Goal: Task Accomplishment & Management: Complete application form

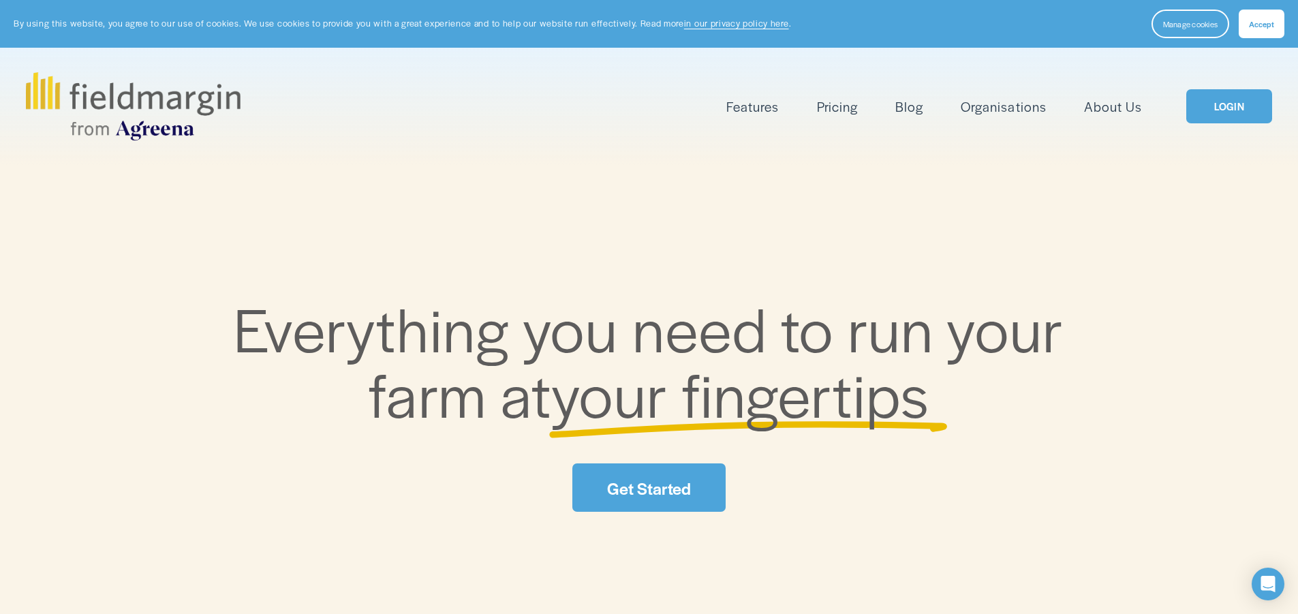
click at [1249, 106] on link "LOGIN" at bounding box center [1230, 106] width 86 height 35
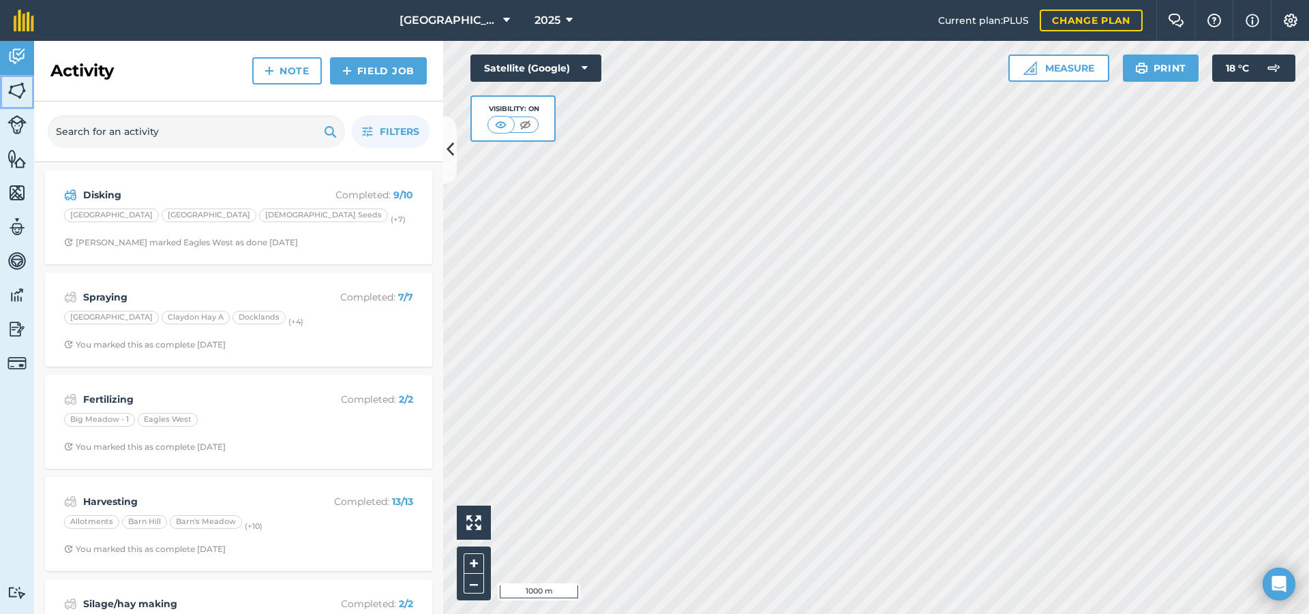
click at [20, 86] on img at bounding box center [16, 90] width 19 height 20
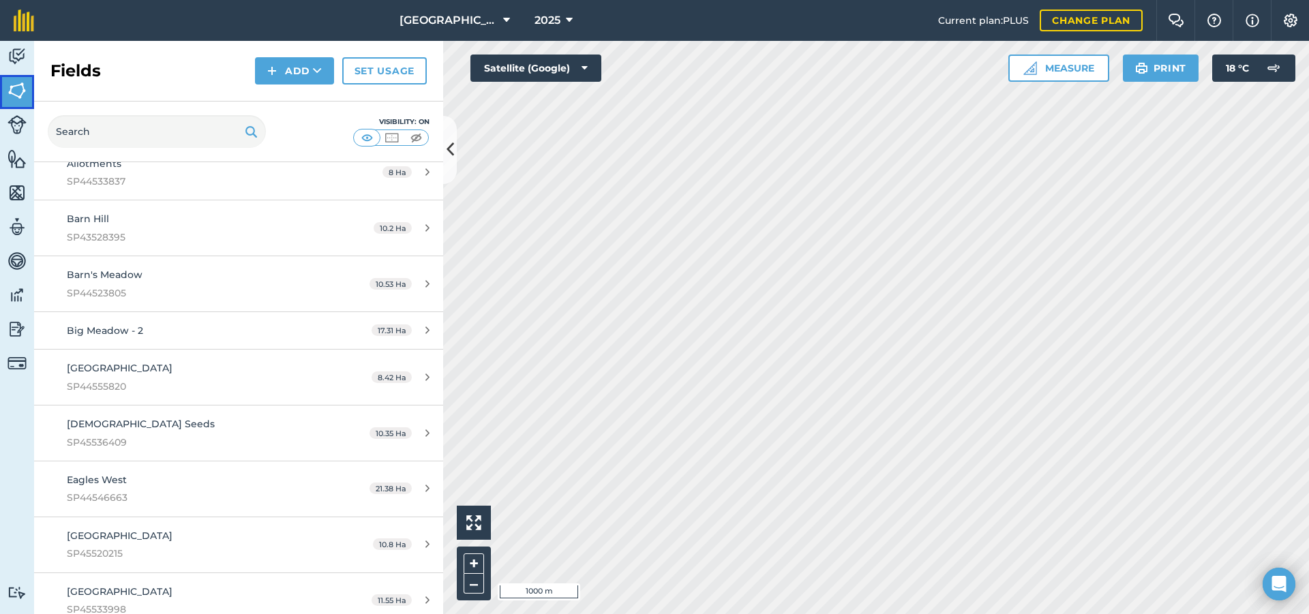
scroll to position [3612, 0]
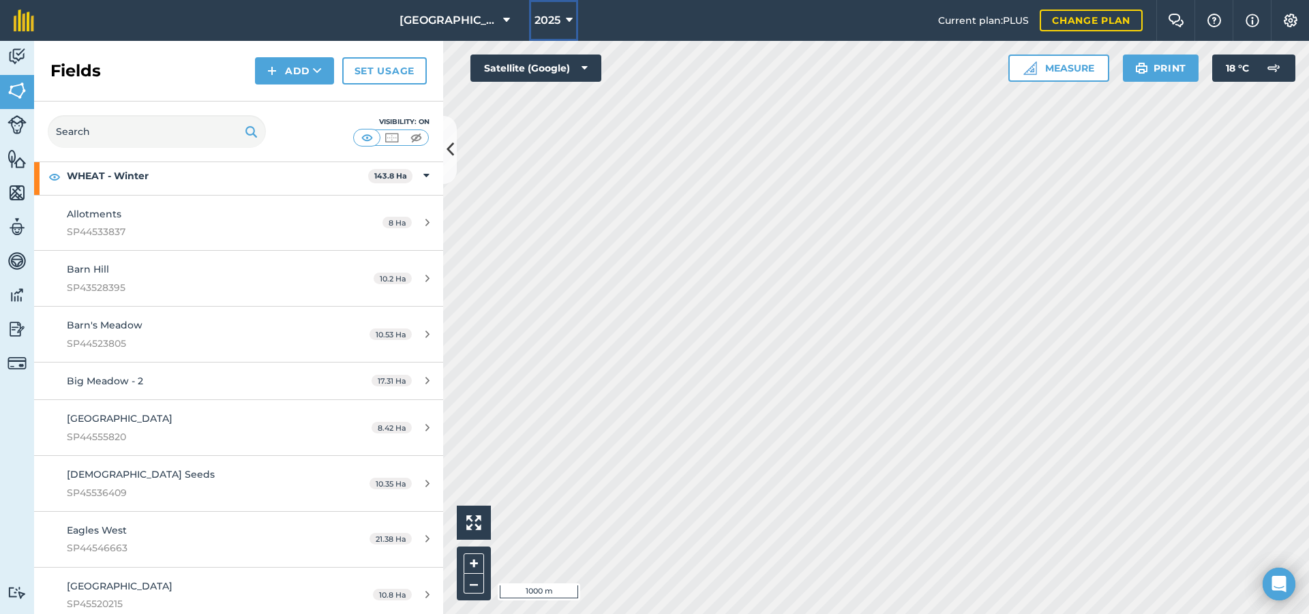
click at [537, 18] on span "2025" at bounding box center [547, 20] width 26 height 16
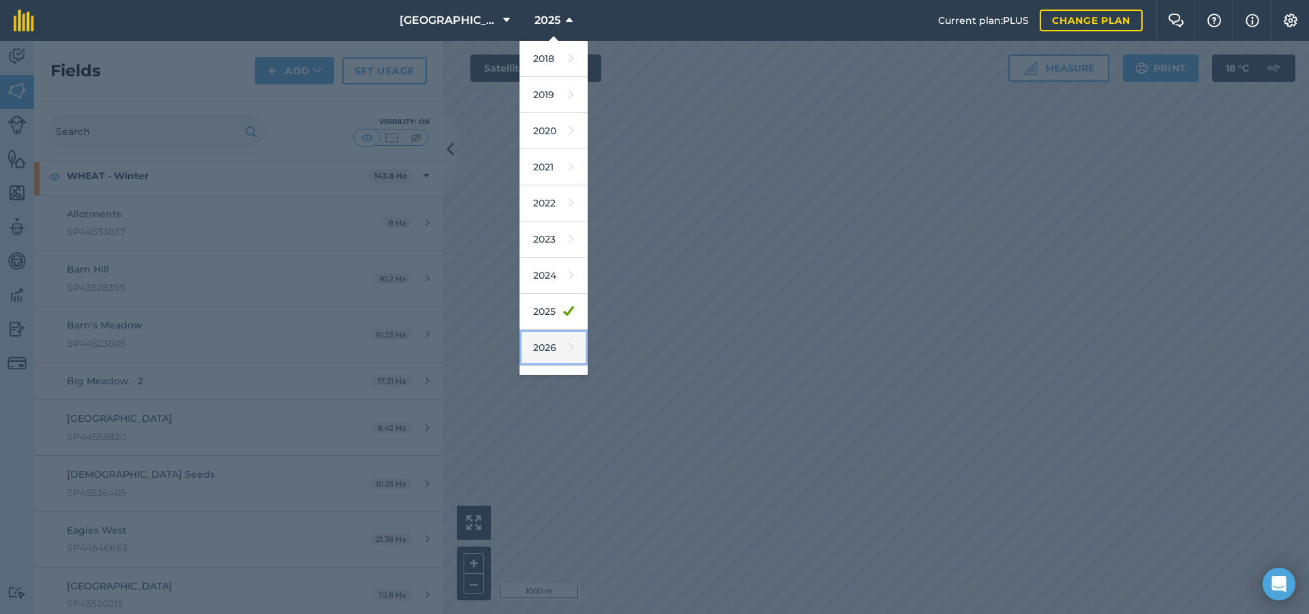
click at [524, 338] on link "2026" at bounding box center [553, 348] width 68 height 36
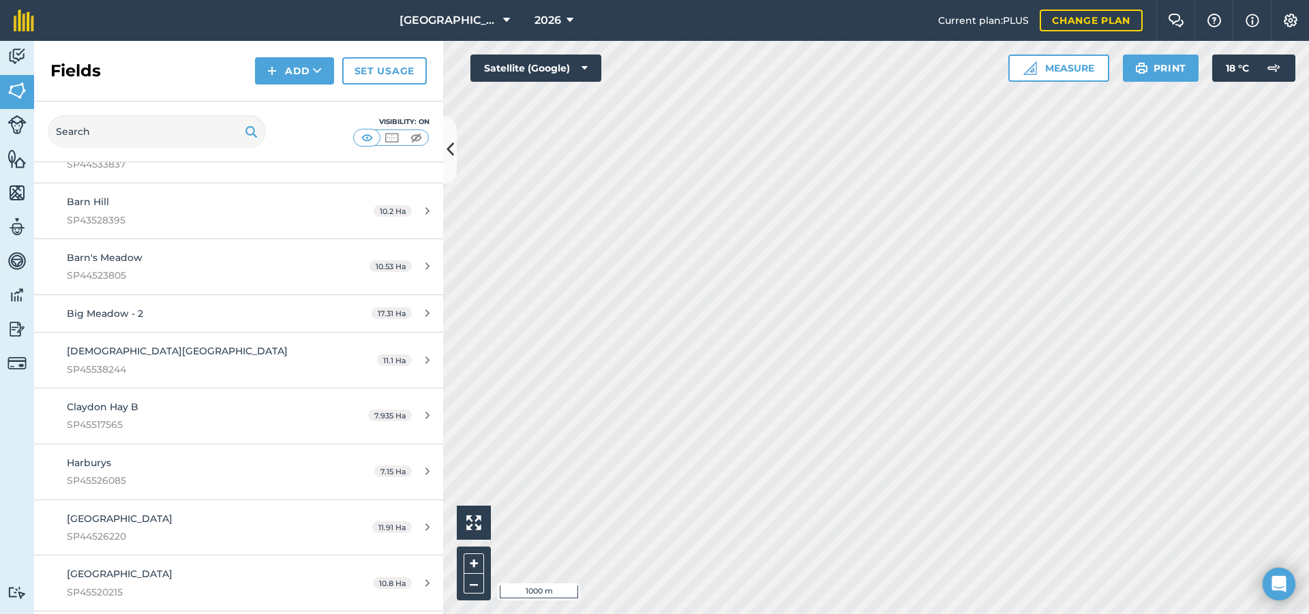
scroll to position [3627, 0]
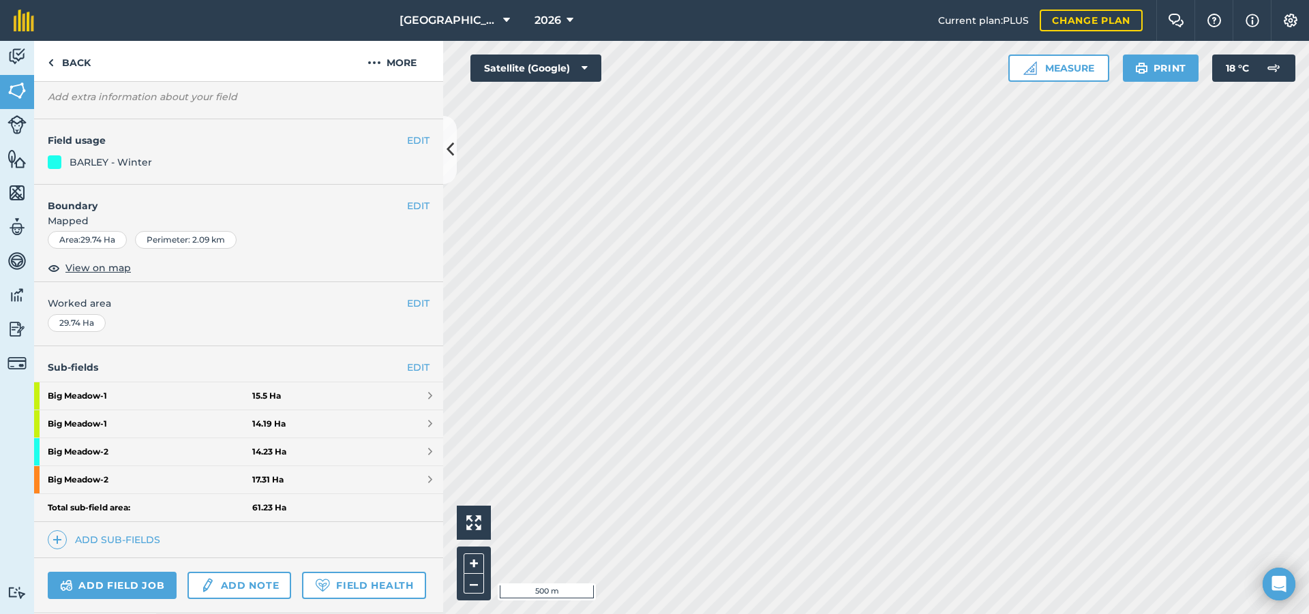
scroll to position [136, 0]
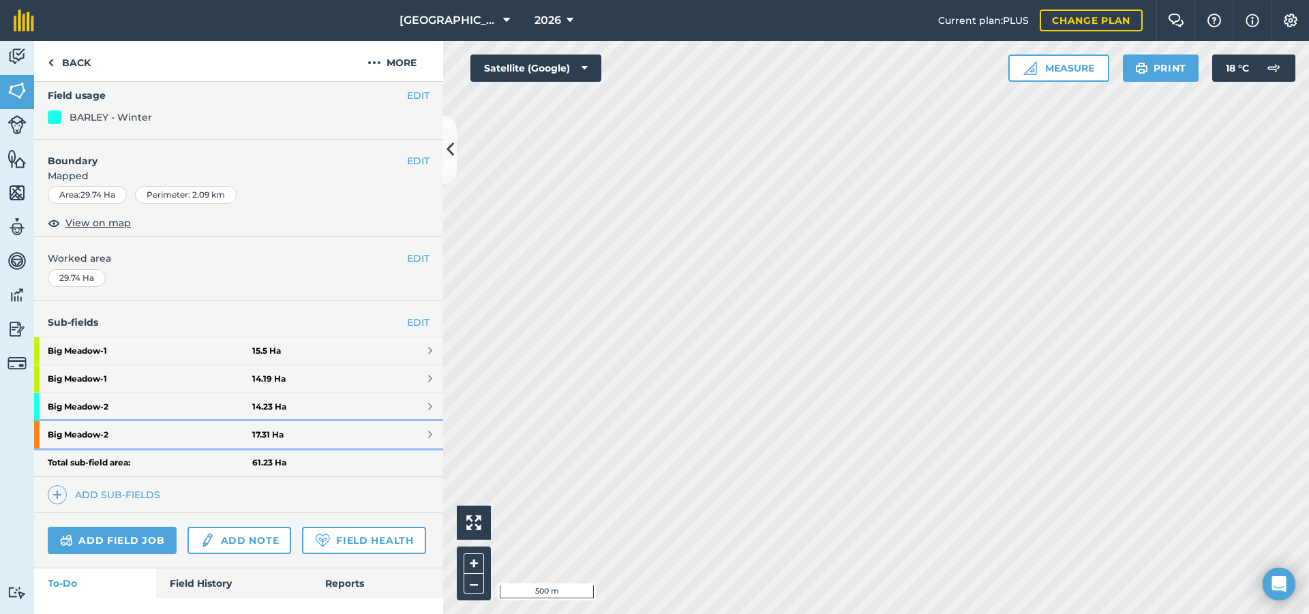
click at [312, 431] on link "Big Meadow - 2 17.31 Ha" at bounding box center [238, 434] width 409 height 27
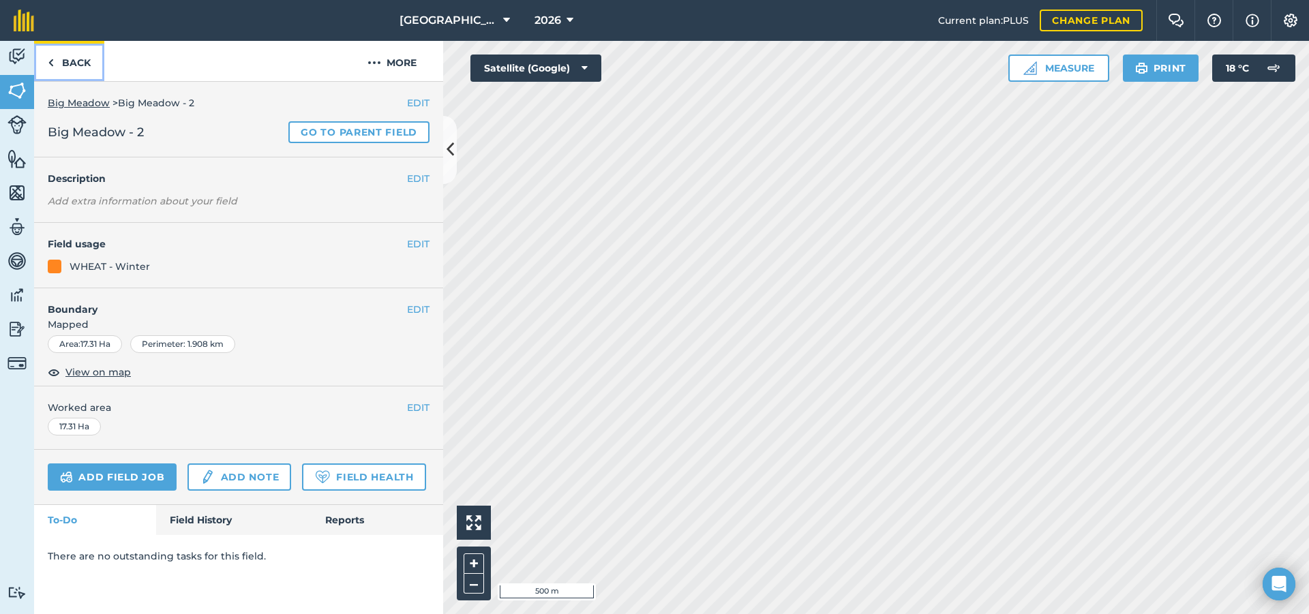
click at [74, 63] on link "Back" at bounding box center [69, 61] width 70 height 40
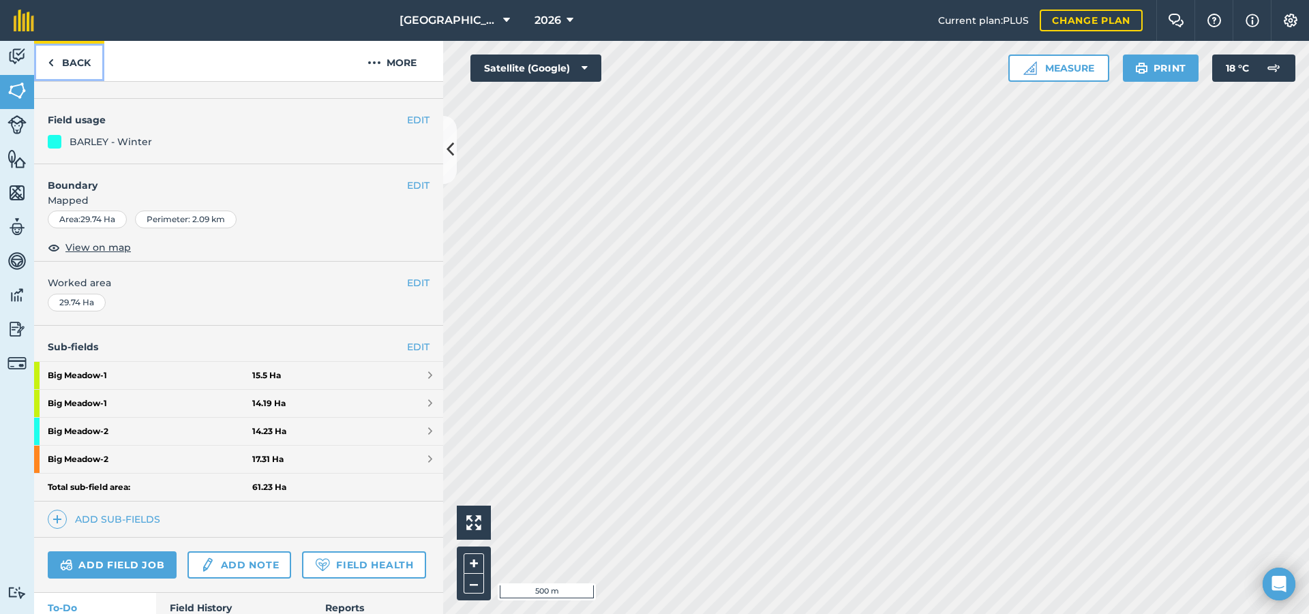
scroll to position [136, 0]
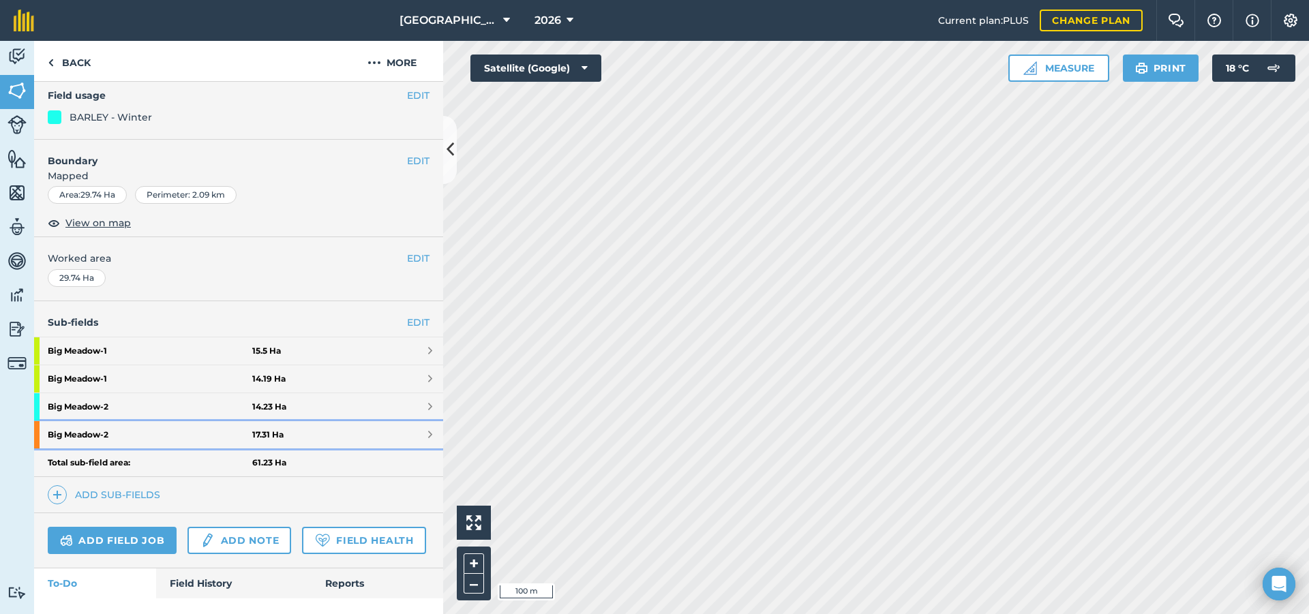
click at [410, 440] on link "Big Meadow - 2 17.31 Ha" at bounding box center [238, 434] width 409 height 27
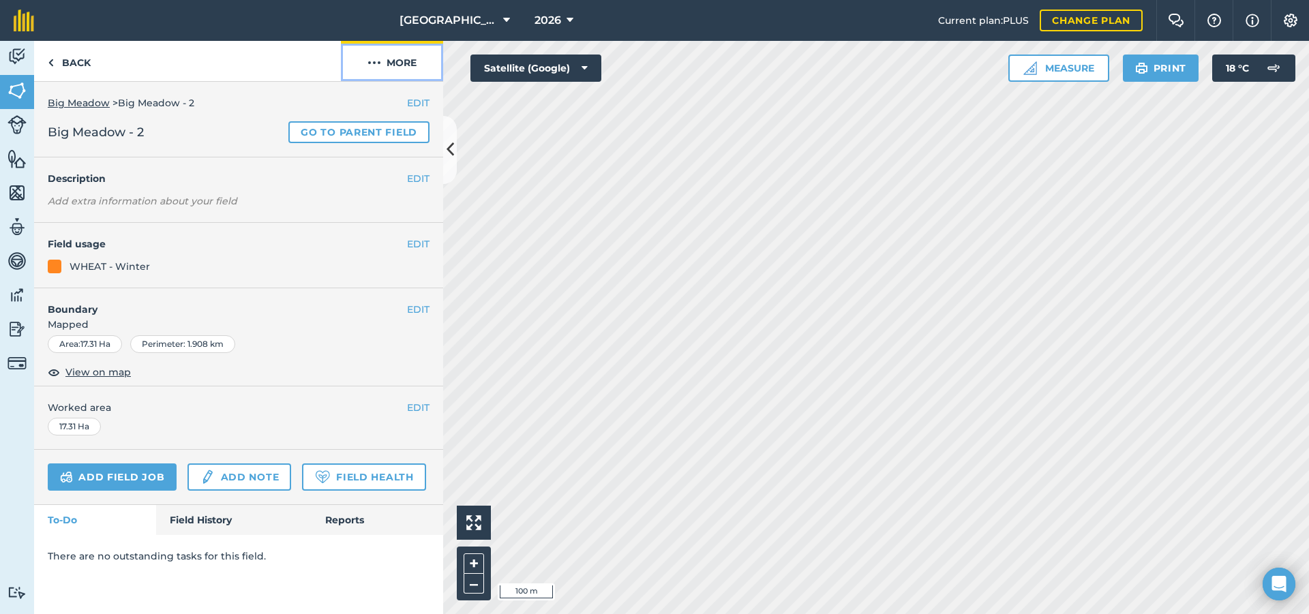
click at [401, 63] on button "More" at bounding box center [392, 61] width 102 height 40
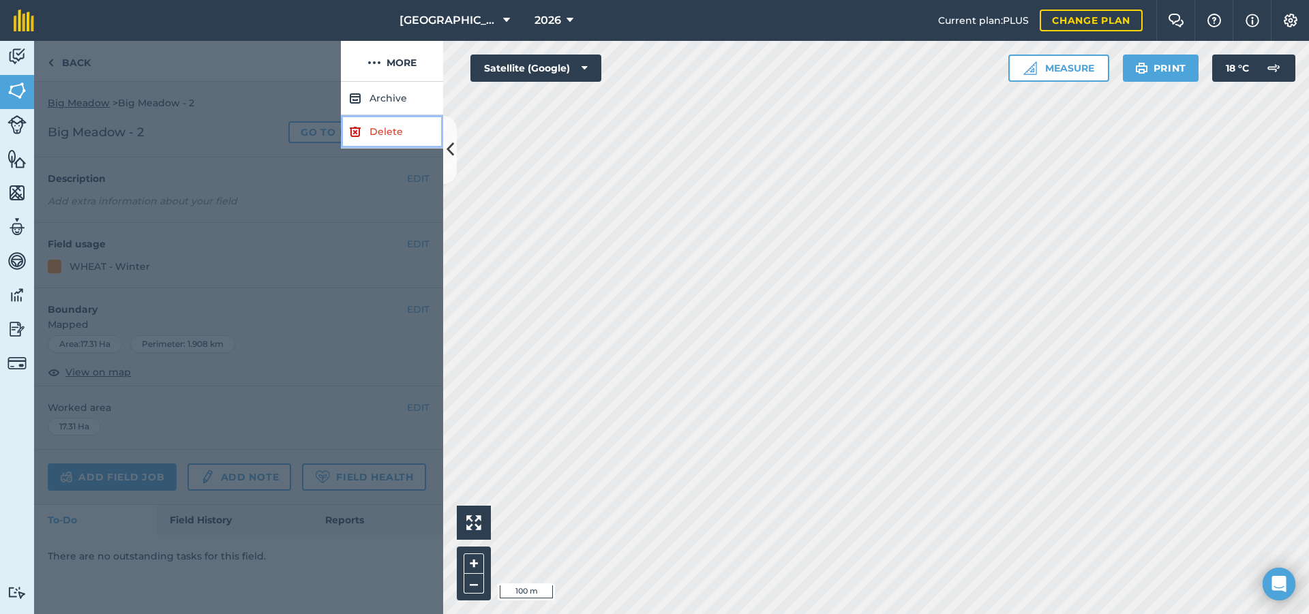
click at [397, 136] on link "Delete" at bounding box center [392, 131] width 102 height 33
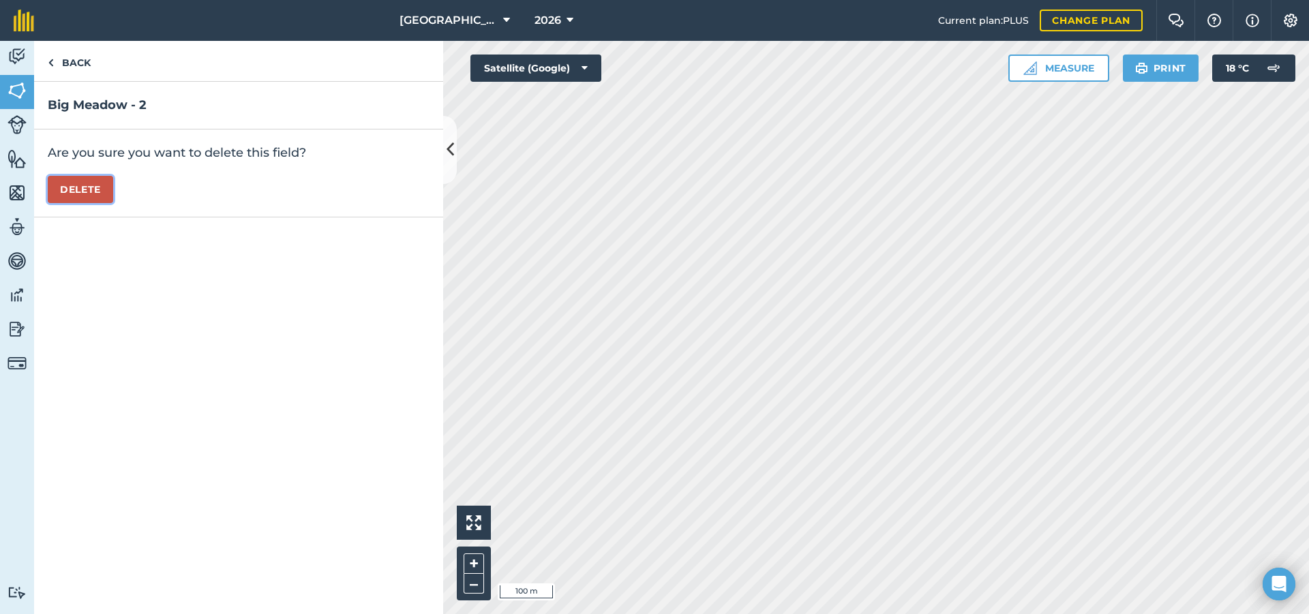
click at [101, 187] on button "Delete" at bounding box center [80, 189] width 65 height 27
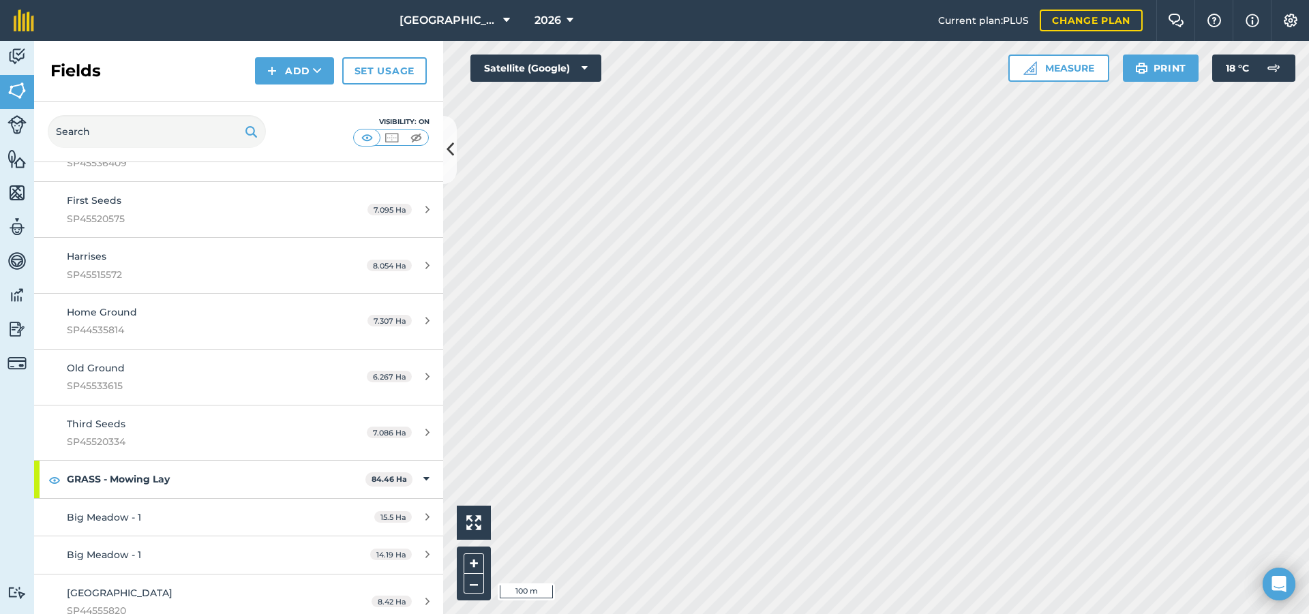
scroll to position [409, 0]
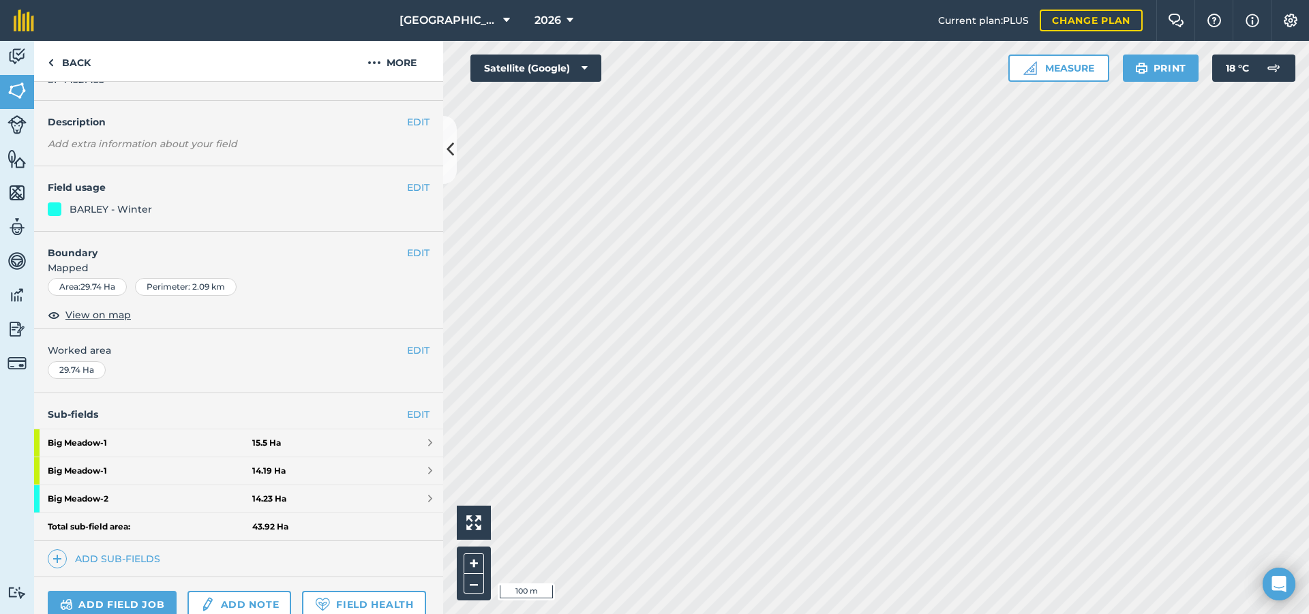
scroll to position [68, 0]
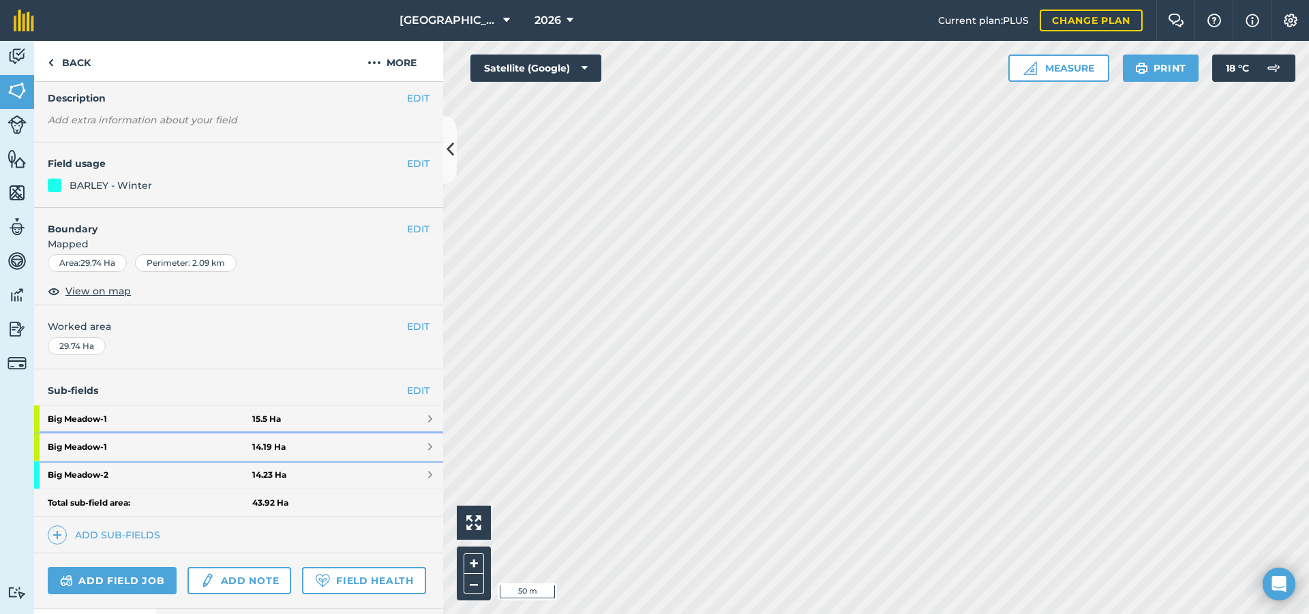
click at [311, 441] on link "Big Meadow - 1 14.19 Ha" at bounding box center [238, 446] width 409 height 27
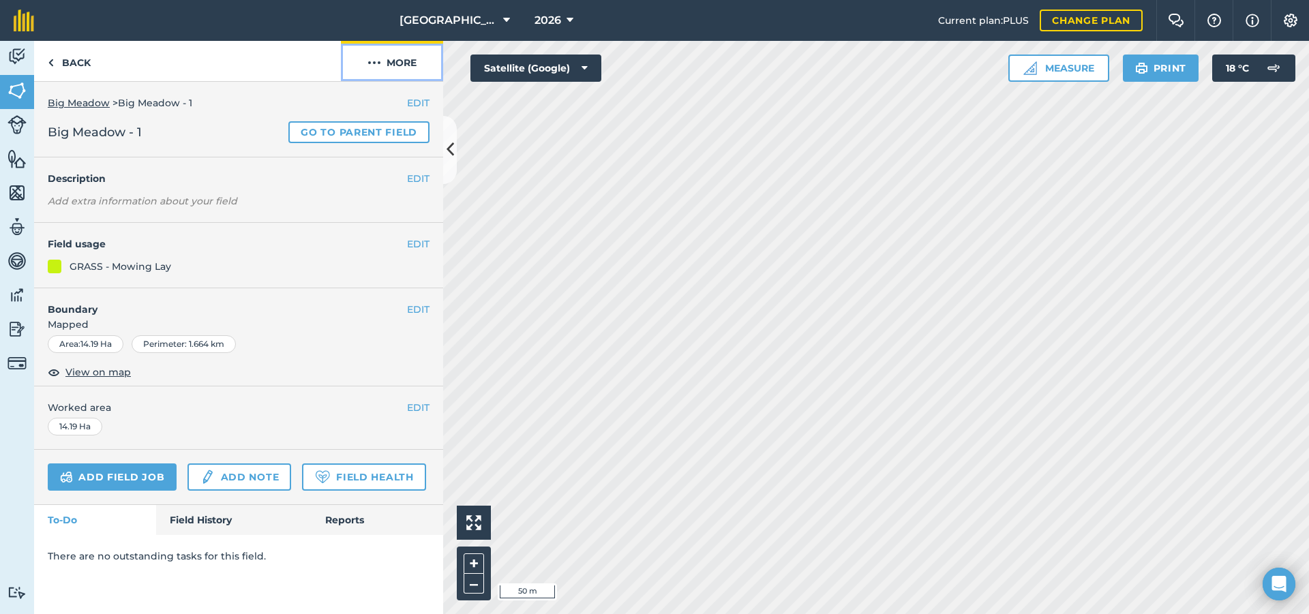
click at [408, 70] on button "More" at bounding box center [392, 61] width 102 height 40
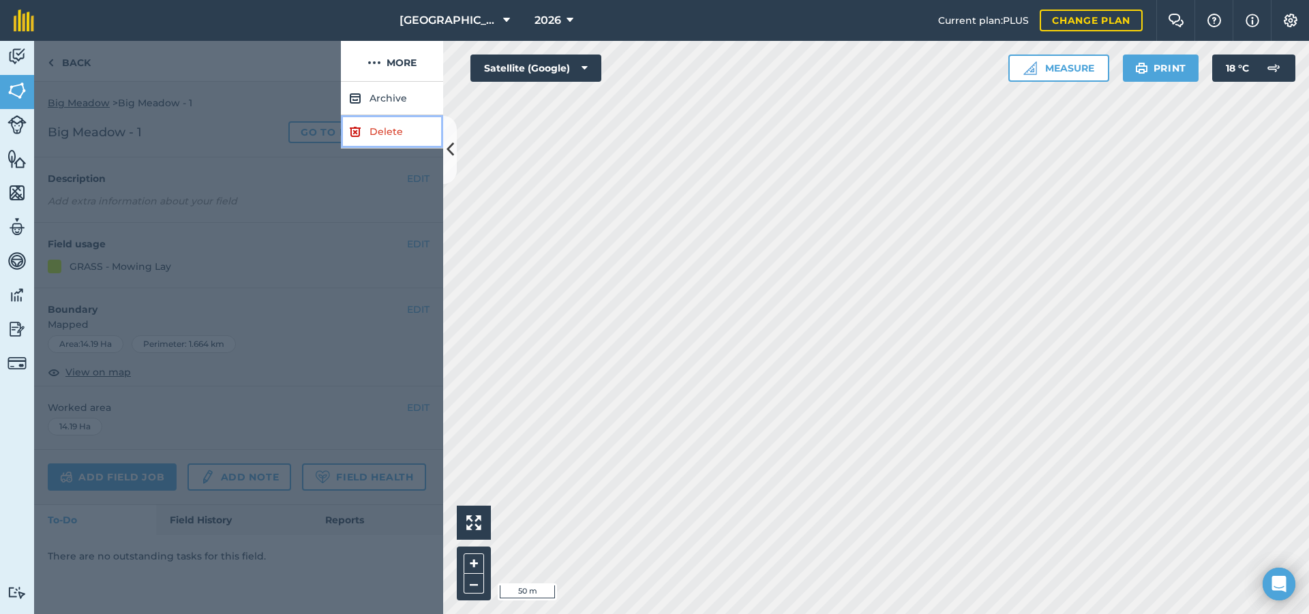
click at [387, 137] on link "Delete" at bounding box center [392, 131] width 102 height 33
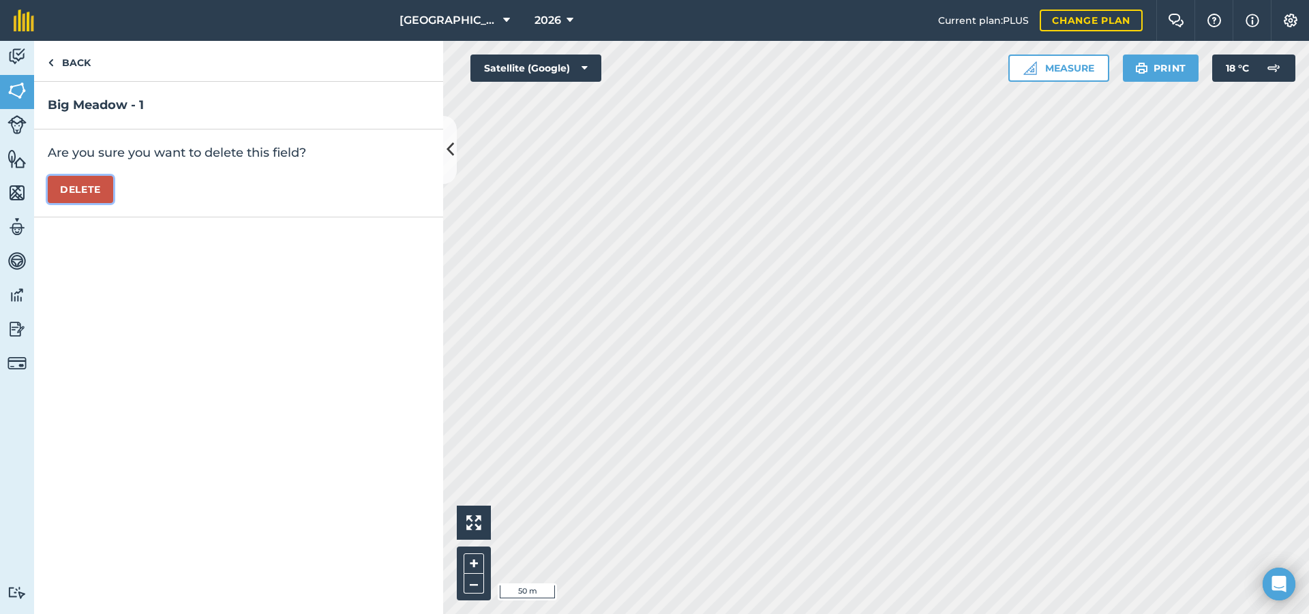
click at [100, 194] on button "Delete" at bounding box center [80, 189] width 65 height 27
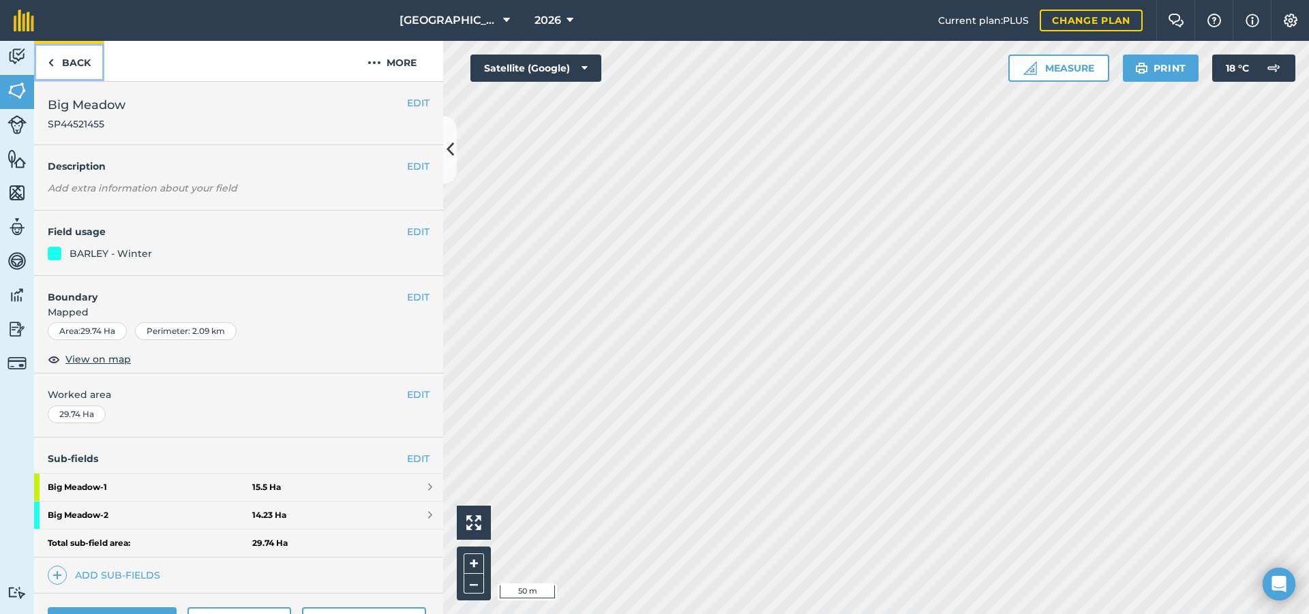
click at [70, 70] on link "Back" at bounding box center [69, 61] width 70 height 40
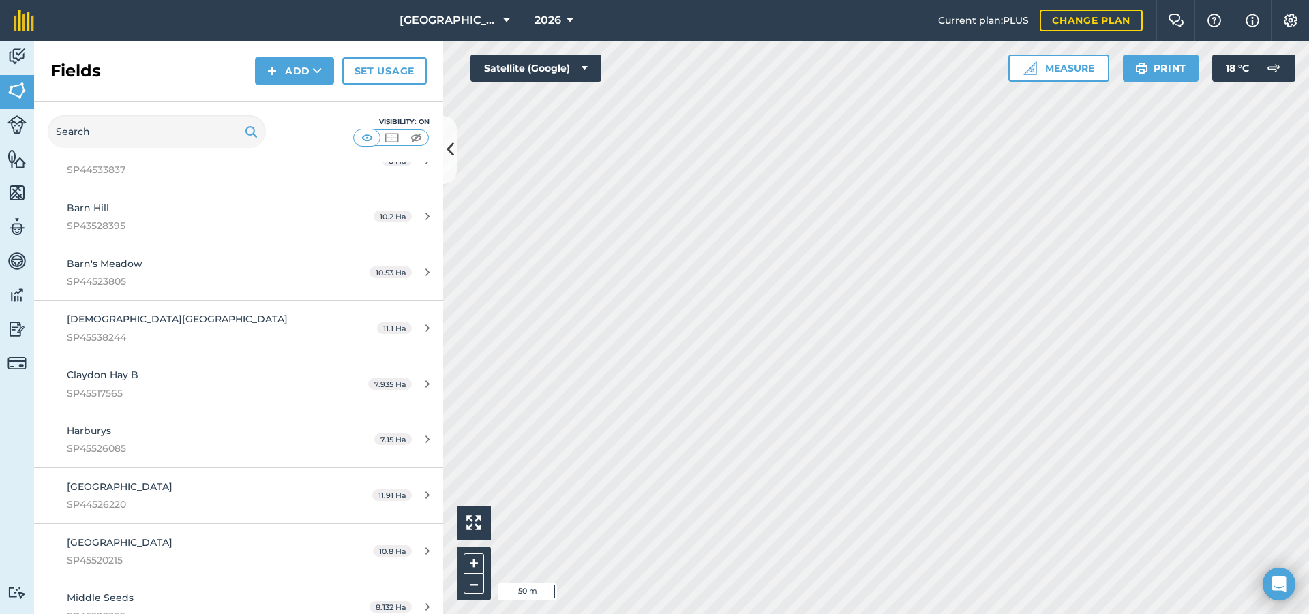
scroll to position [3612, 0]
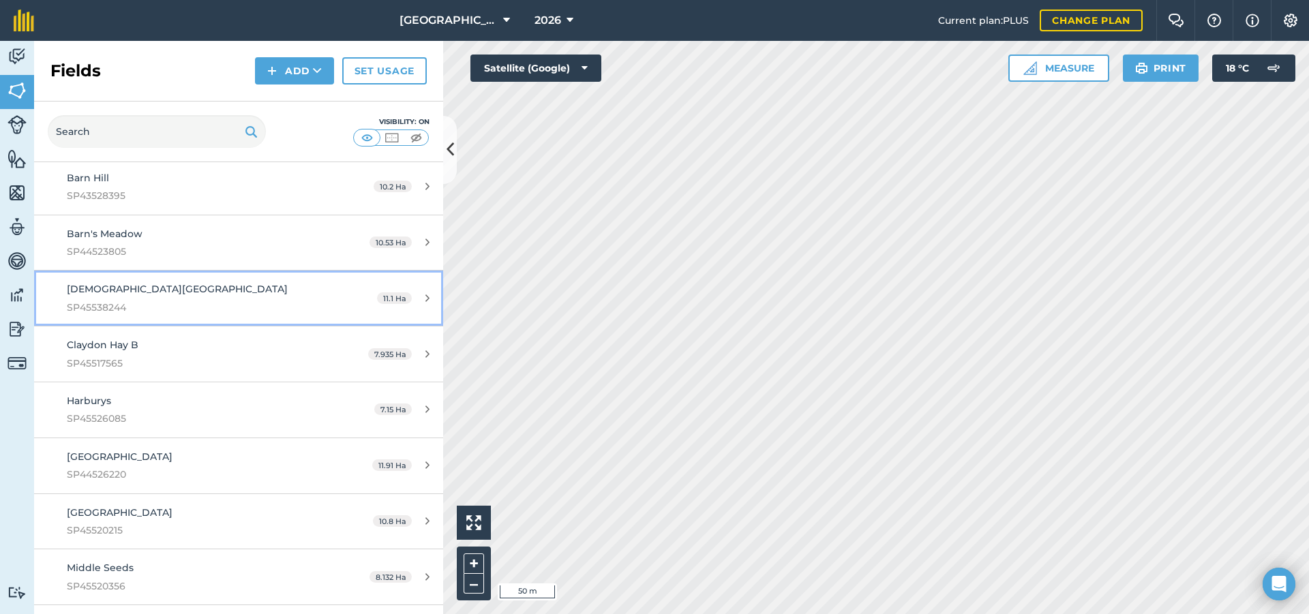
click at [243, 301] on span "SP45538244" at bounding box center [195, 307] width 256 height 15
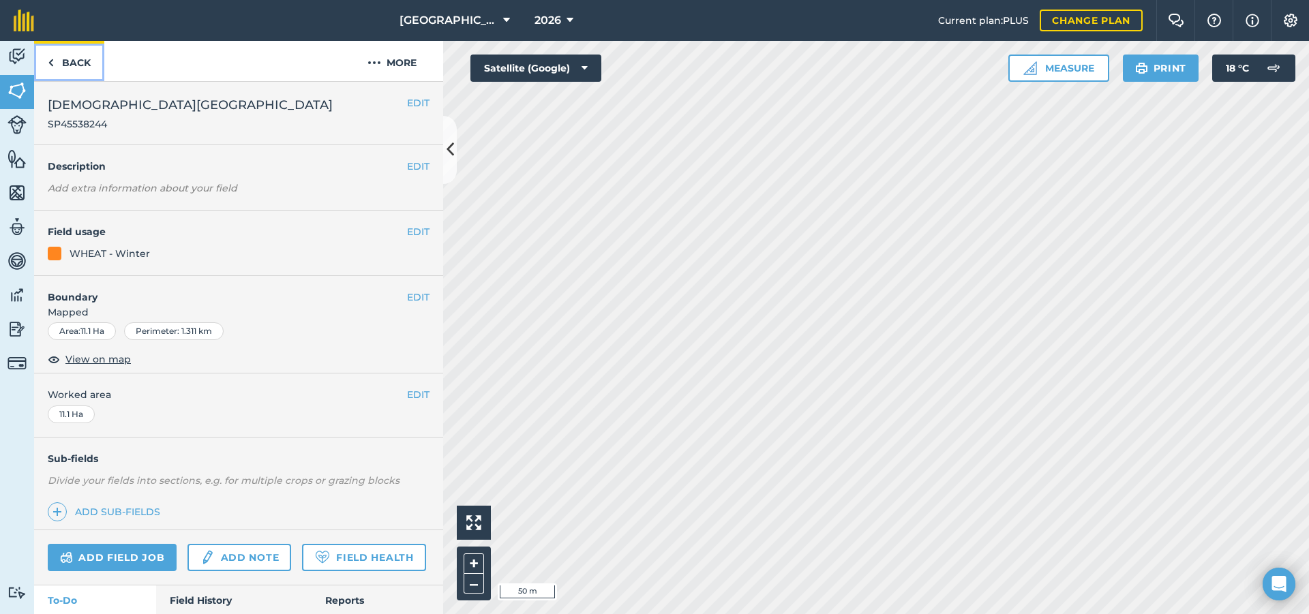
click at [85, 63] on link "Back" at bounding box center [69, 61] width 70 height 40
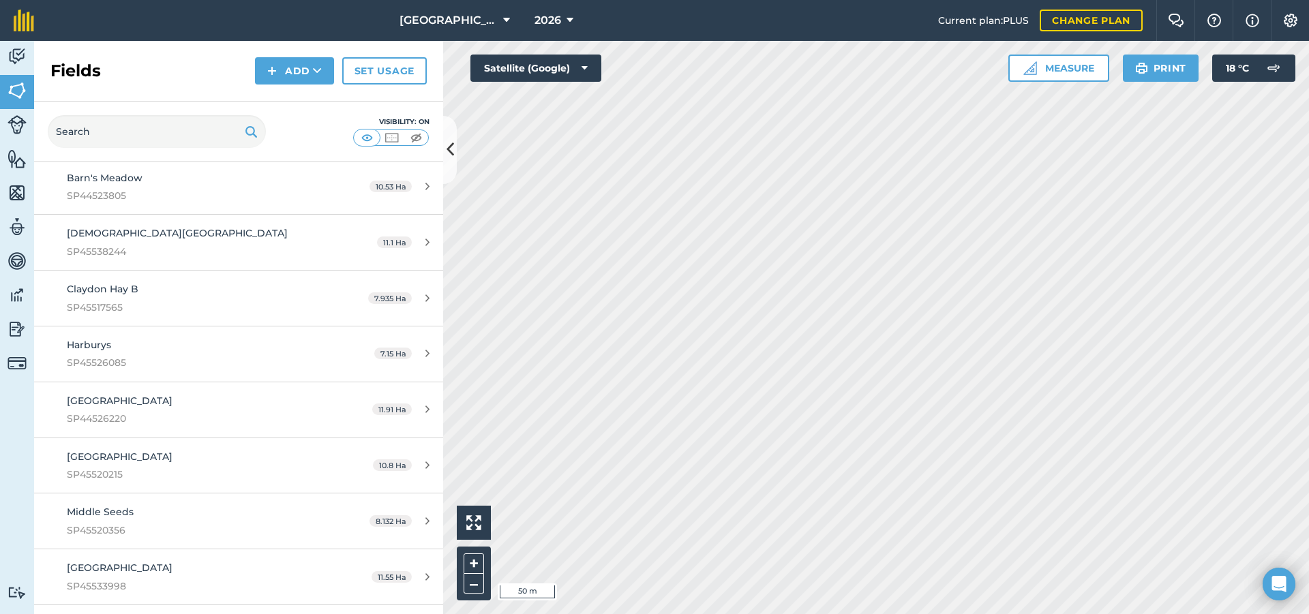
scroll to position [3681, 0]
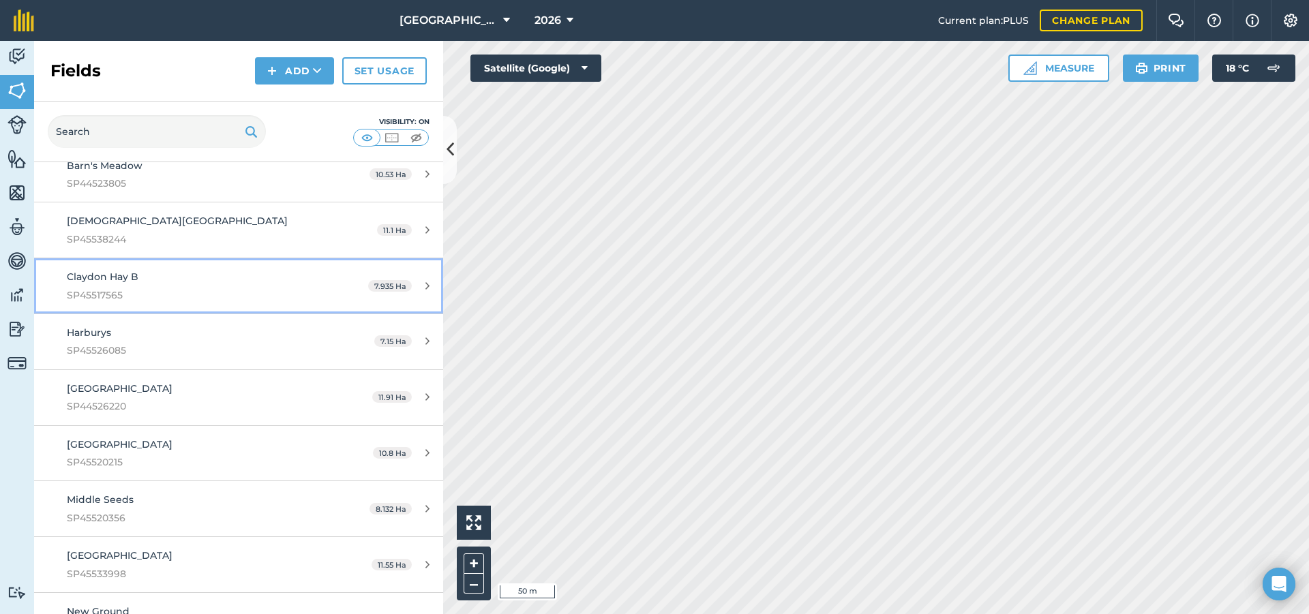
click at [219, 279] on div "Claydon Hay B SP45517565" at bounding box center [195, 285] width 256 height 33
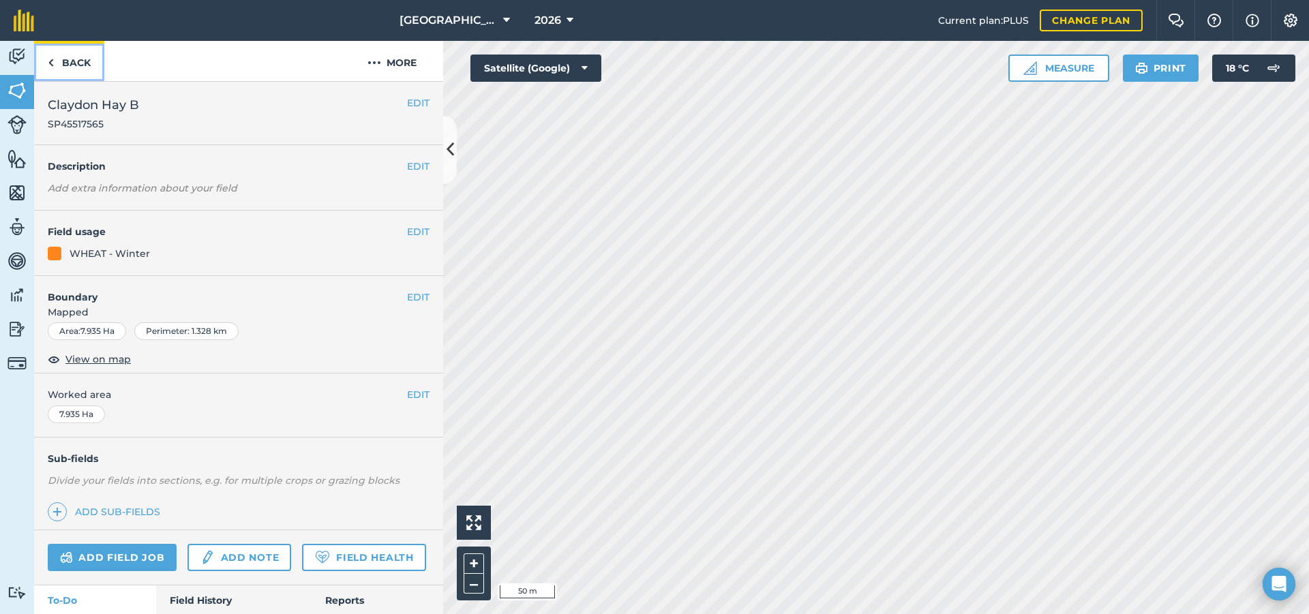
click at [56, 54] on link "Back" at bounding box center [69, 61] width 70 height 40
click at [412, 229] on button "EDIT" at bounding box center [418, 231] width 22 height 15
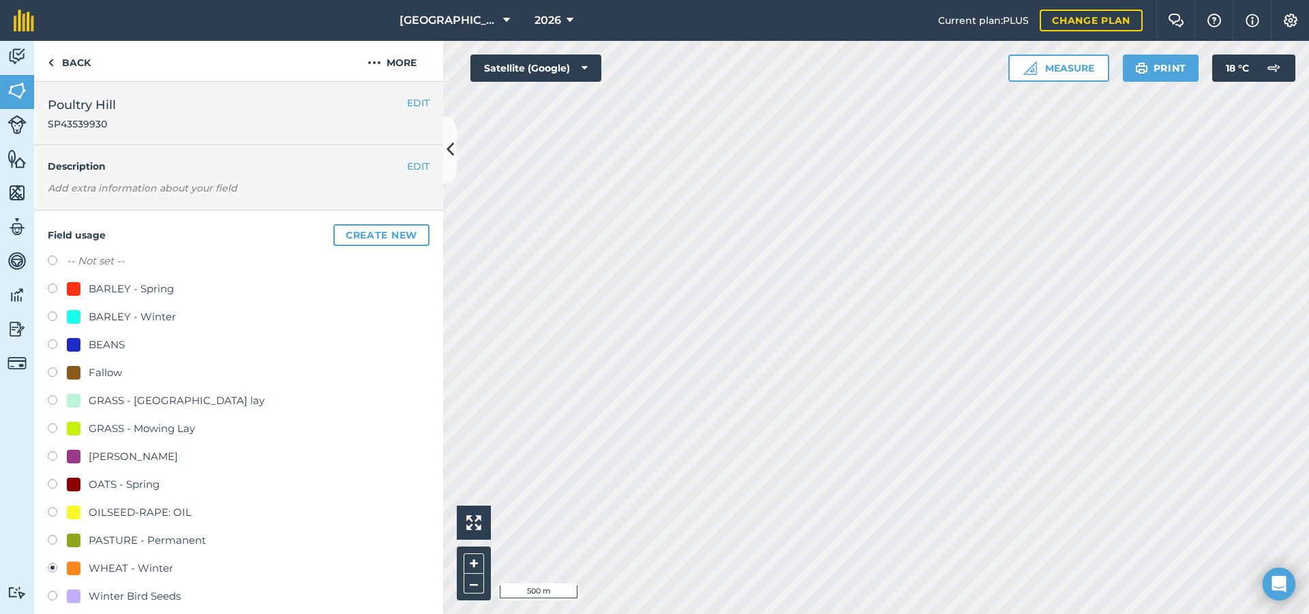
click at [53, 343] on label at bounding box center [57, 346] width 19 height 14
radio input "true"
radio input "false"
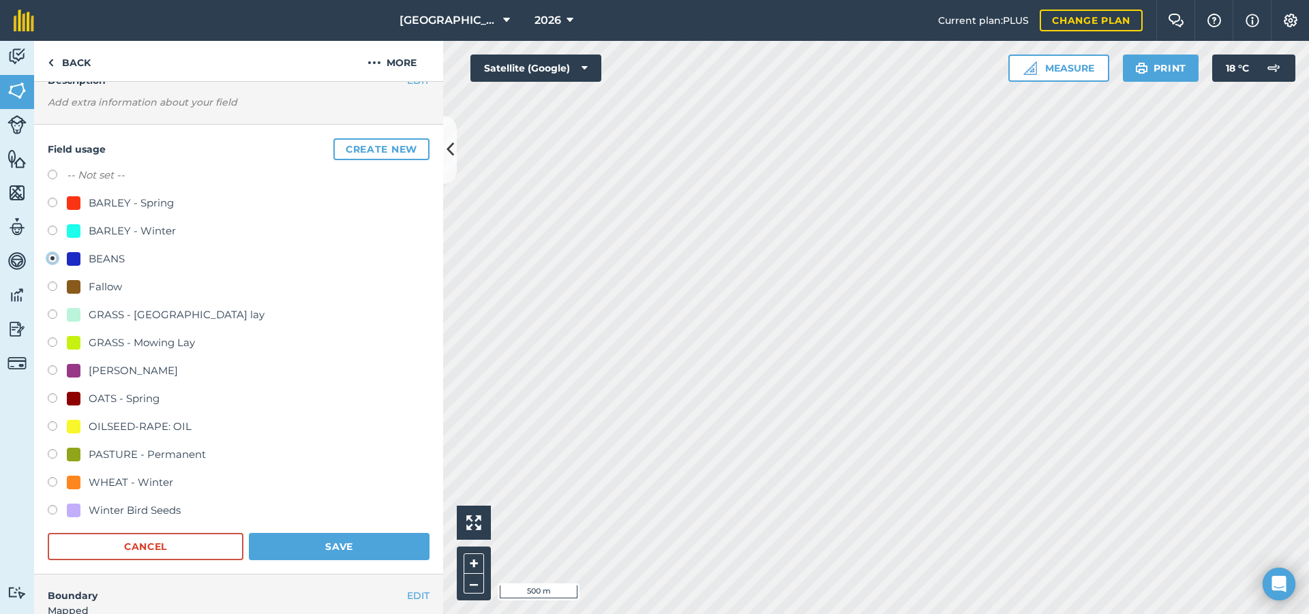
scroll to position [273, 0]
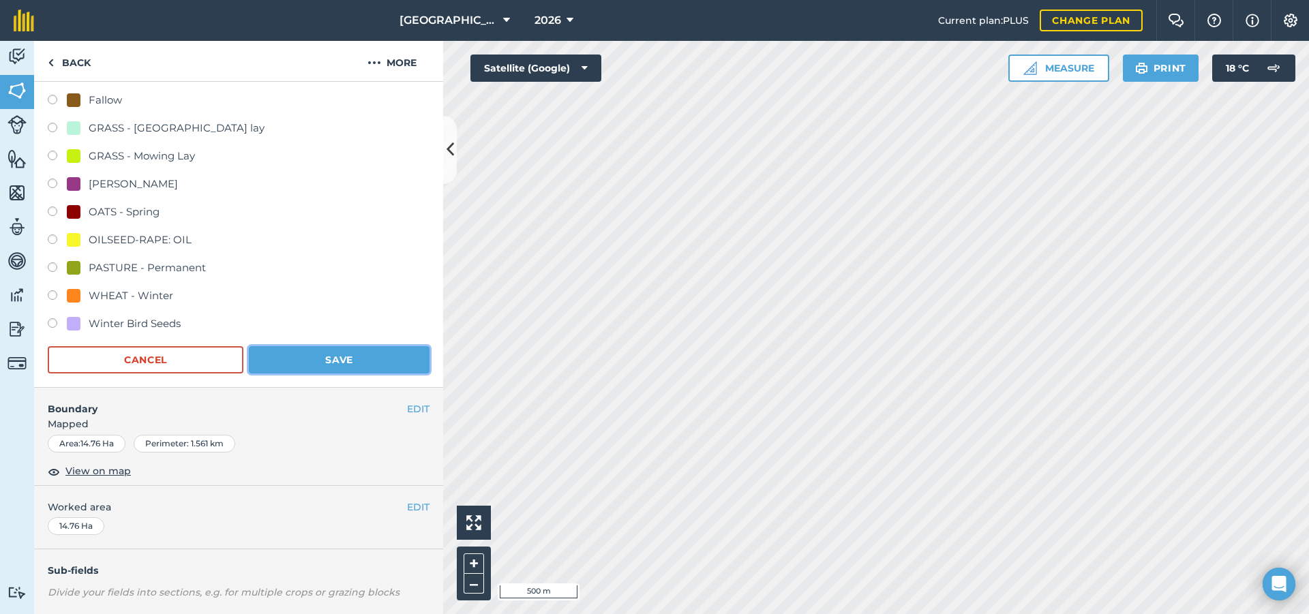
click at [352, 359] on button "Save" at bounding box center [339, 359] width 181 height 27
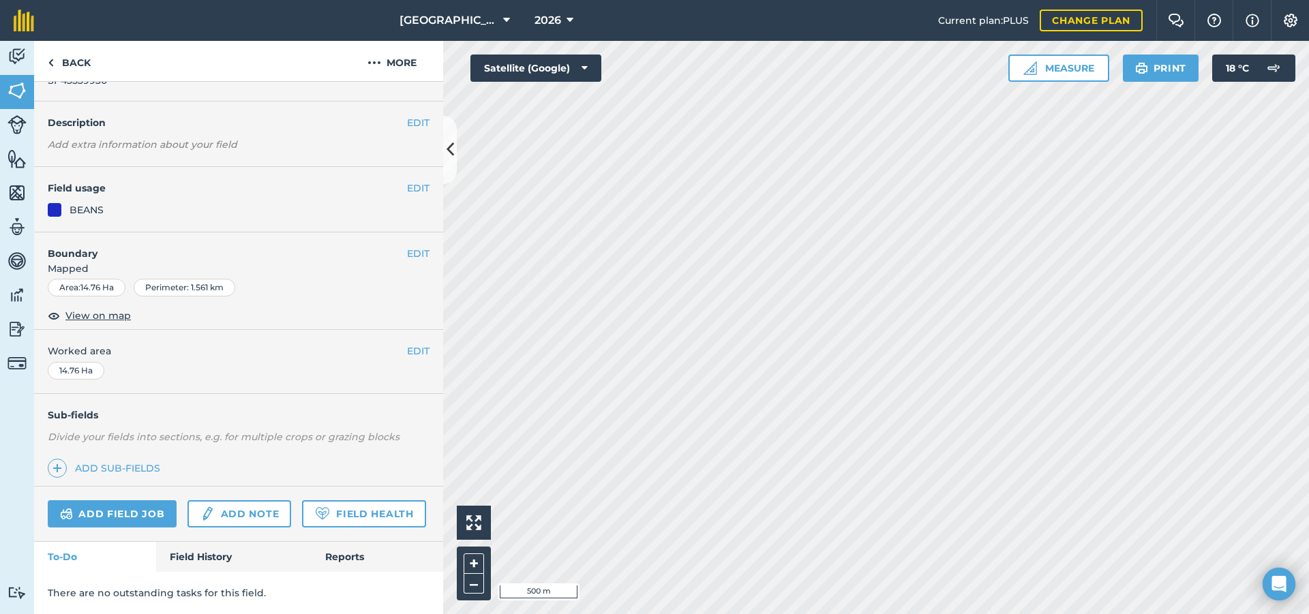
scroll to position [82, 0]
click at [407, 181] on button "EDIT" at bounding box center [418, 188] width 22 height 15
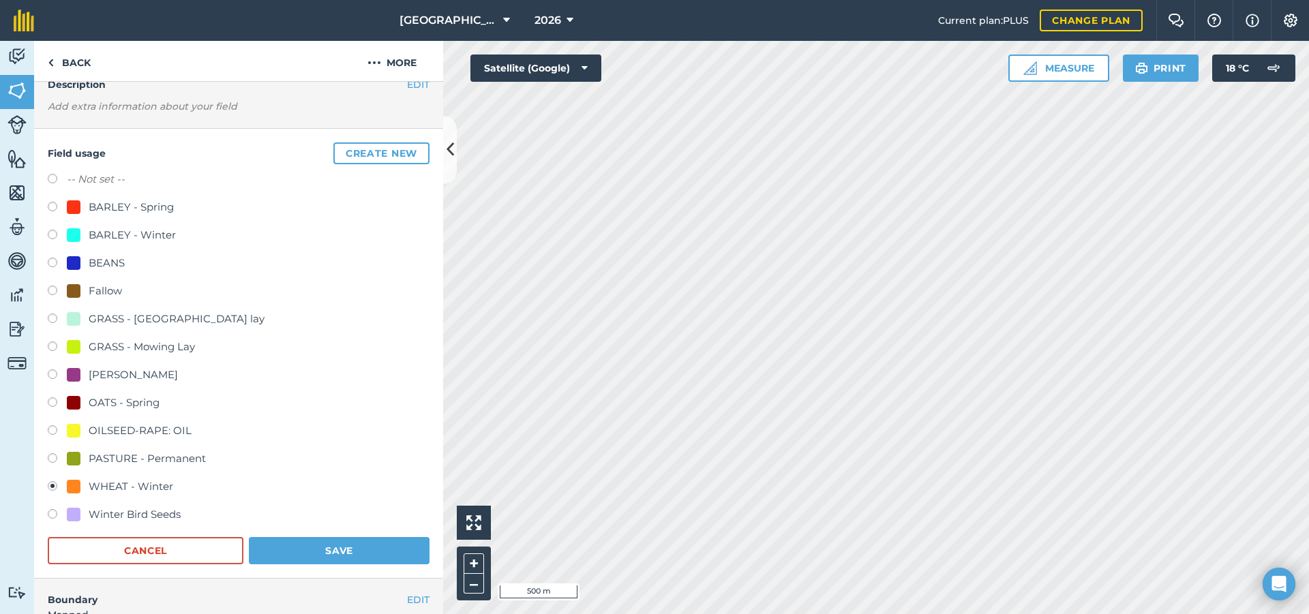
click at [55, 264] on label at bounding box center [57, 265] width 19 height 14
radio input "true"
radio input "false"
click at [295, 547] on button "Save" at bounding box center [339, 550] width 181 height 27
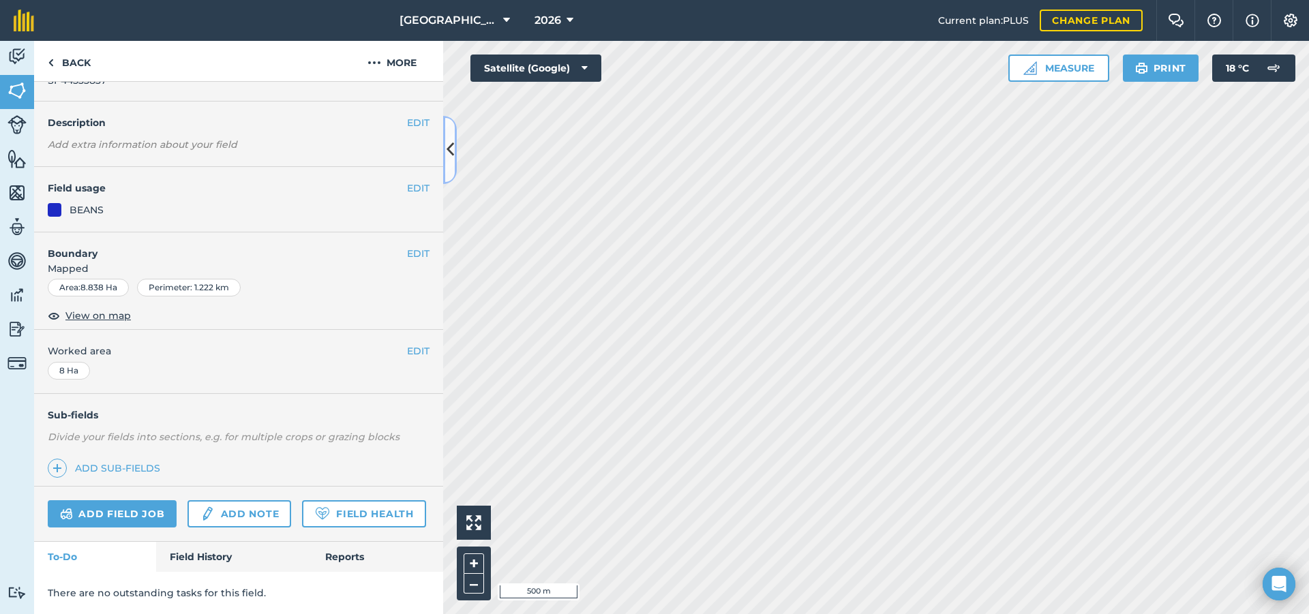
click at [452, 167] on button at bounding box center [450, 150] width 14 height 68
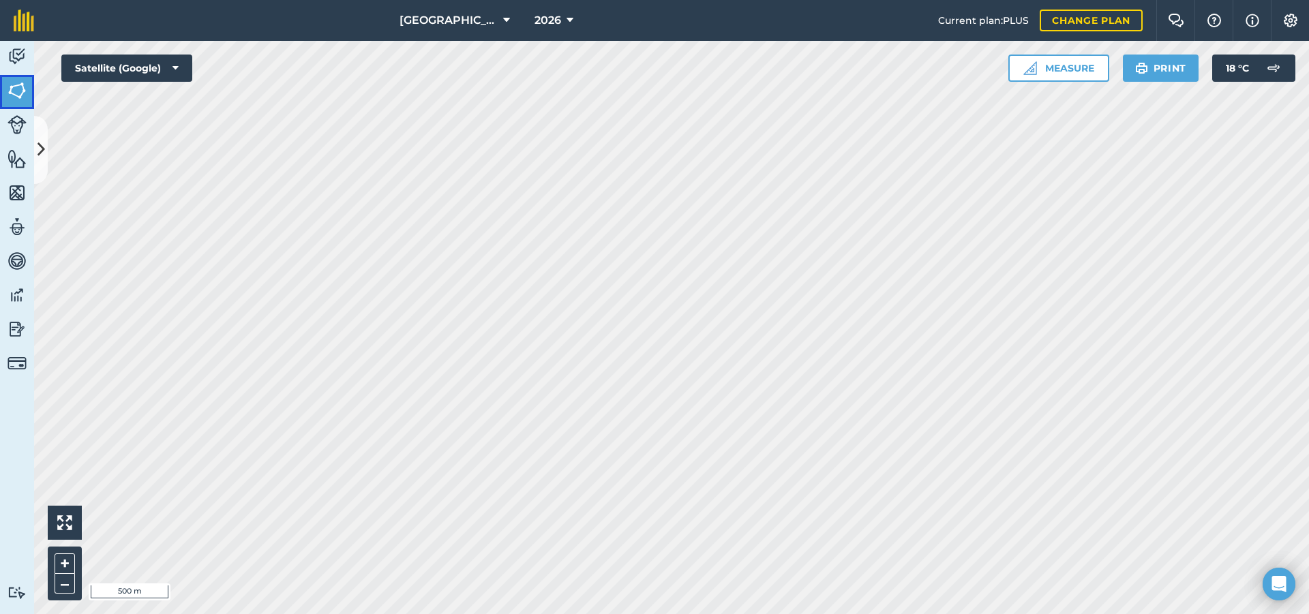
click at [23, 87] on img at bounding box center [16, 90] width 19 height 20
click at [19, 56] on img at bounding box center [16, 56] width 19 height 20
click at [25, 97] on img at bounding box center [16, 90] width 19 height 20
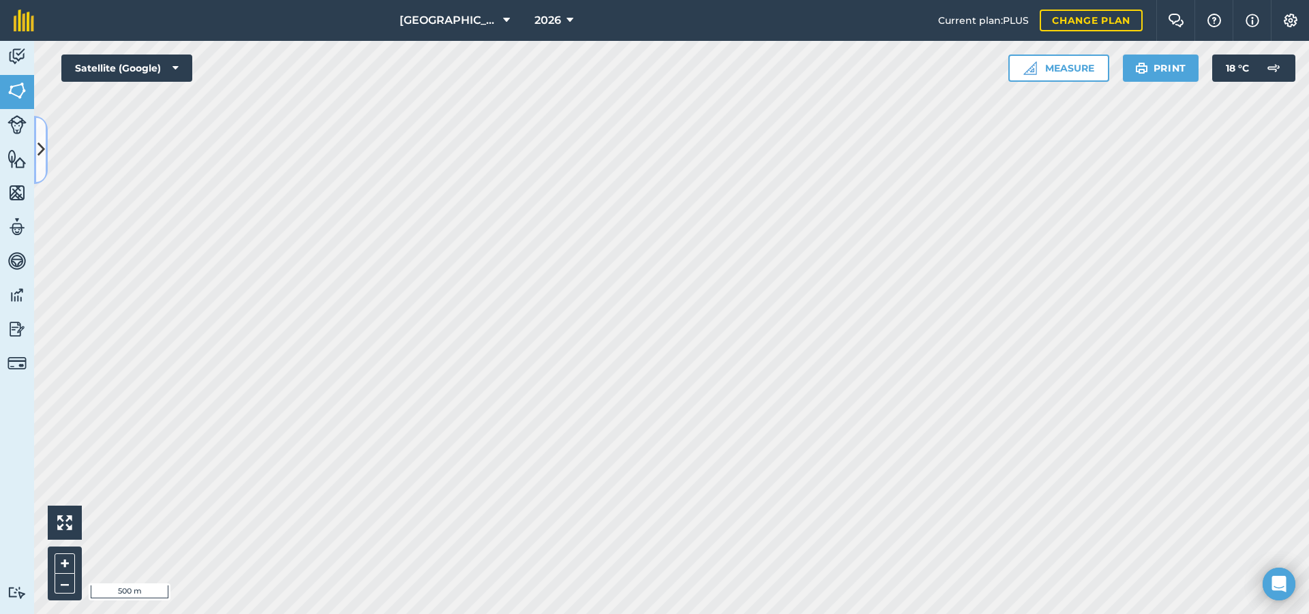
click at [44, 136] on button at bounding box center [41, 150] width 14 height 68
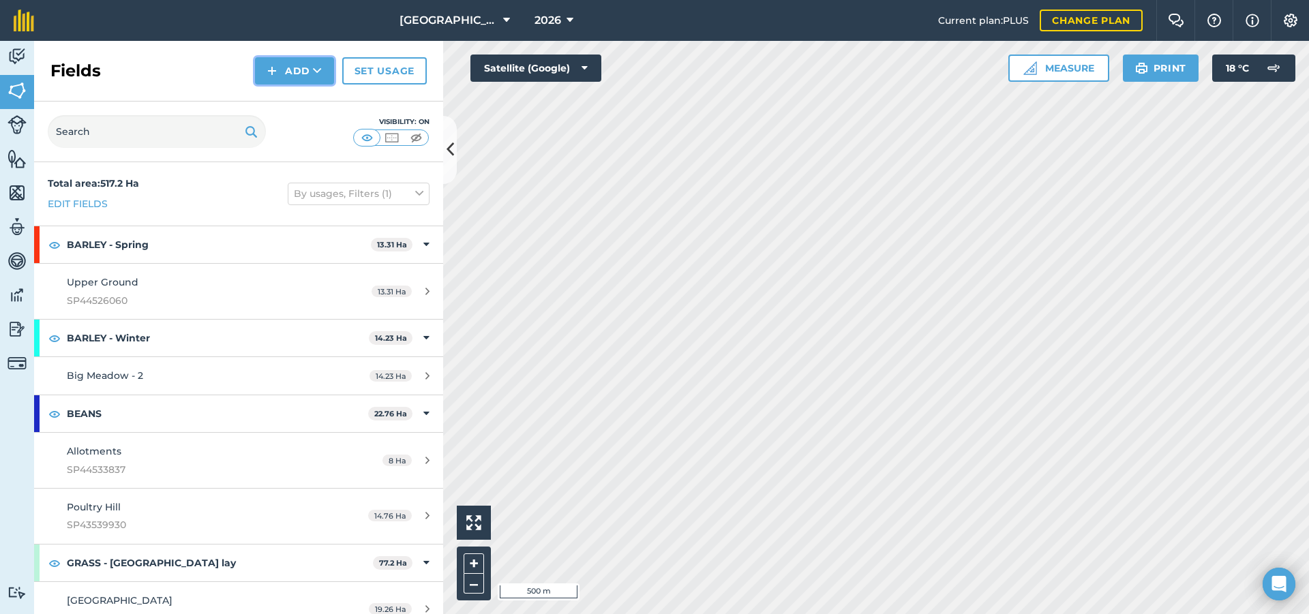
click at [320, 69] on icon at bounding box center [317, 71] width 9 height 14
click at [376, 74] on link "Set usage" at bounding box center [384, 70] width 85 height 27
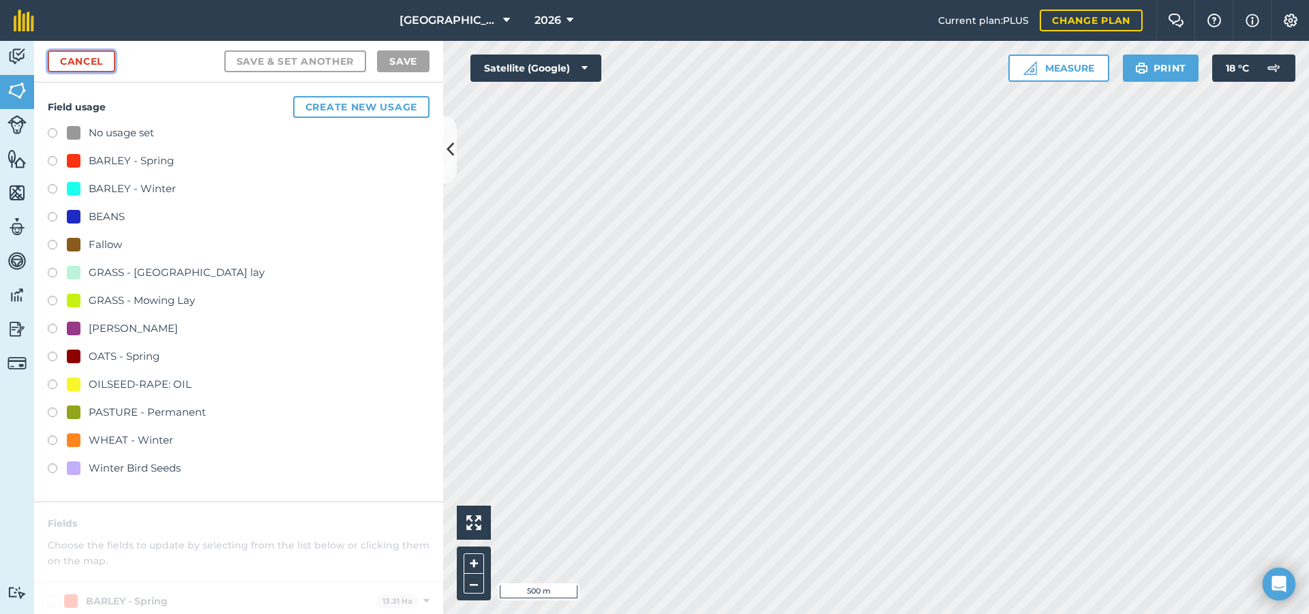
click at [101, 65] on link "Cancel" at bounding box center [81, 61] width 67 height 22
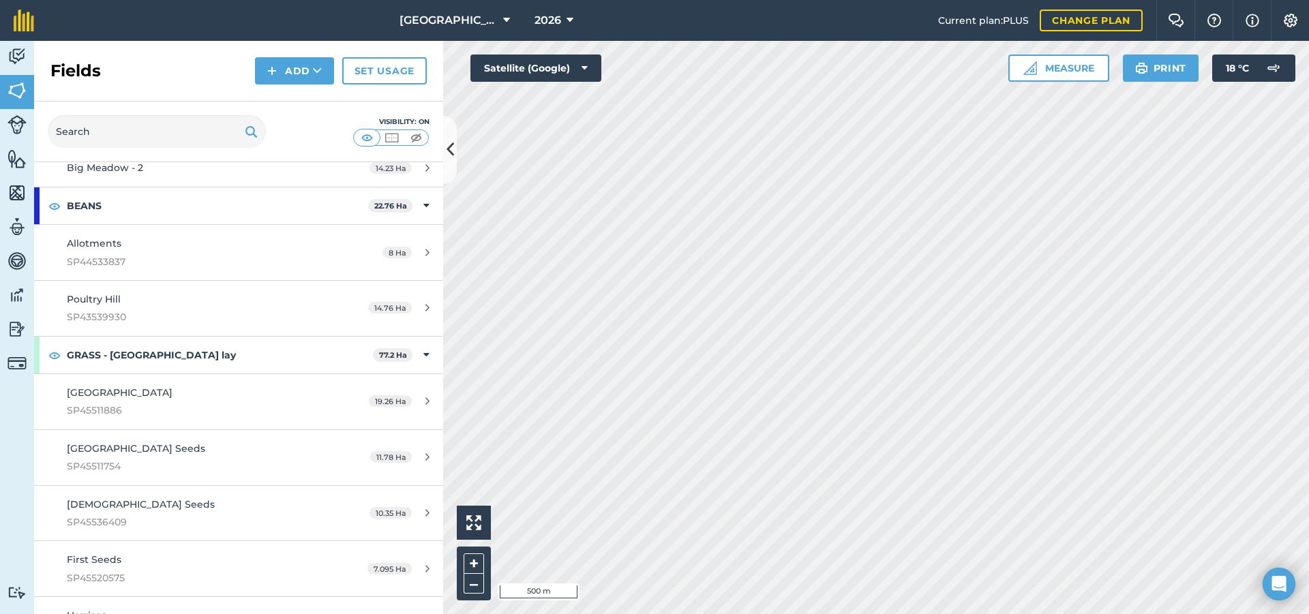
scroll to position [204, 0]
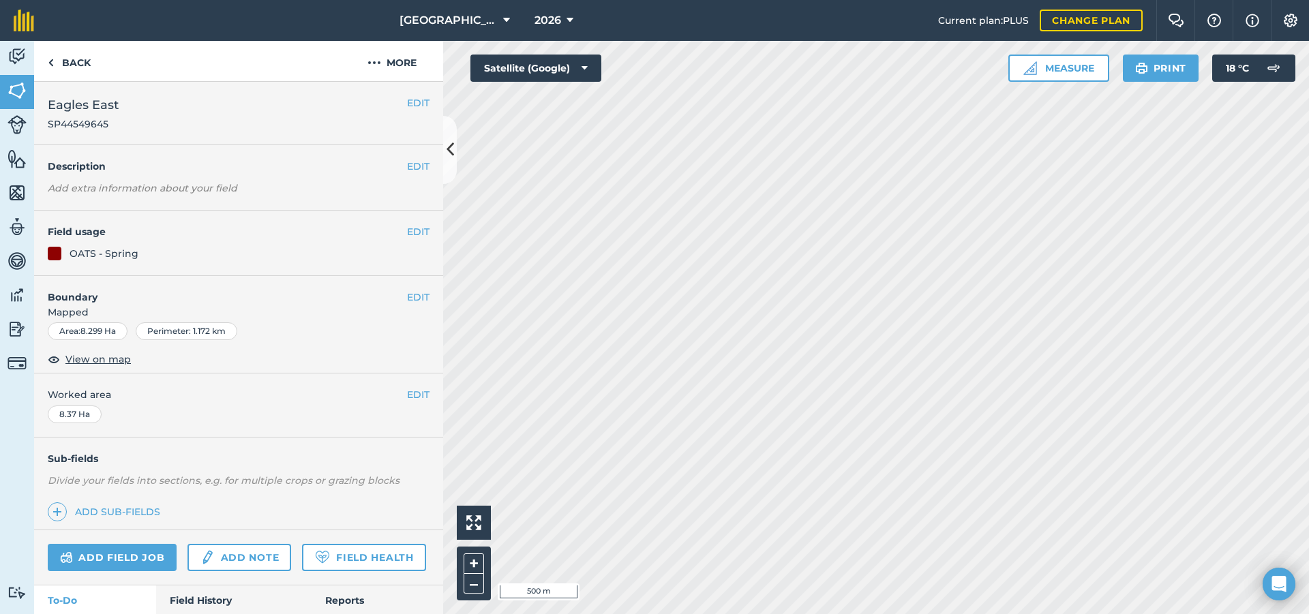
click at [357, 557] on div "Add field job Add note Field Health" at bounding box center [238, 557] width 409 height 55
click at [63, 64] on link "Back" at bounding box center [69, 61] width 70 height 40
click at [83, 56] on link "Back" at bounding box center [69, 61] width 70 height 40
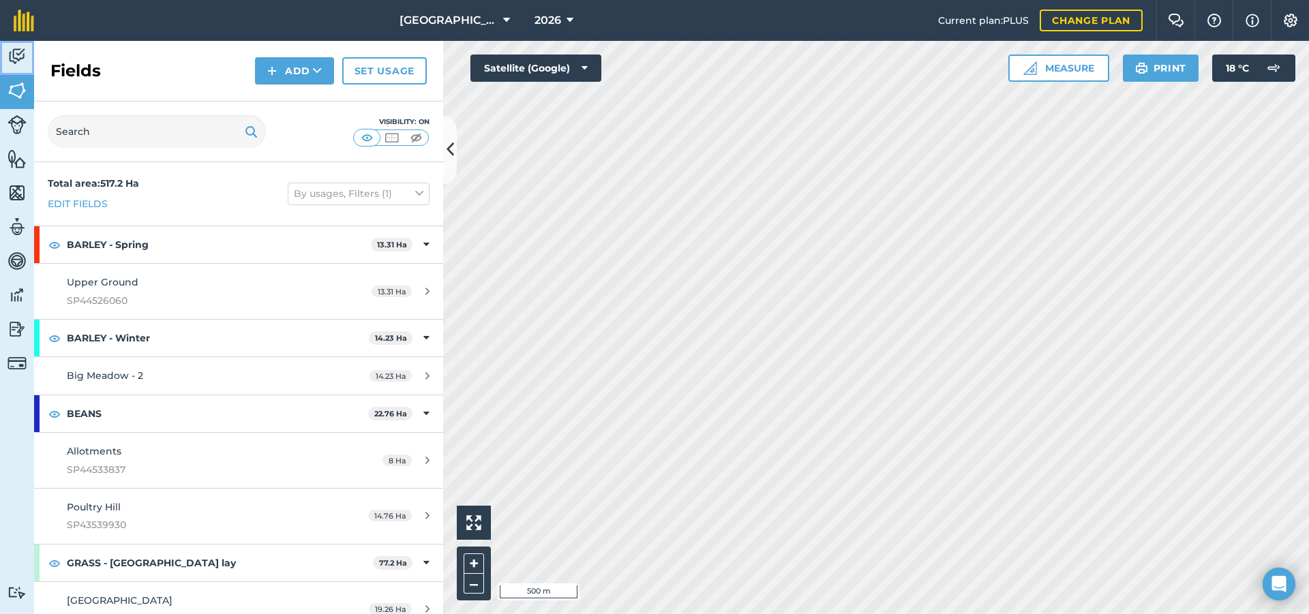
click at [19, 59] on img at bounding box center [16, 56] width 19 height 20
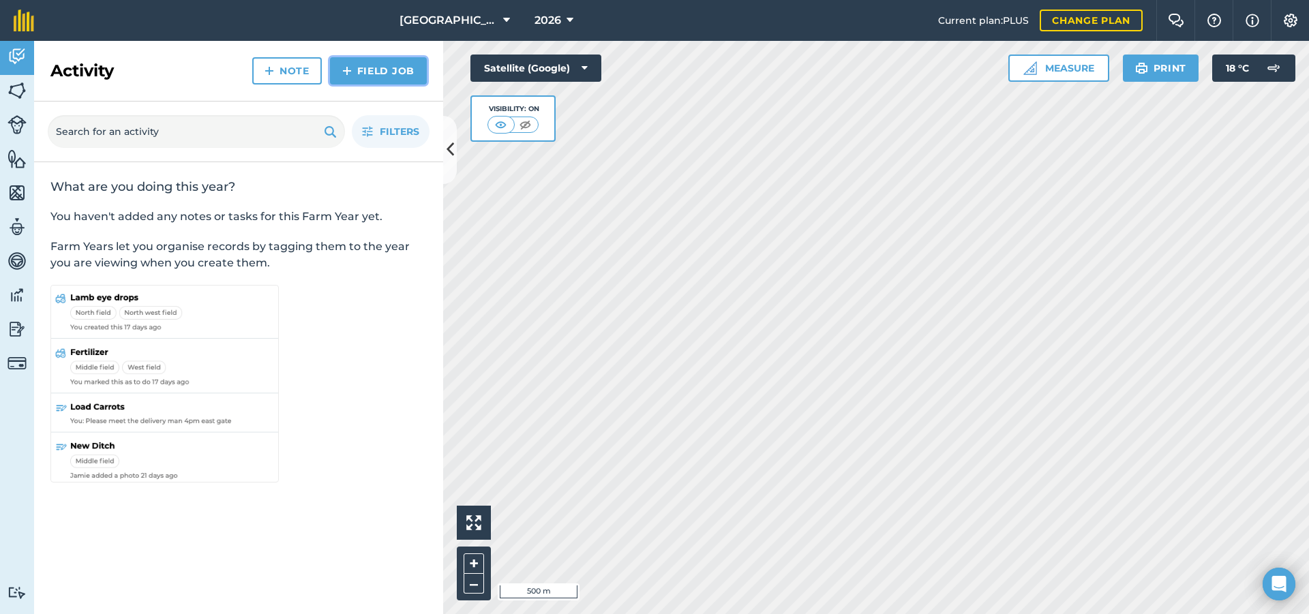
click at [378, 72] on link "Field Job" at bounding box center [378, 70] width 97 height 27
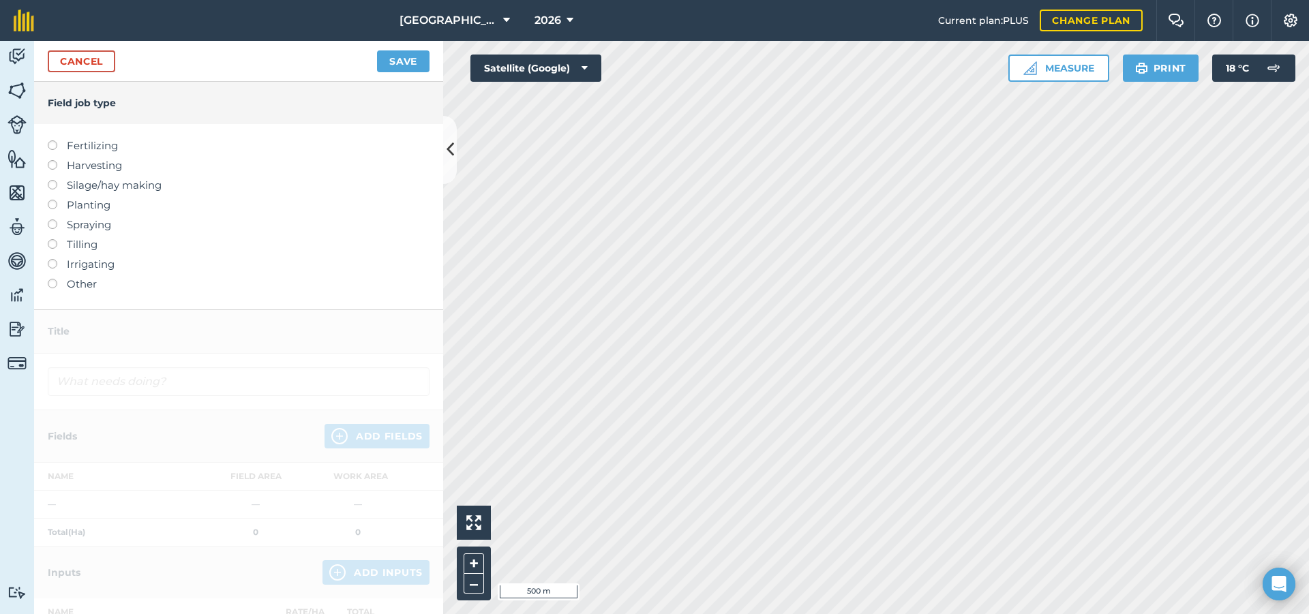
click at [55, 200] on label at bounding box center [57, 200] width 19 height 0
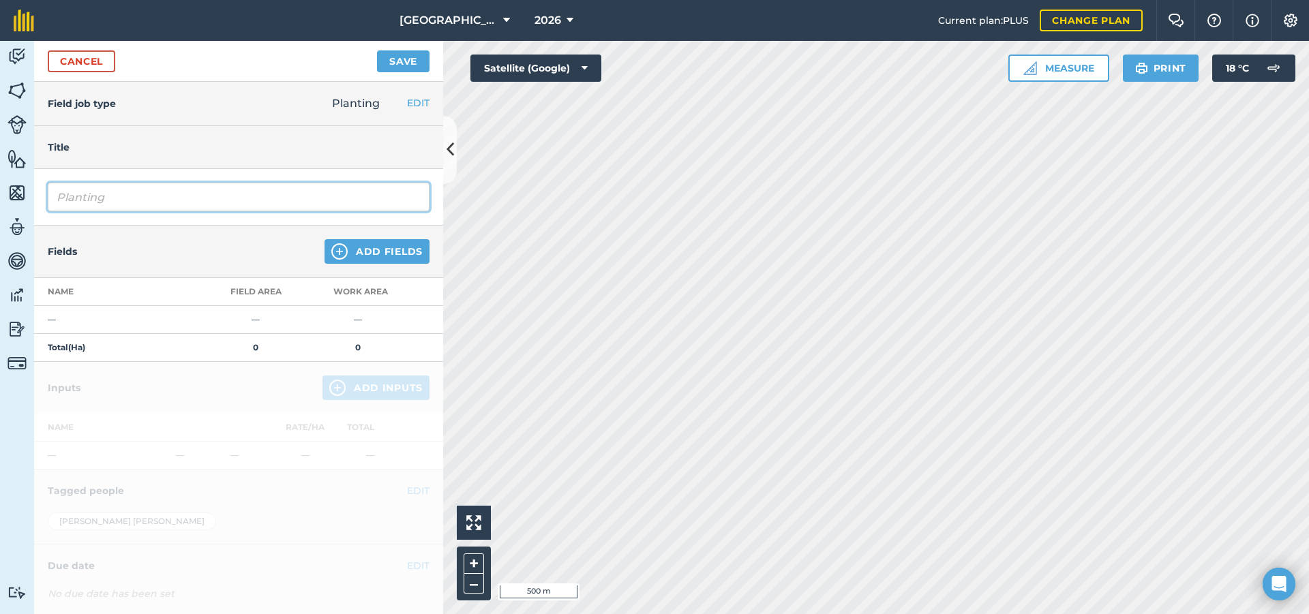
click at [108, 198] on input "Planting" at bounding box center [239, 197] width 382 height 29
type input "P"
click at [54, 198] on input "Feed Wheat" at bounding box center [239, 197] width 382 height 29
type input "2nd Feed Wheat"
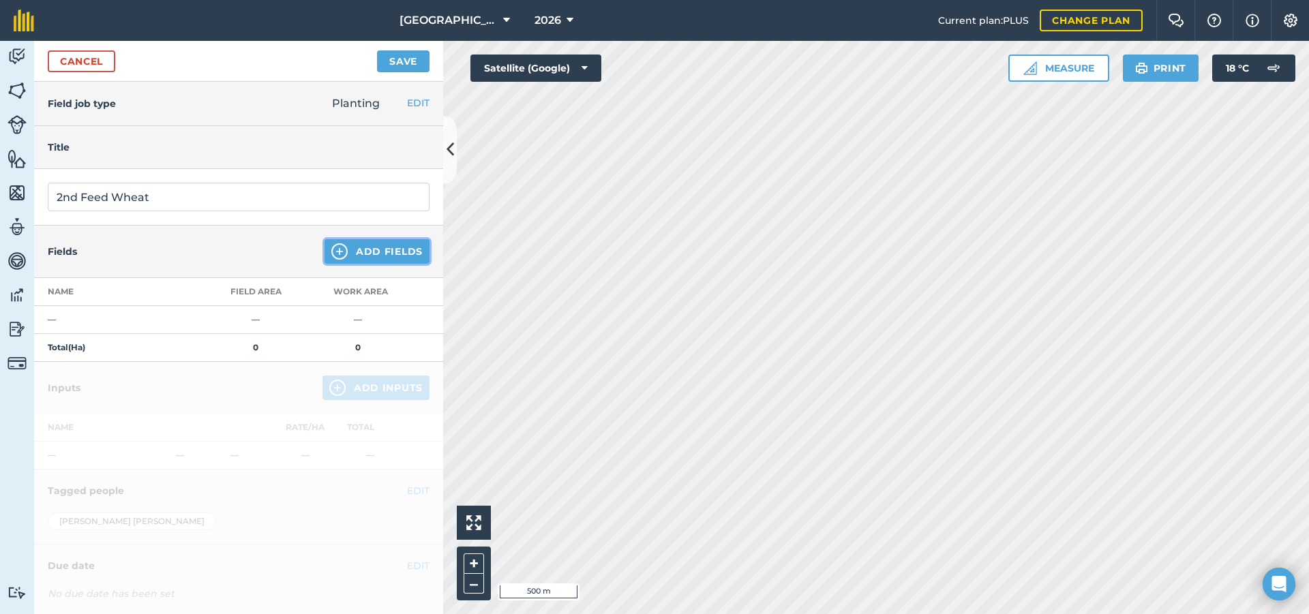
click at [361, 251] on button "Add Fields" at bounding box center [376, 251] width 105 height 25
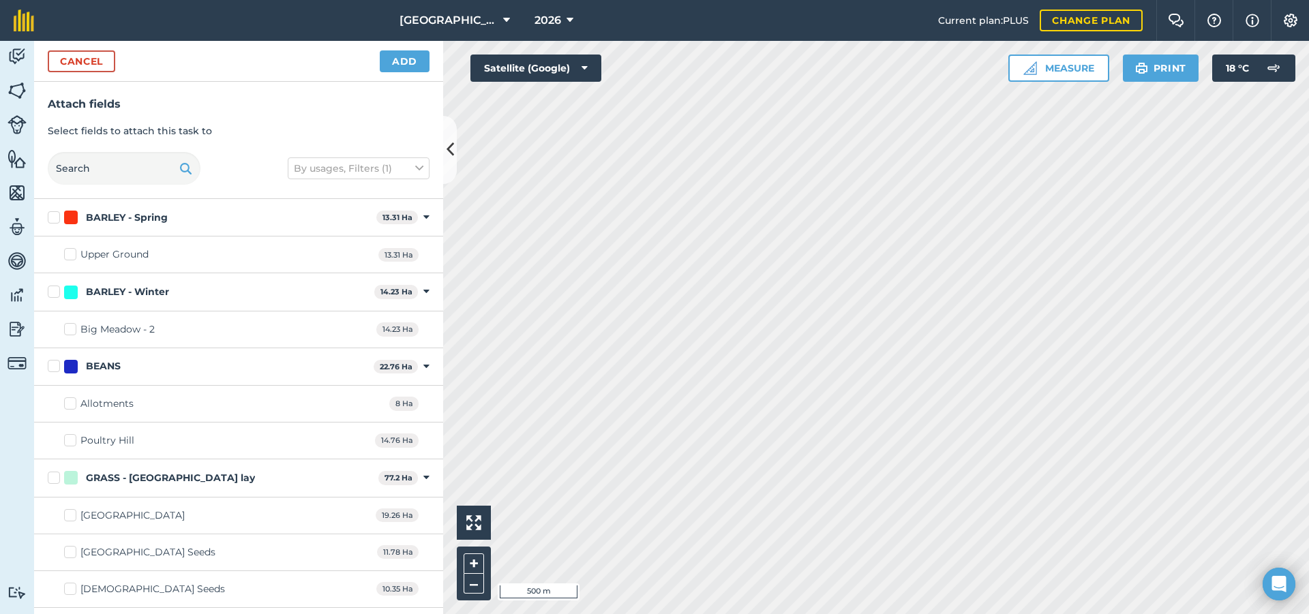
checkbox input "true"
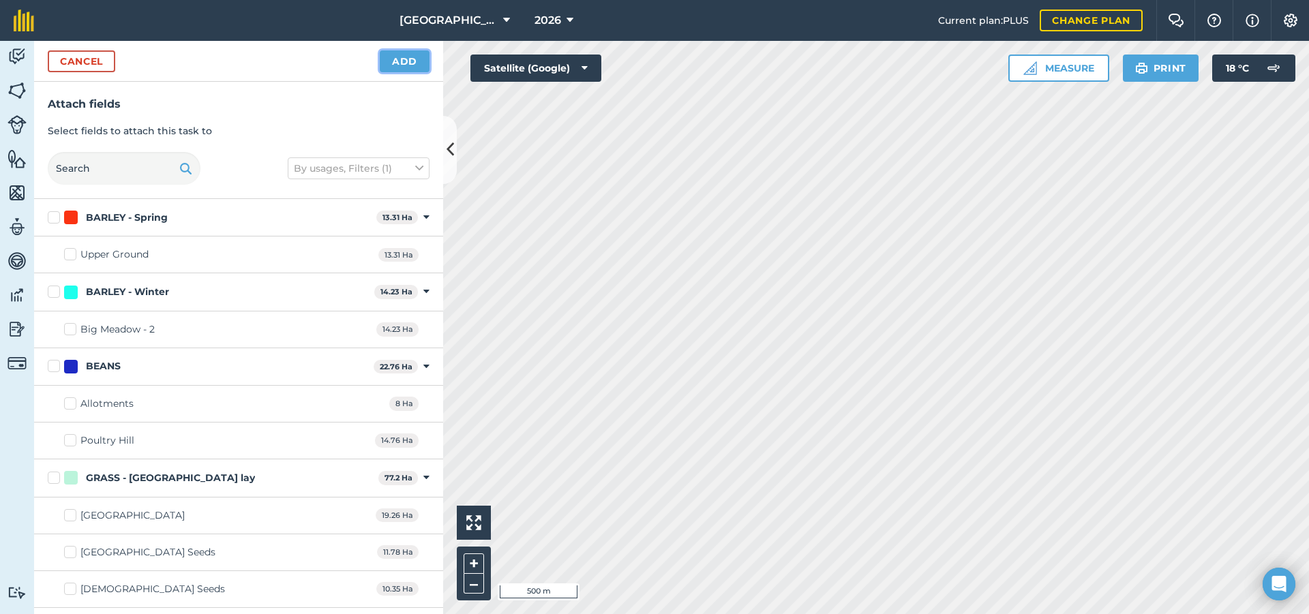
click at [395, 59] on button "Add" at bounding box center [405, 61] width 50 height 22
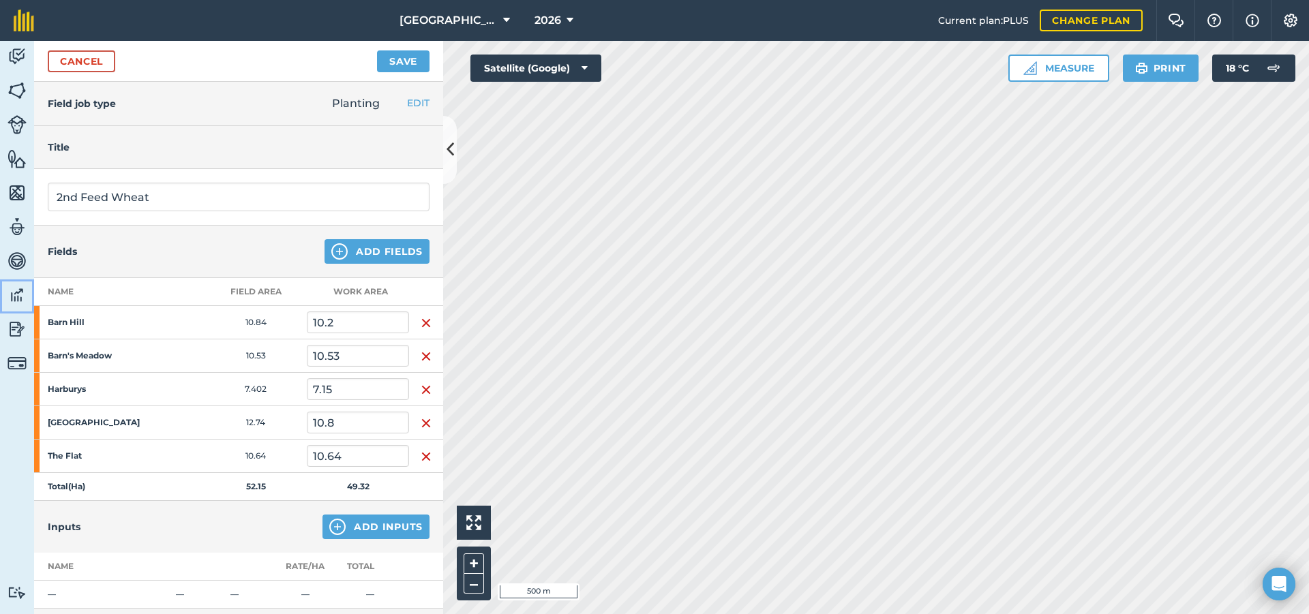
click at [7, 293] on link "Data" at bounding box center [17, 296] width 34 height 34
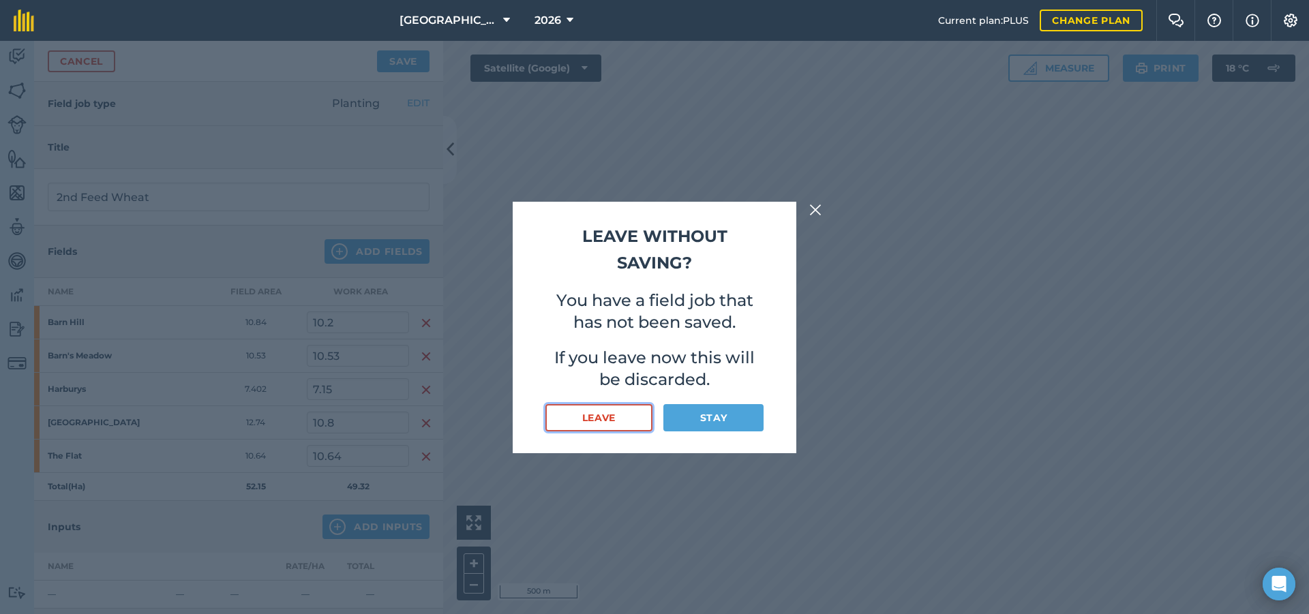
click at [633, 418] on button "Leave" at bounding box center [598, 417] width 107 height 27
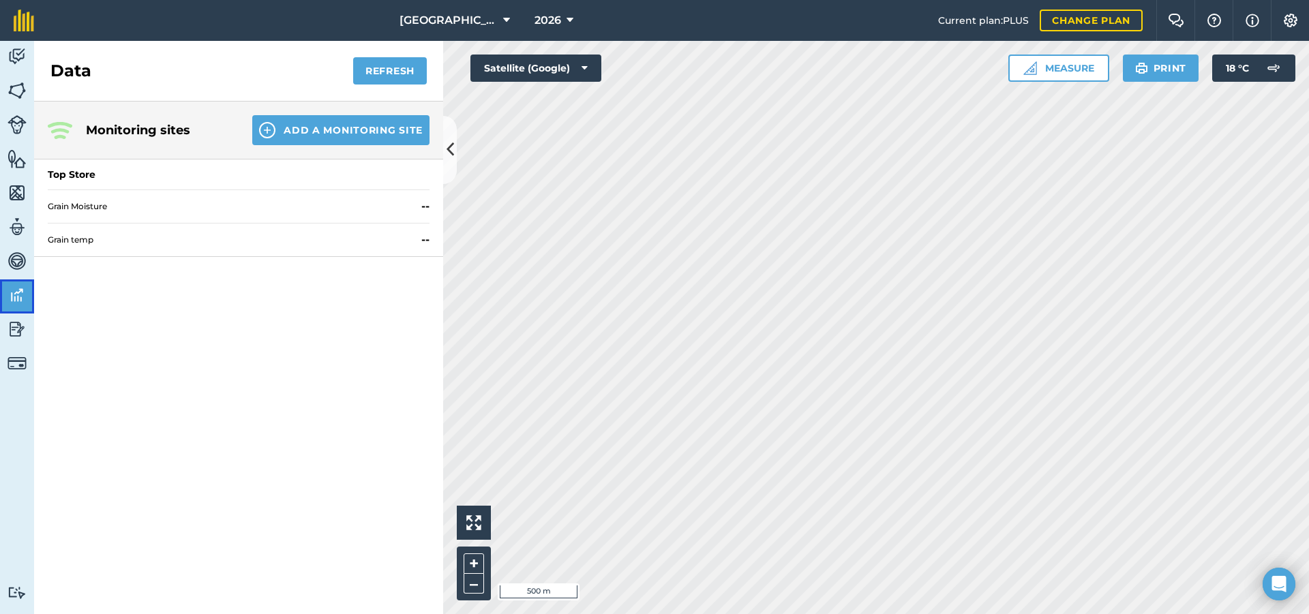
click at [15, 295] on img at bounding box center [16, 295] width 19 height 20
click at [23, 336] on img at bounding box center [16, 329] width 19 height 20
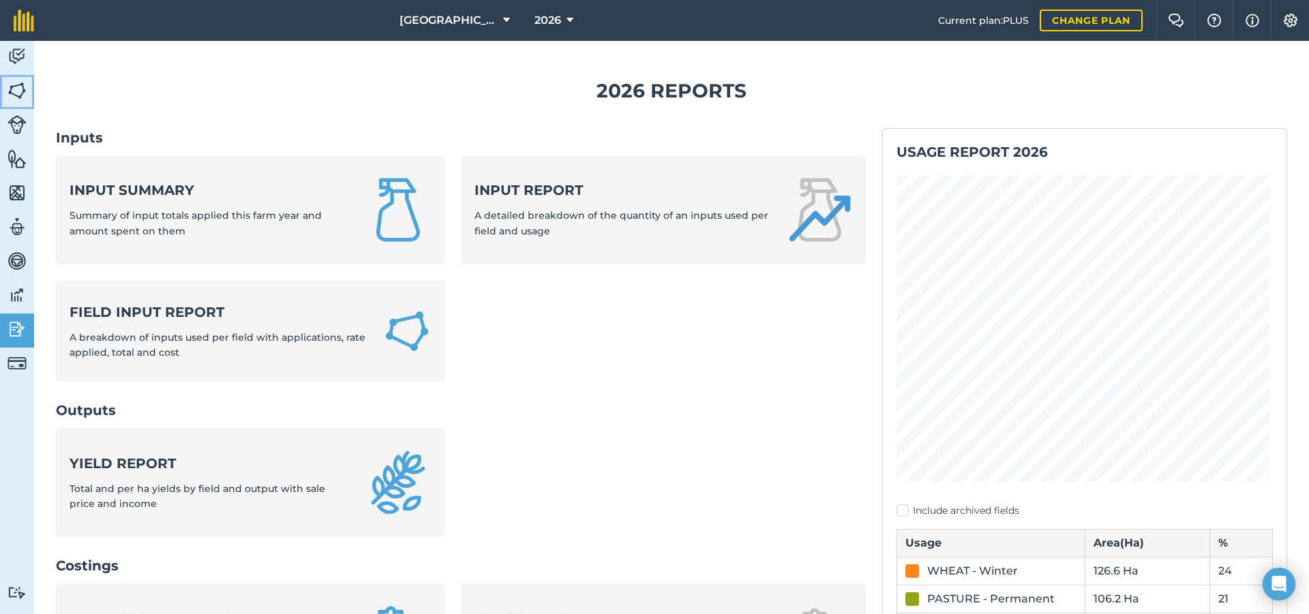
click at [10, 95] on img at bounding box center [16, 90] width 19 height 20
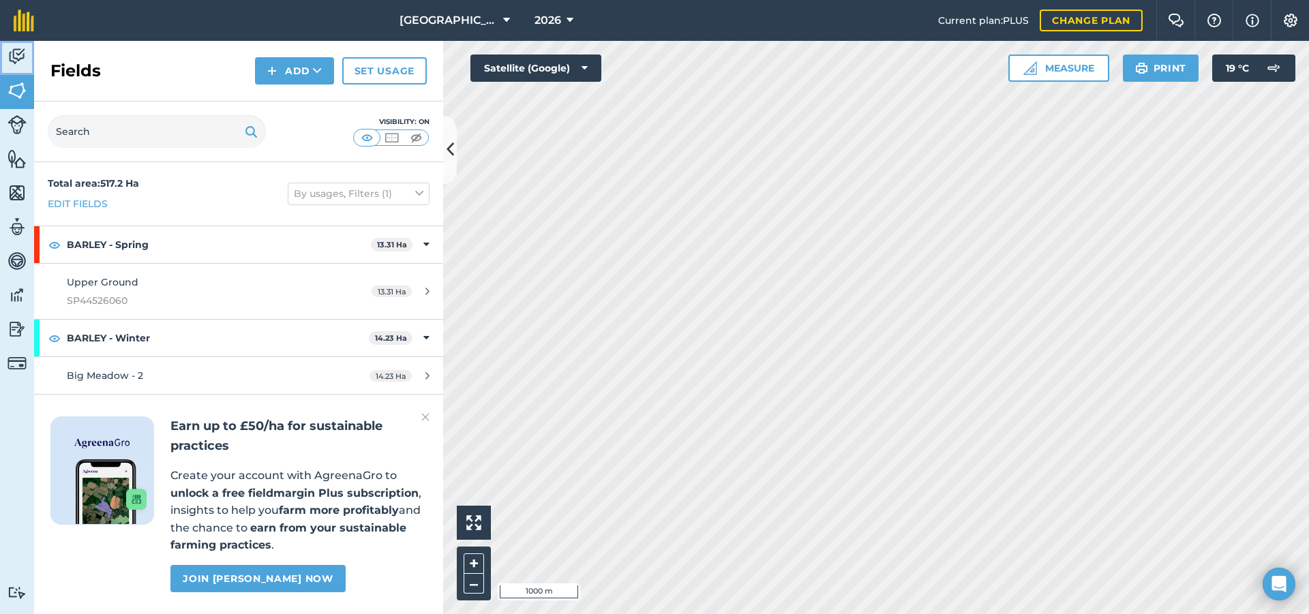
click at [25, 67] on link "Activity" at bounding box center [17, 58] width 34 height 34
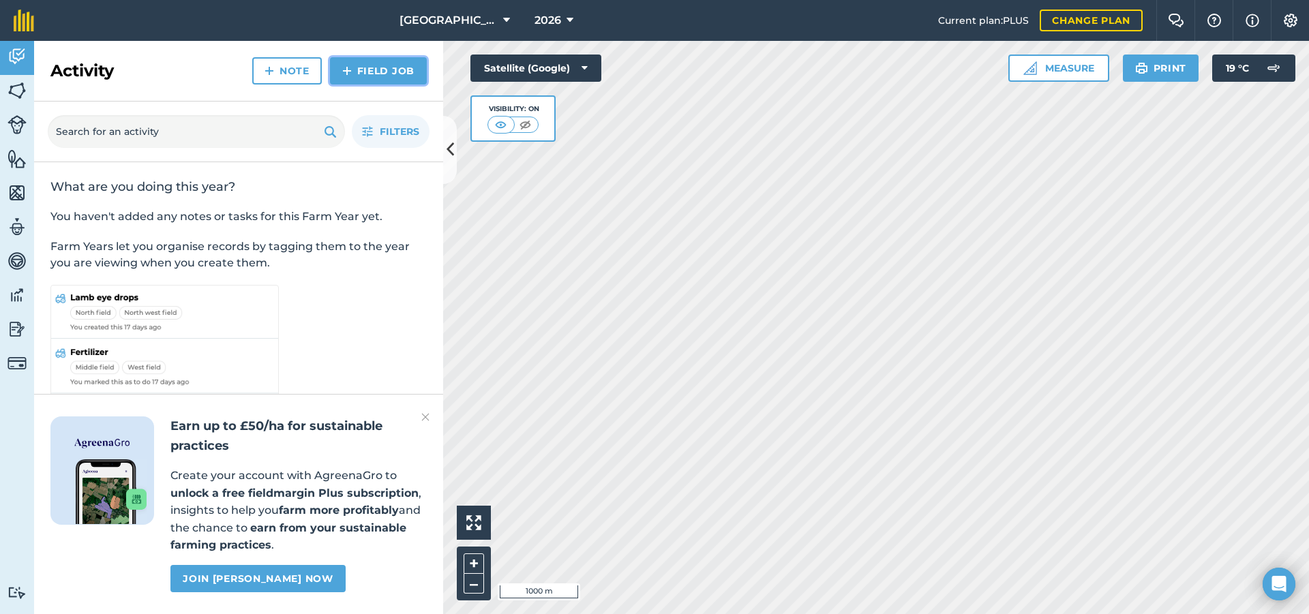
click at [359, 74] on link "Field Job" at bounding box center [378, 70] width 97 height 27
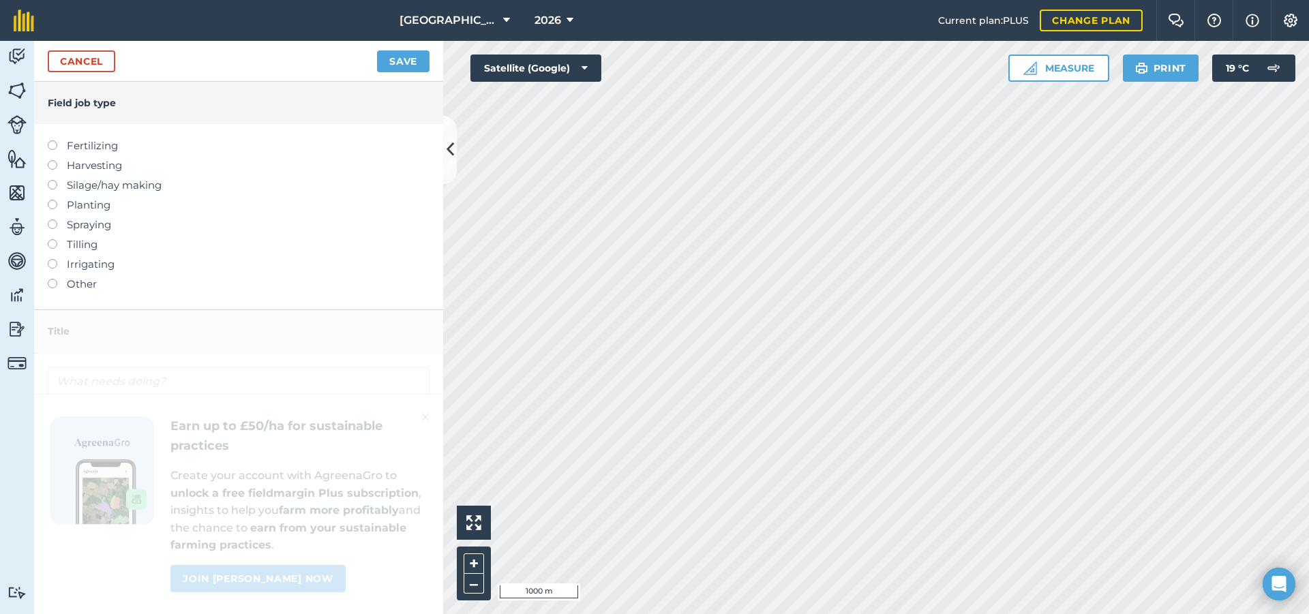
click at [58, 207] on label "Planting" at bounding box center [239, 205] width 382 height 16
type input "Planting"
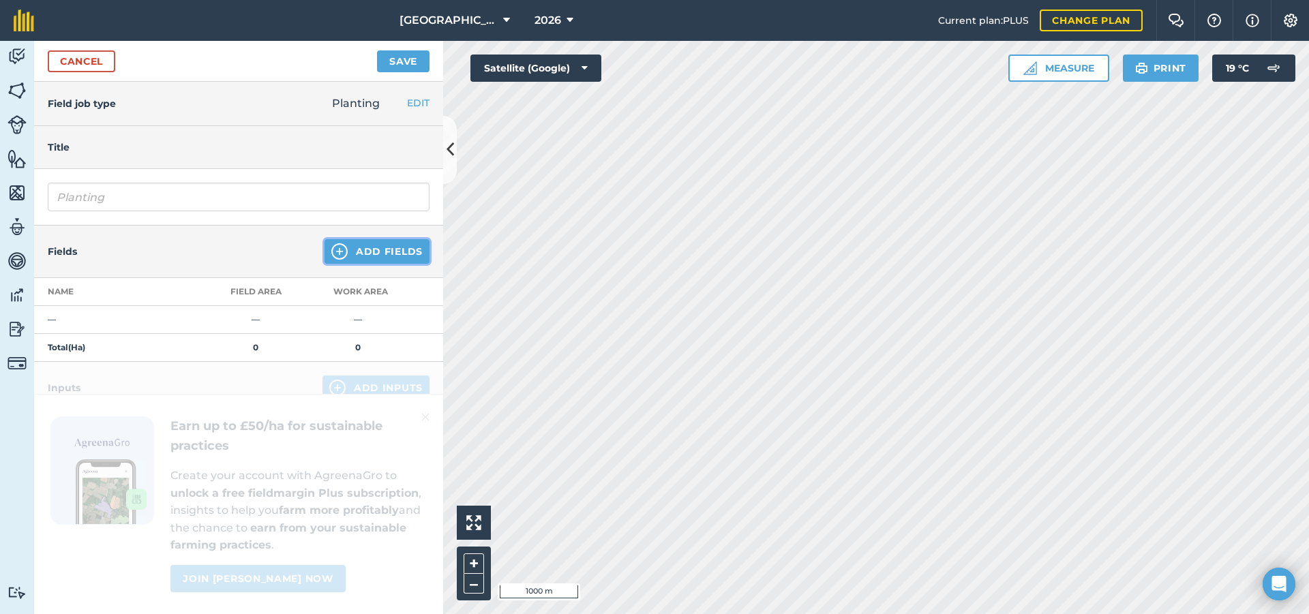
click at [380, 247] on button "Add Fields" at bounding box center [376, 251] width 105 height 25
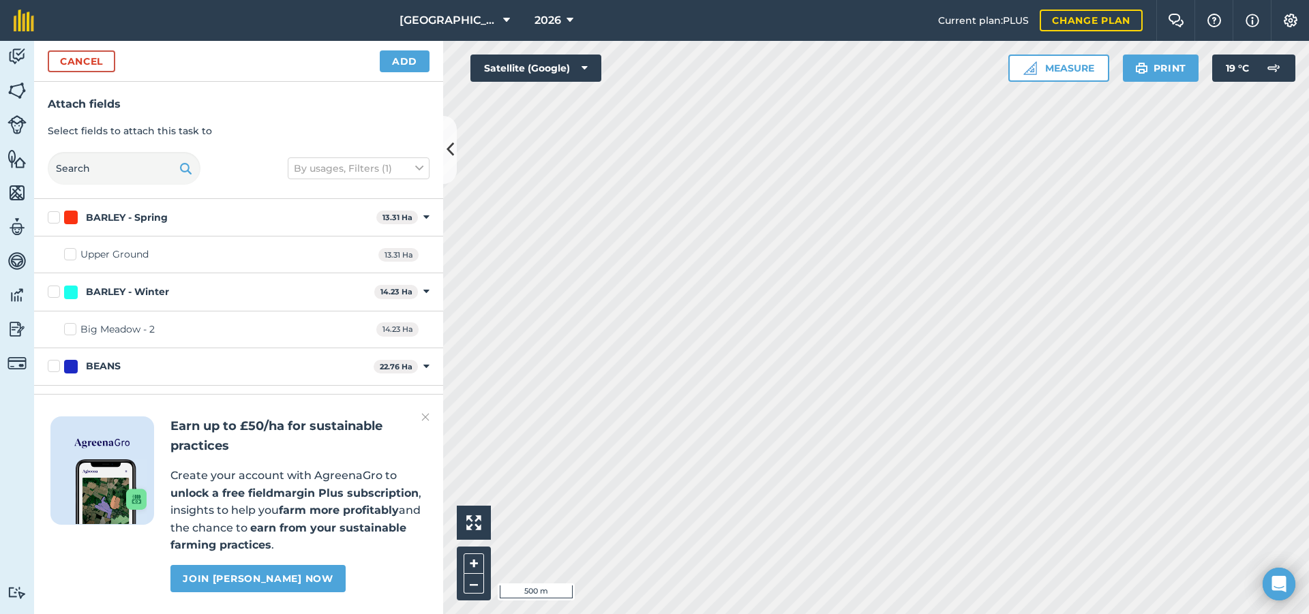
checkbox input "true"
checkbox input "false"
checkbox input "true"
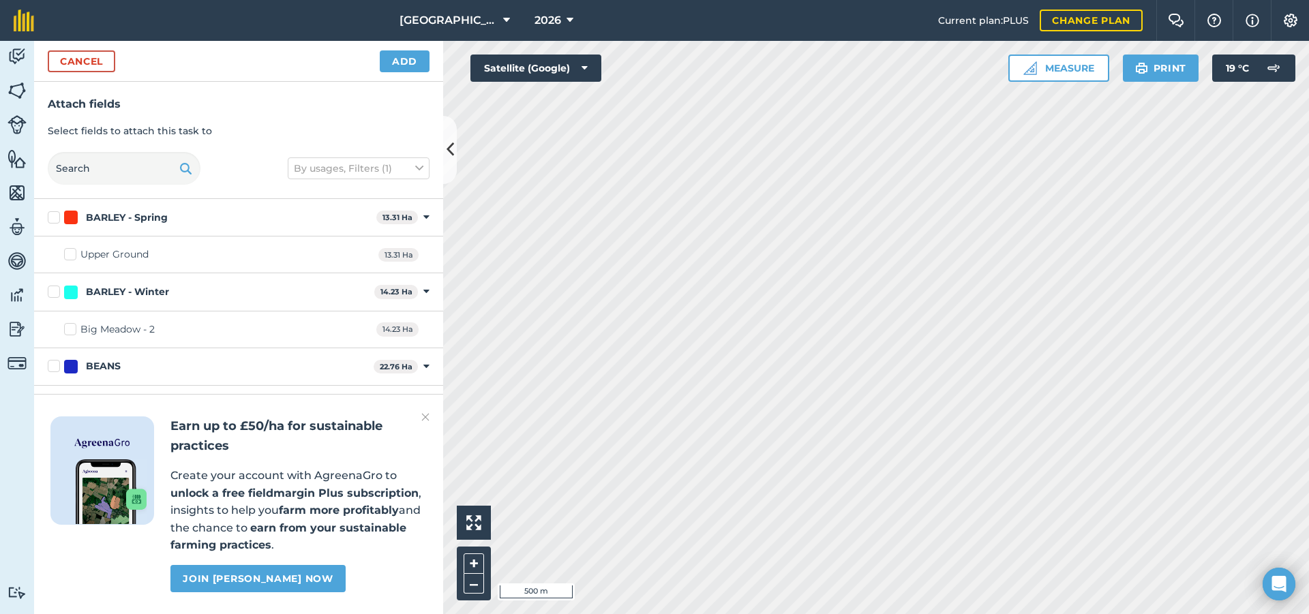
checkbox input "true"
click at [401, 66] on button "Add" at bounding box center [405, 61] width 50 height 22
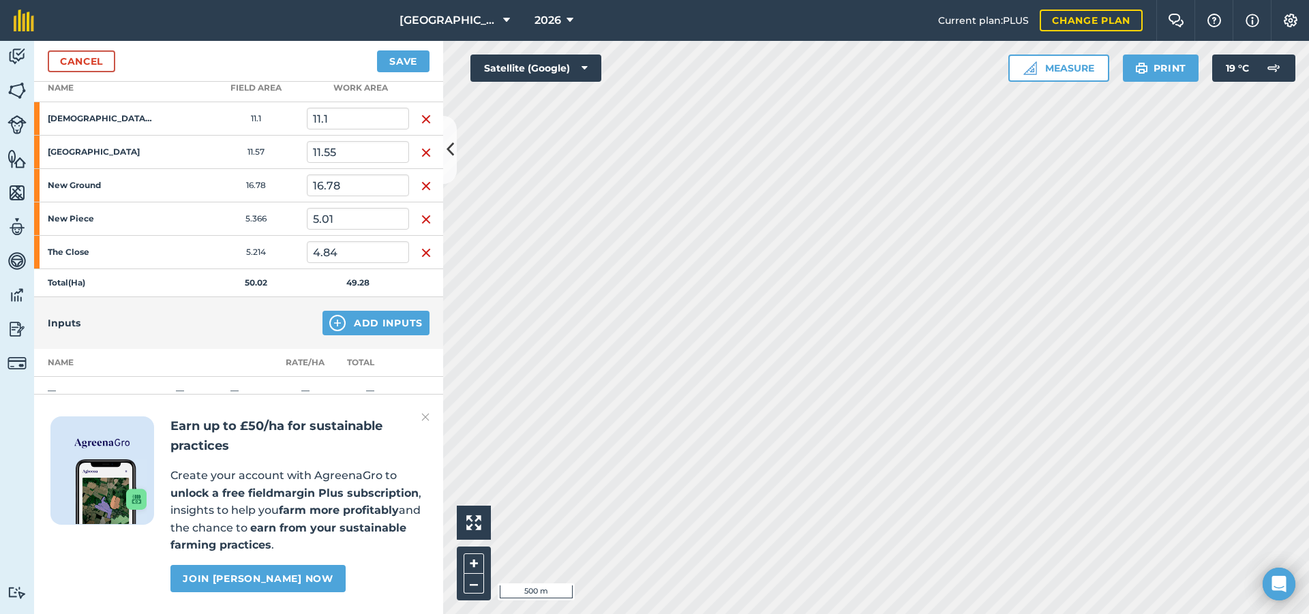
scroll to position [204, 0]
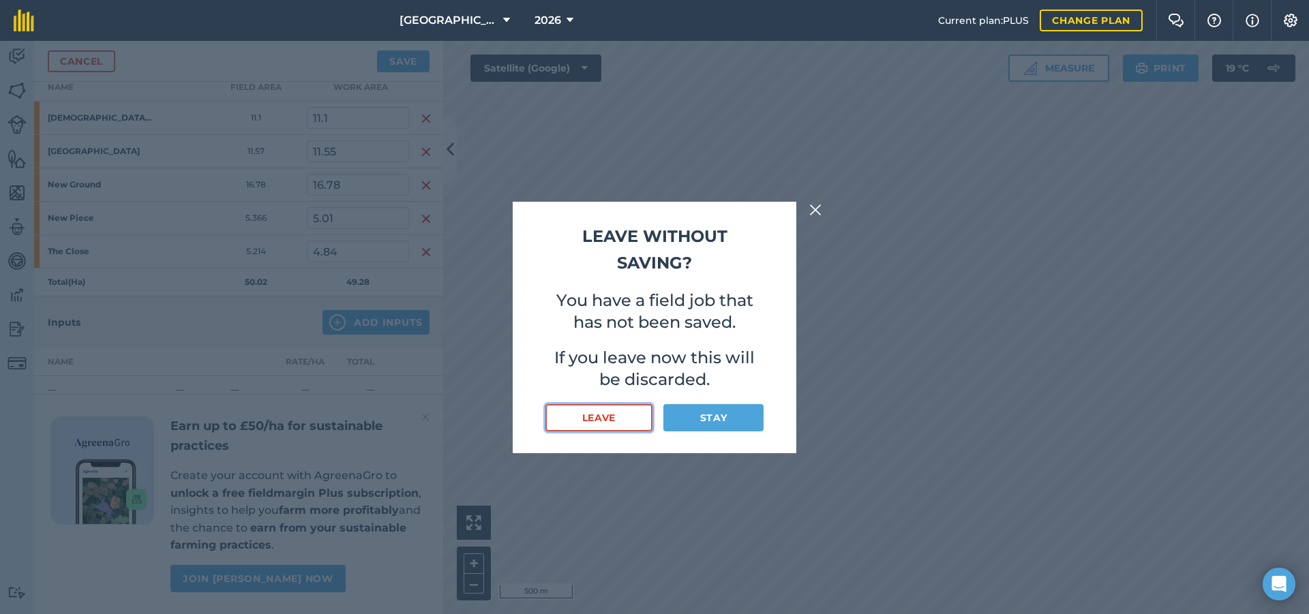
click at [622, 423] on button "Leave" at bounding box center [598, 417] width 107 height 27
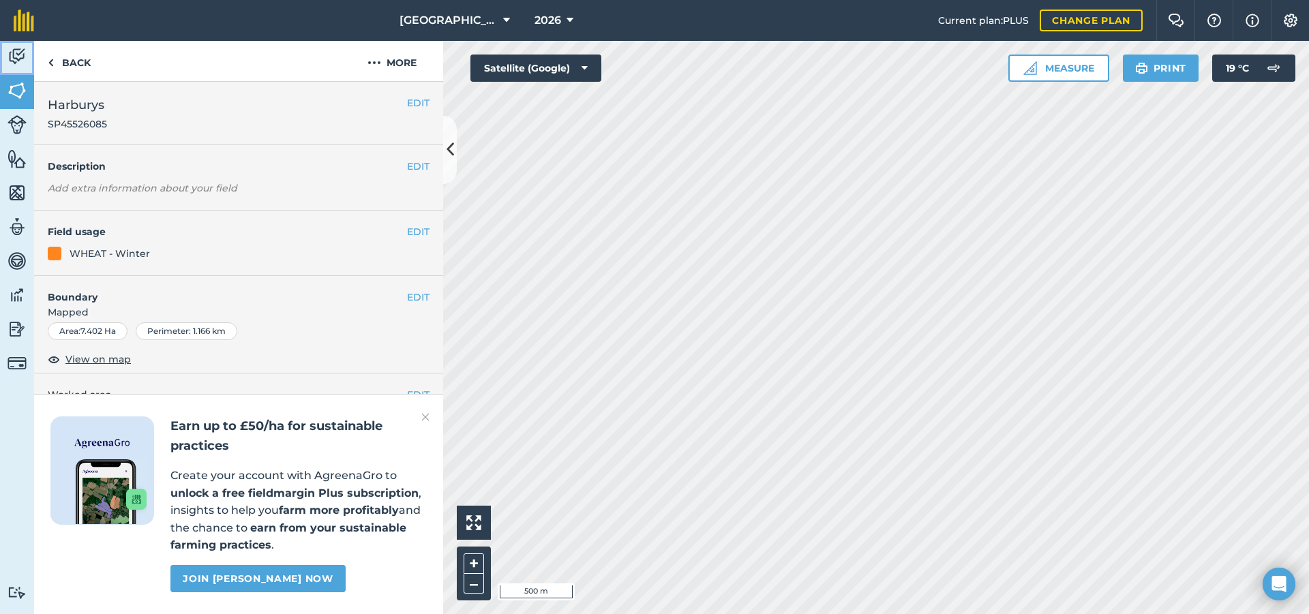
click at [10, 58] on img at bounding box center [16, 56] width 19 height 20
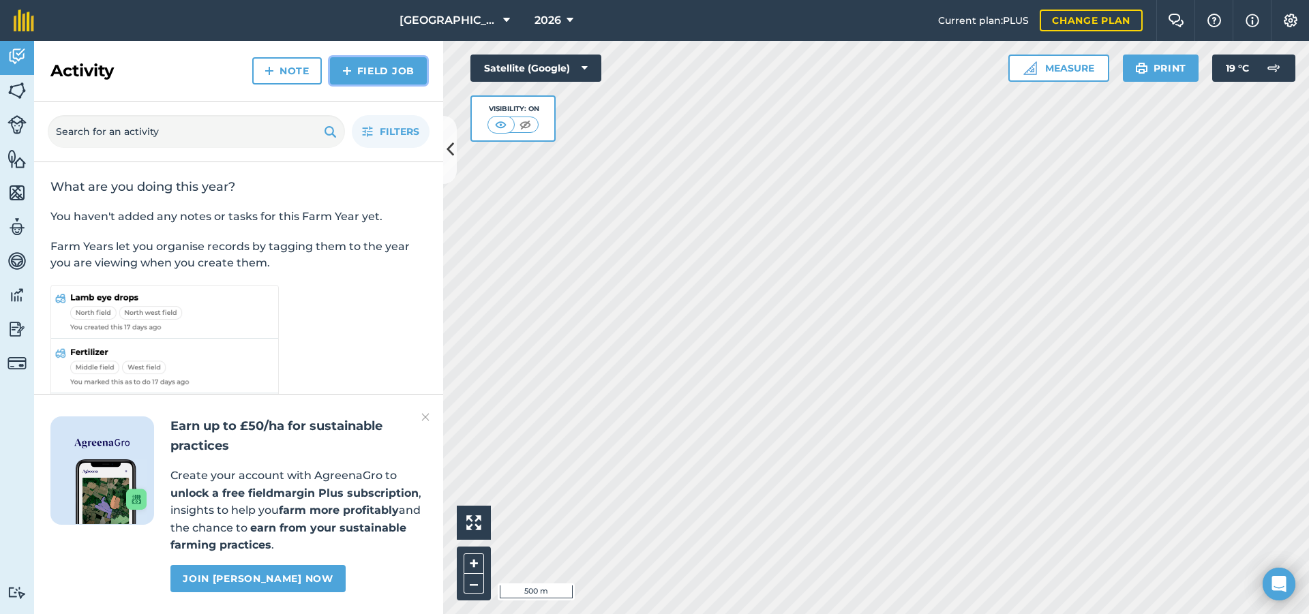
click at [361, 80] on link "Field Job" at bounding box center [378, 70] width 97 height 27
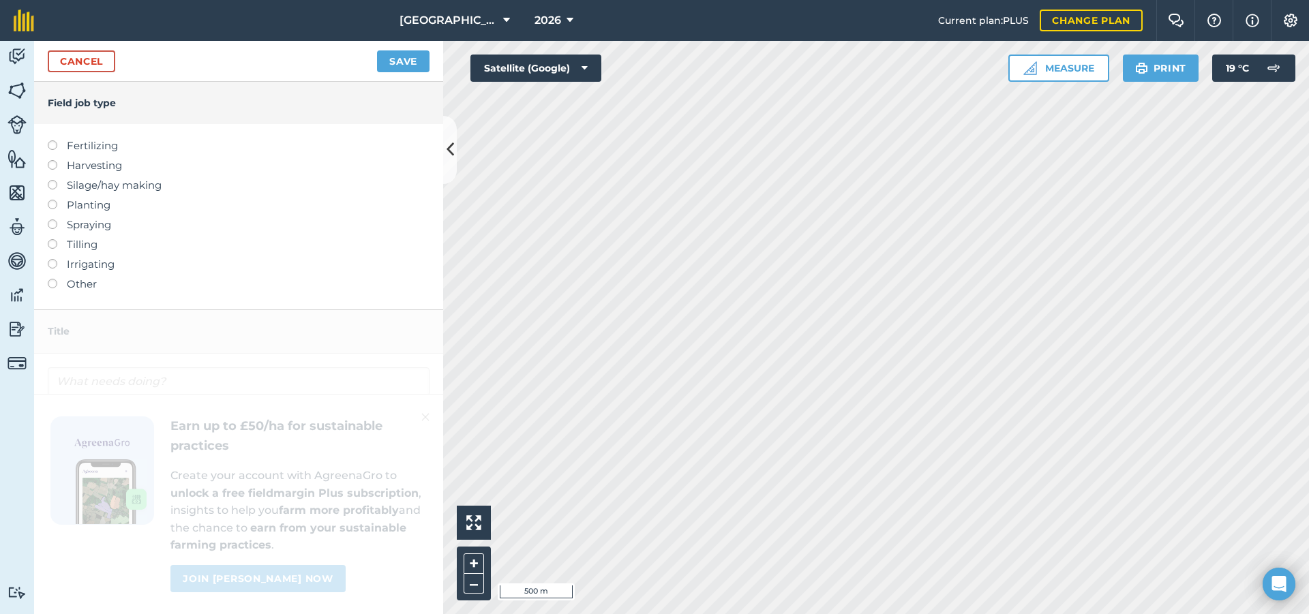
click at [47, 203] on div "Fertilizing Harvesting Silage/hay making Planting Spraying Tilling Irrigating O…" at bounding box center [238, 216] width 409 height 185
click at [51, 200] on label at bounding box center [57, 200] width 19 height 0
type input "Planting"
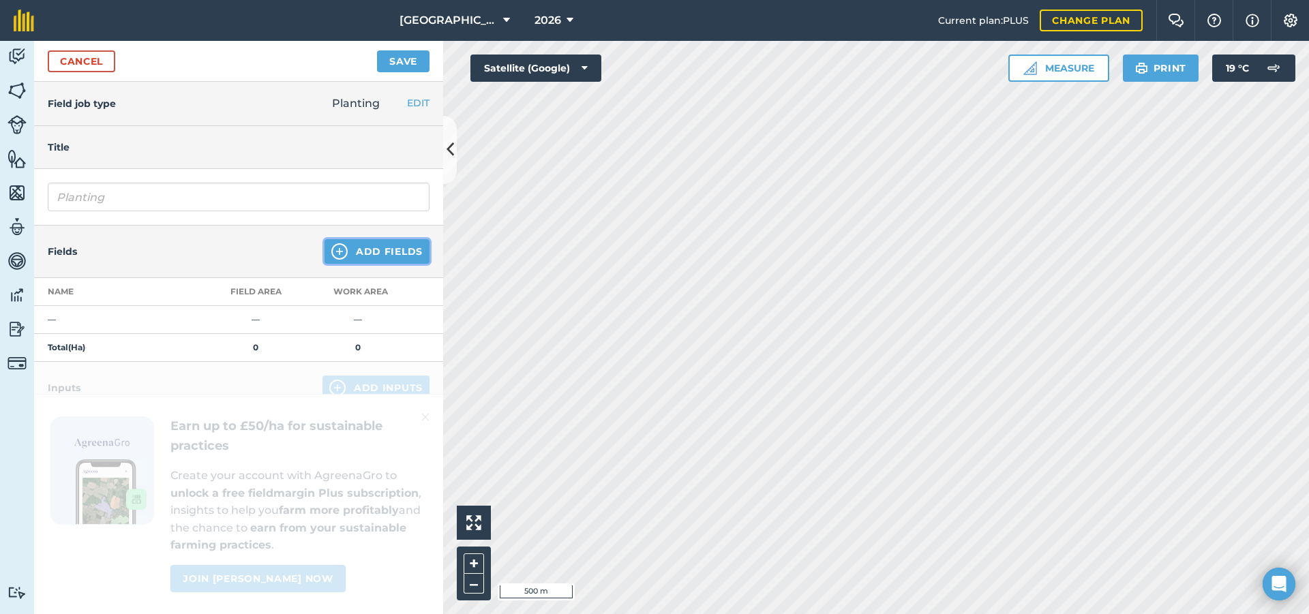
click at [351, 250] on button "Add Fields" at bounding box center [376, 251] width 105 height 25
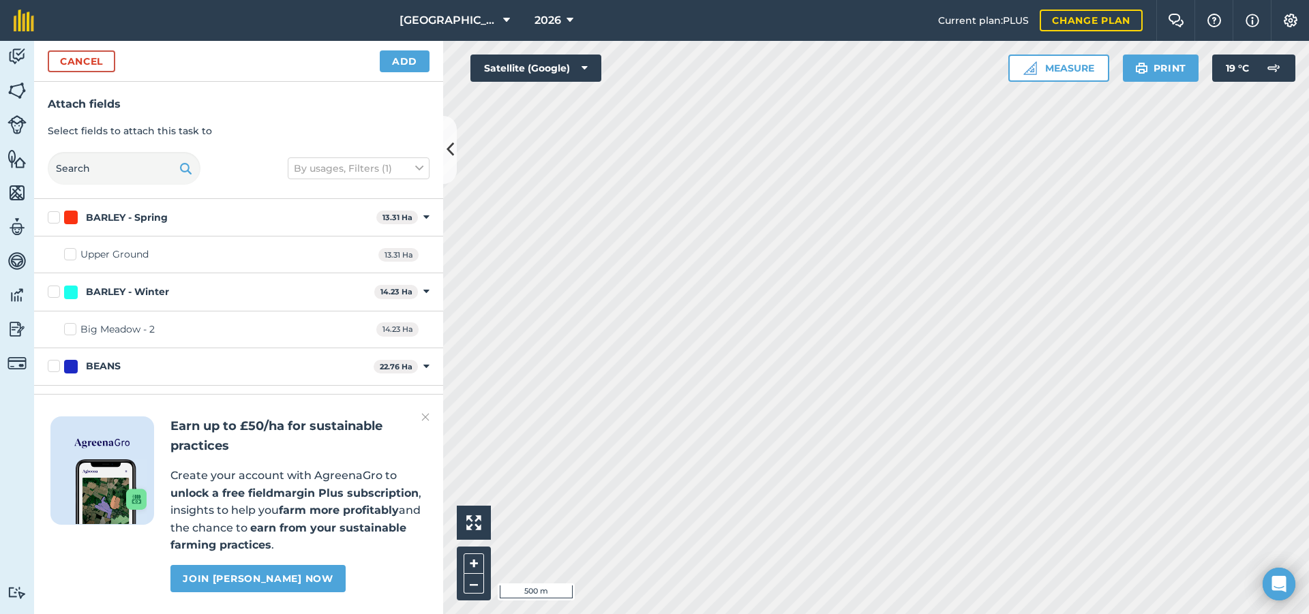
checkbox input "true"
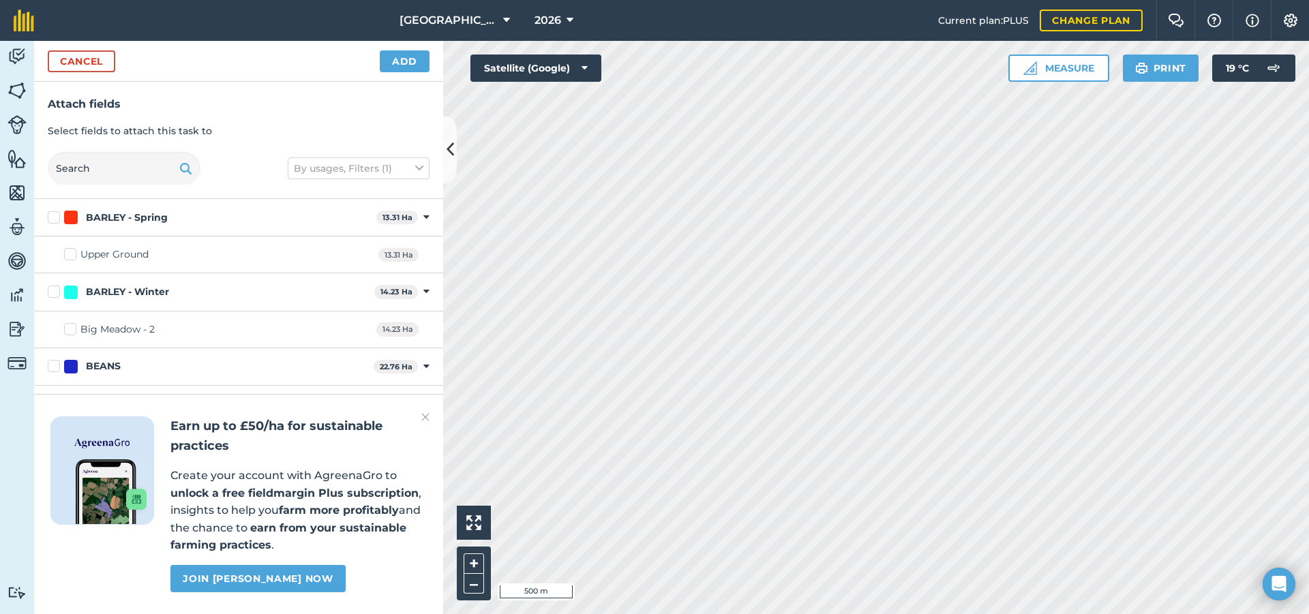
checkbox input "false"
checkbox input "true"
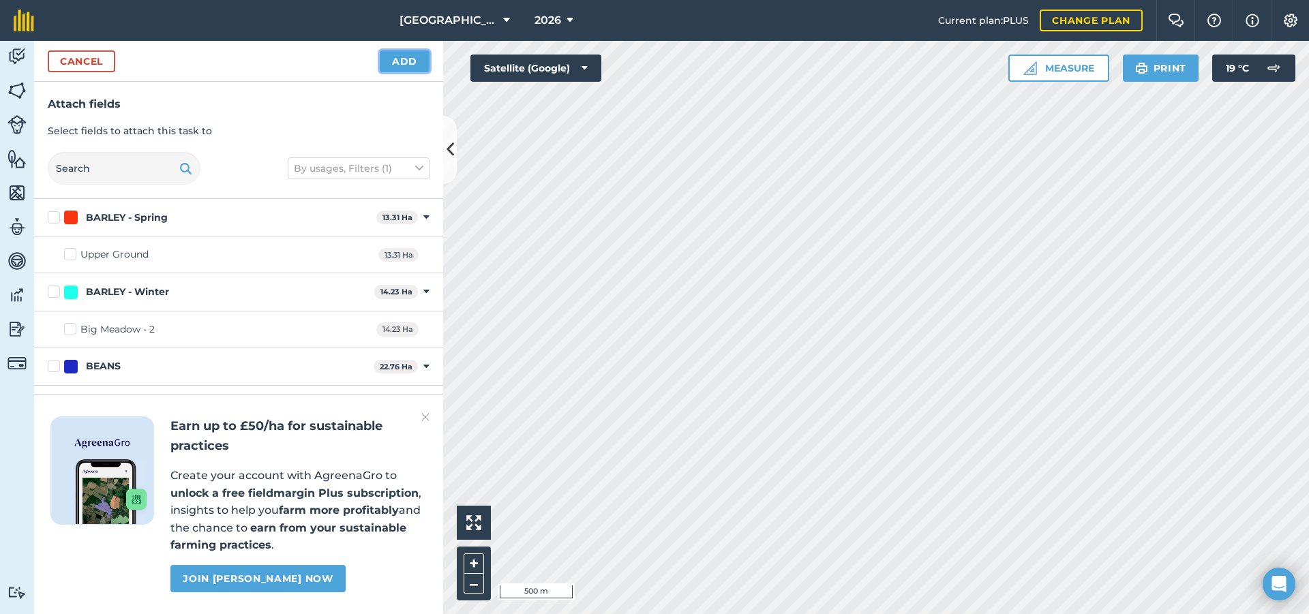
click at [408, 55] on button "Add" at bounding box center [405, 61] width 50 height 22
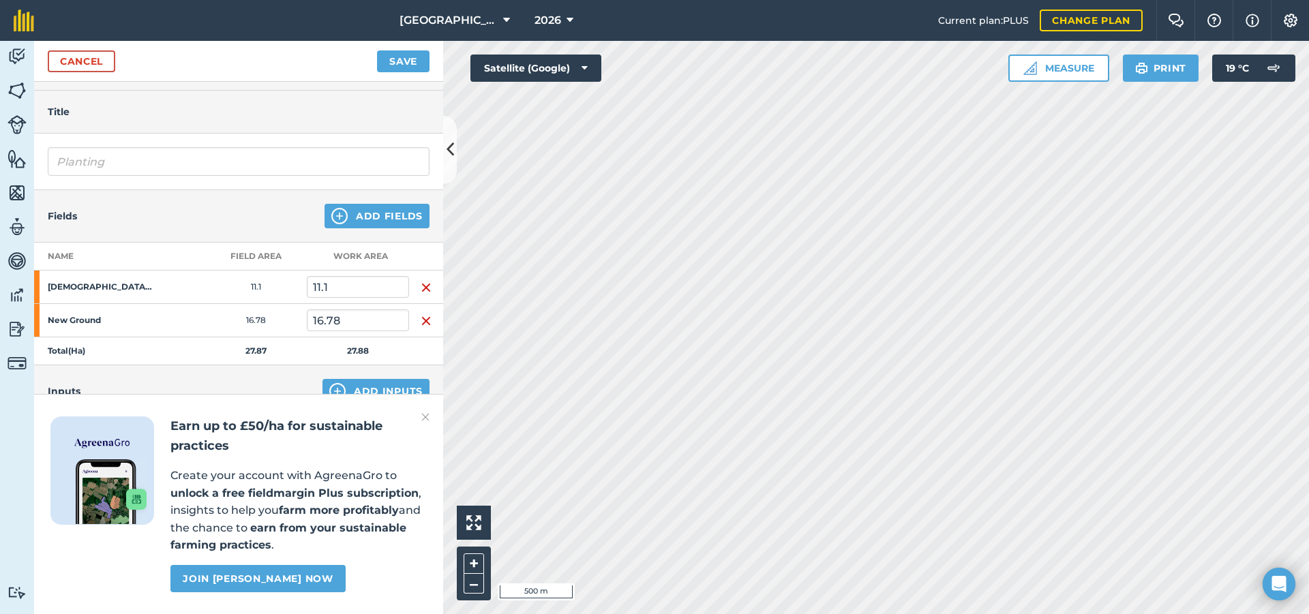
scroll to position [68, 0]
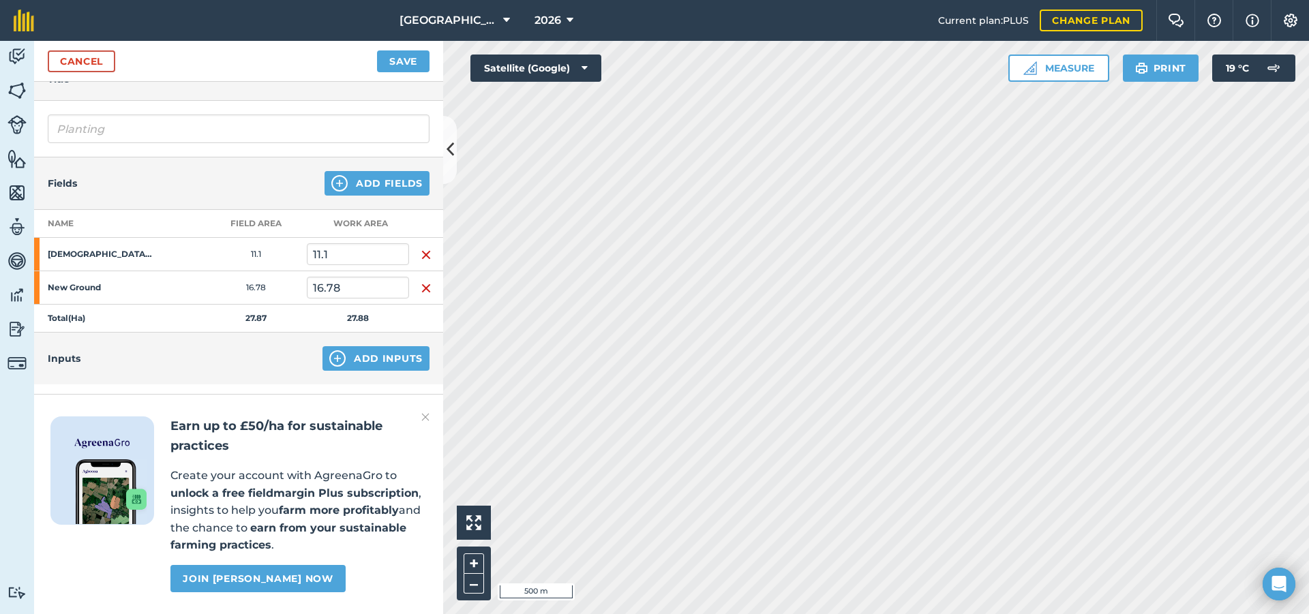
drag, startPoint x: 425, startPoint y: 249, endPoint x: 421, endPoint y: 267, distance: 18.0
click at [425, 251] on img "button" at bounding box center [426, 255] width 11 height 16
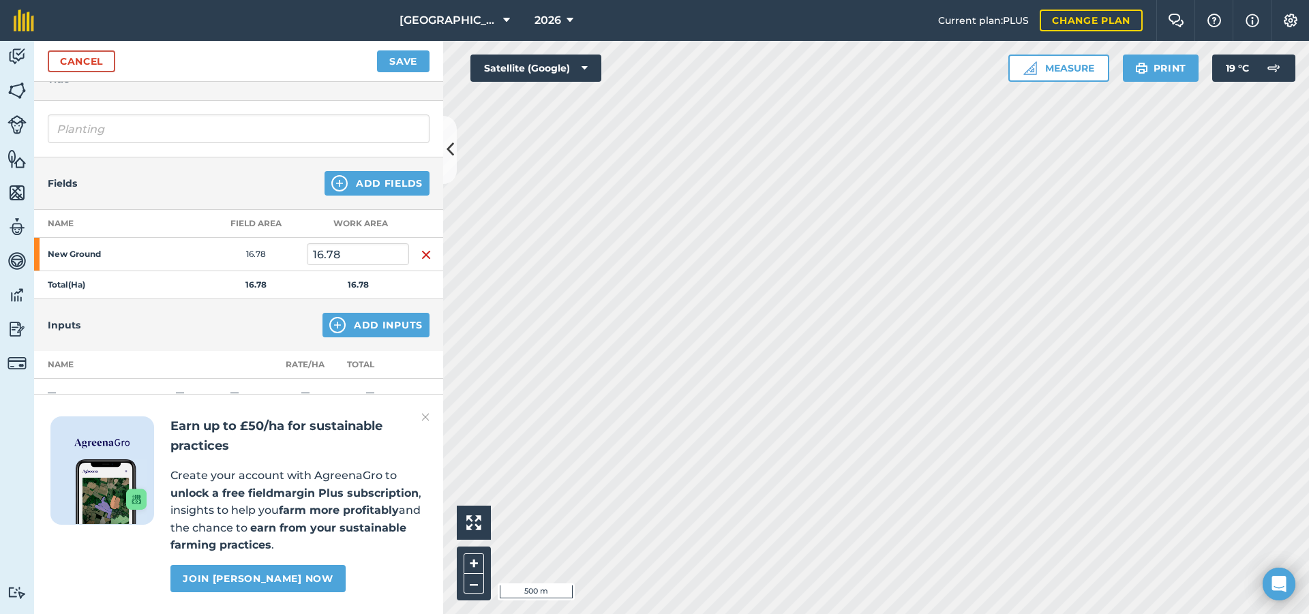
click at [421, 260] on img "button" at bounding box center [426, 255] width 11 height 16
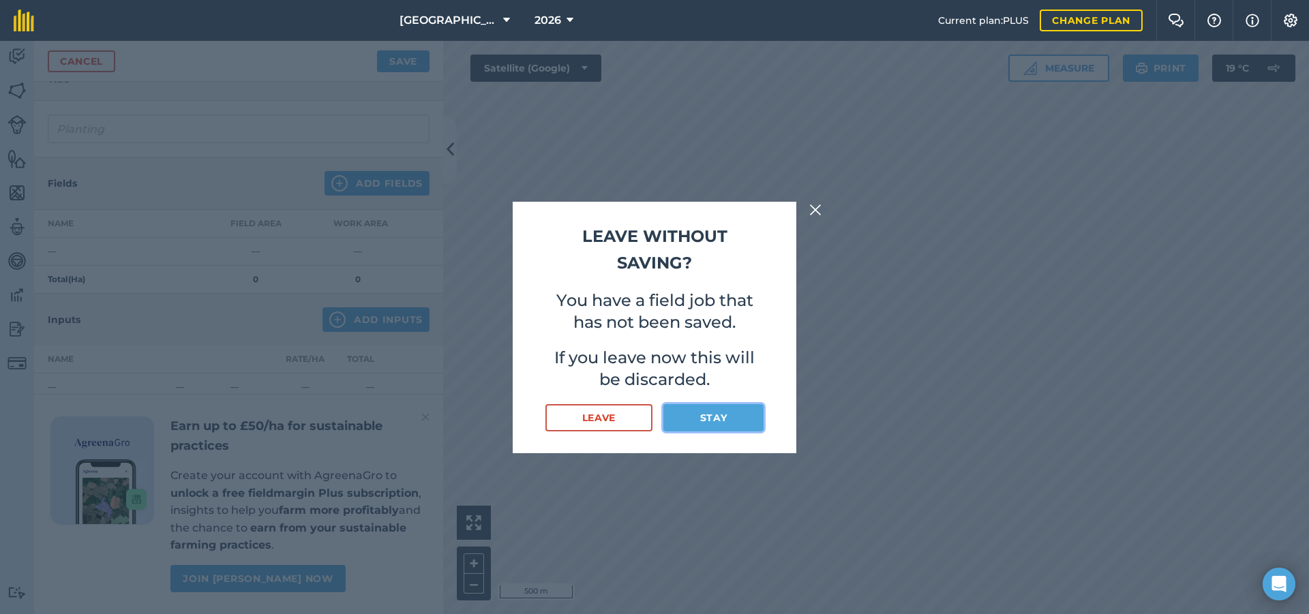
click at [729, 414] on button "Stay" at bounding box center [713, 417] width 100 height 27
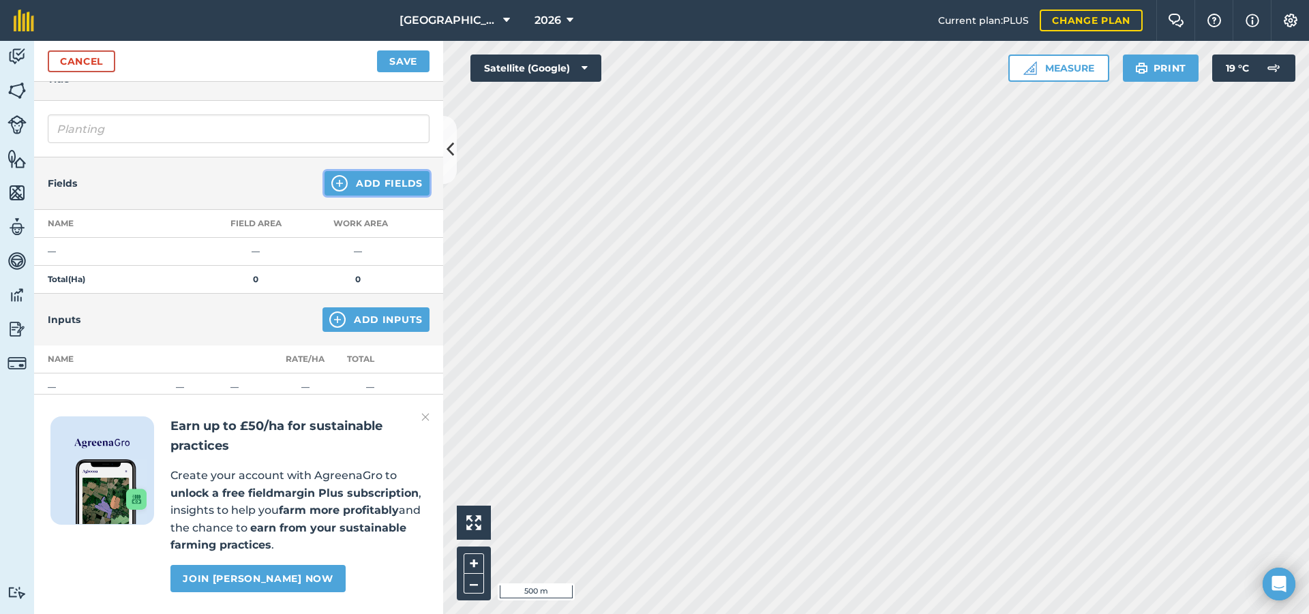
click at [393, 181] on button "Add Fields" at bounding box center [376, 183] width 105 height 25
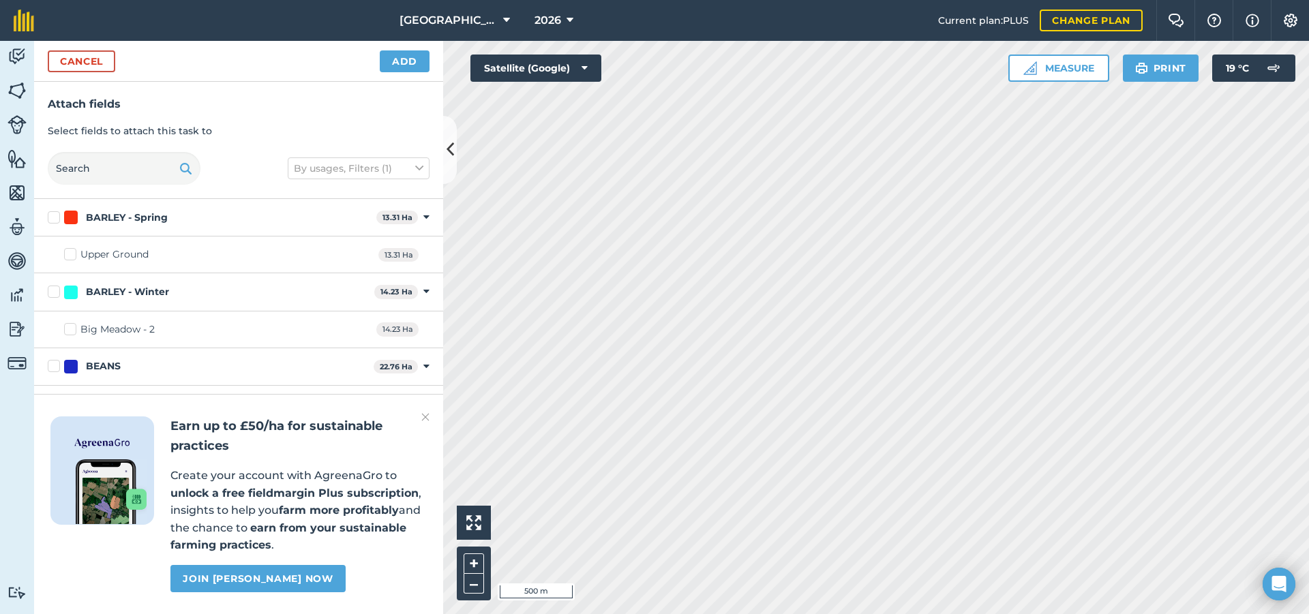
checkbox input "true"
click at [403, 68] on button "Add" at bounding box center [405, 61] width 50 height 22
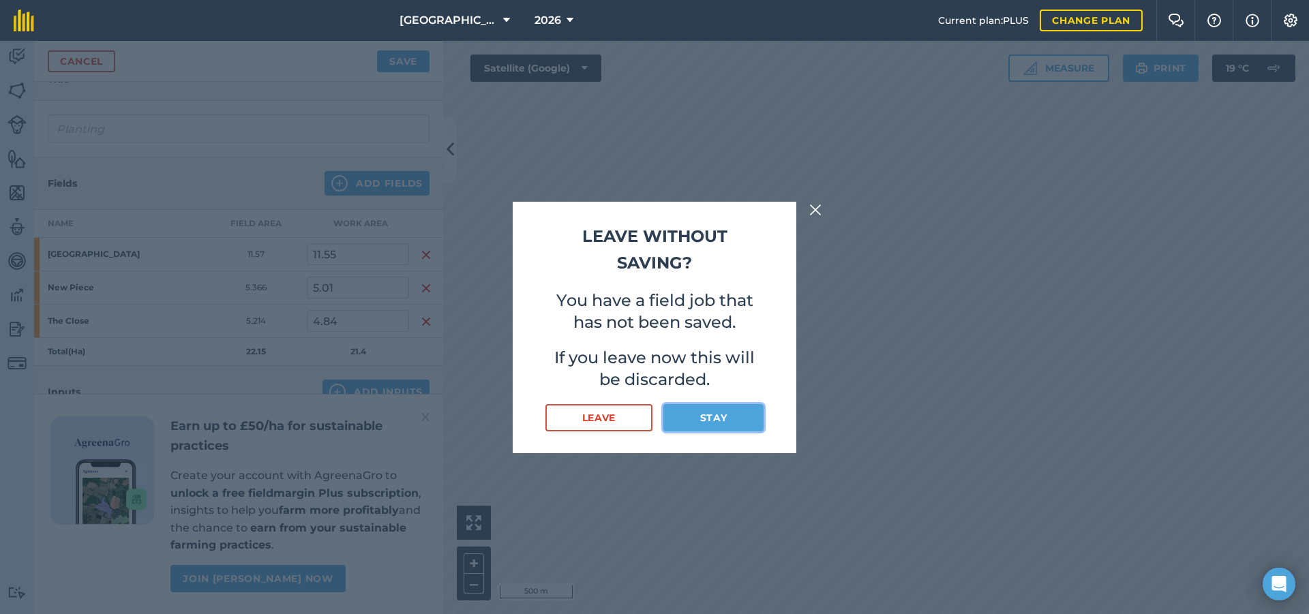
click at [695, 420] on button "Stay" at bounding box center [713, 417] width 100 height 27
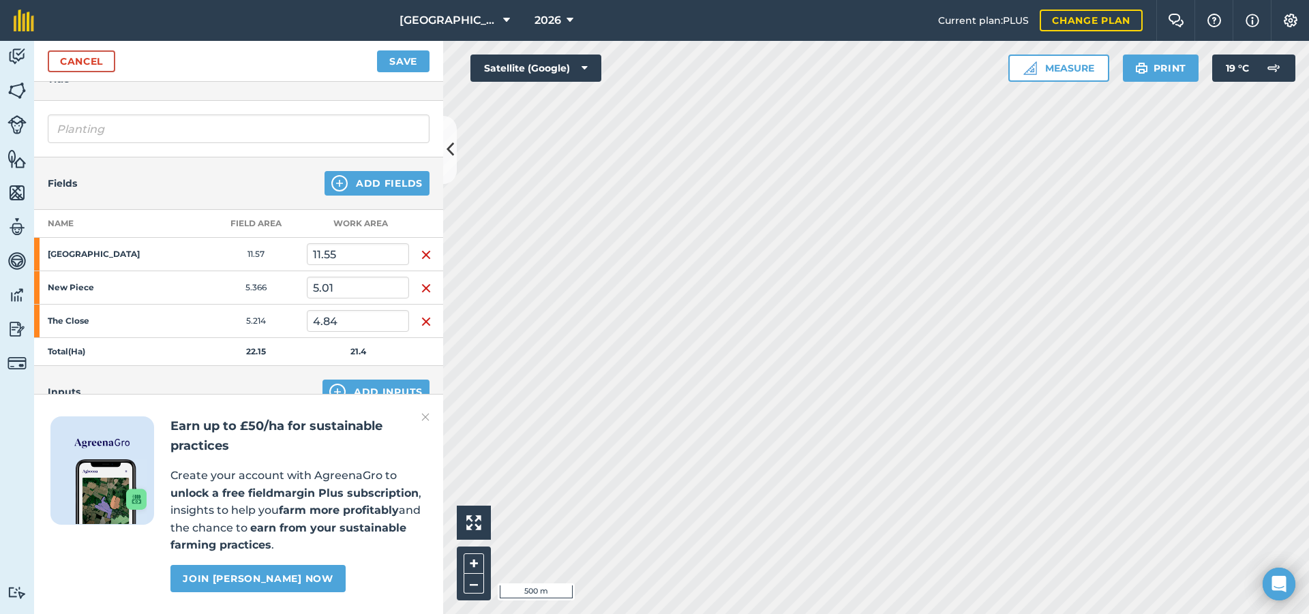
click at [421, 322] on img "button" at bounding box center [426, 322] width 11 height 16
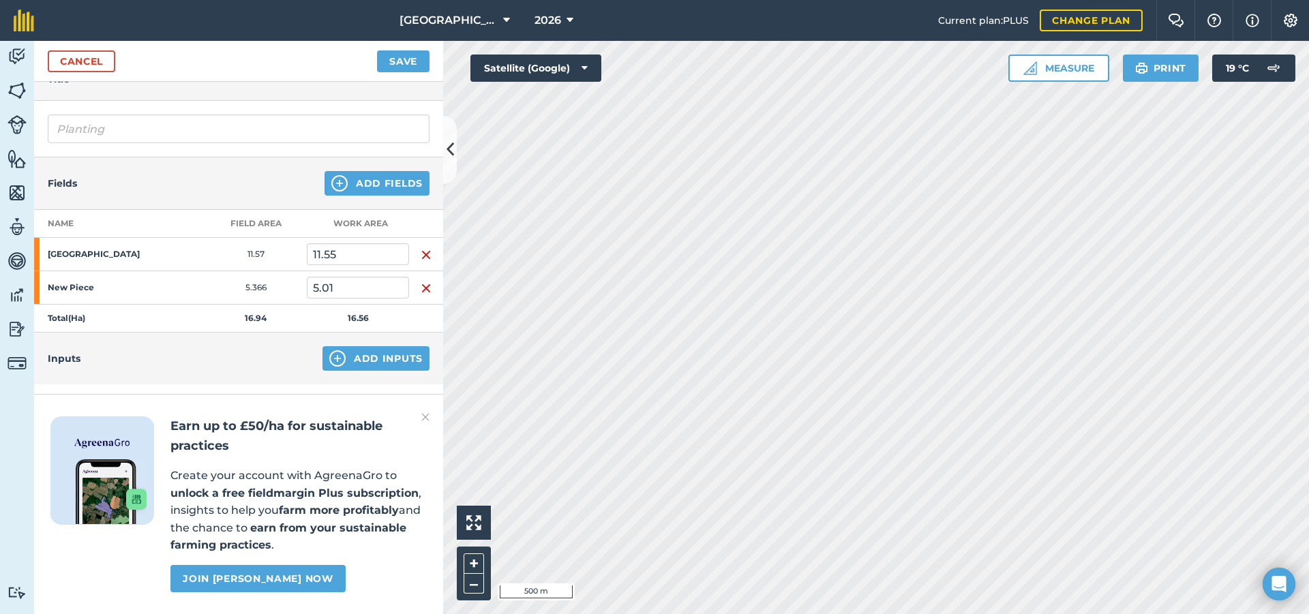
drag, startPoint x: 419, startPoint y: 260, endPoint x: 417, endPoint y: 247, distance: 13.1
click at [421, 260] on img "button" at bounding box center [426, 255] width 11 height 16
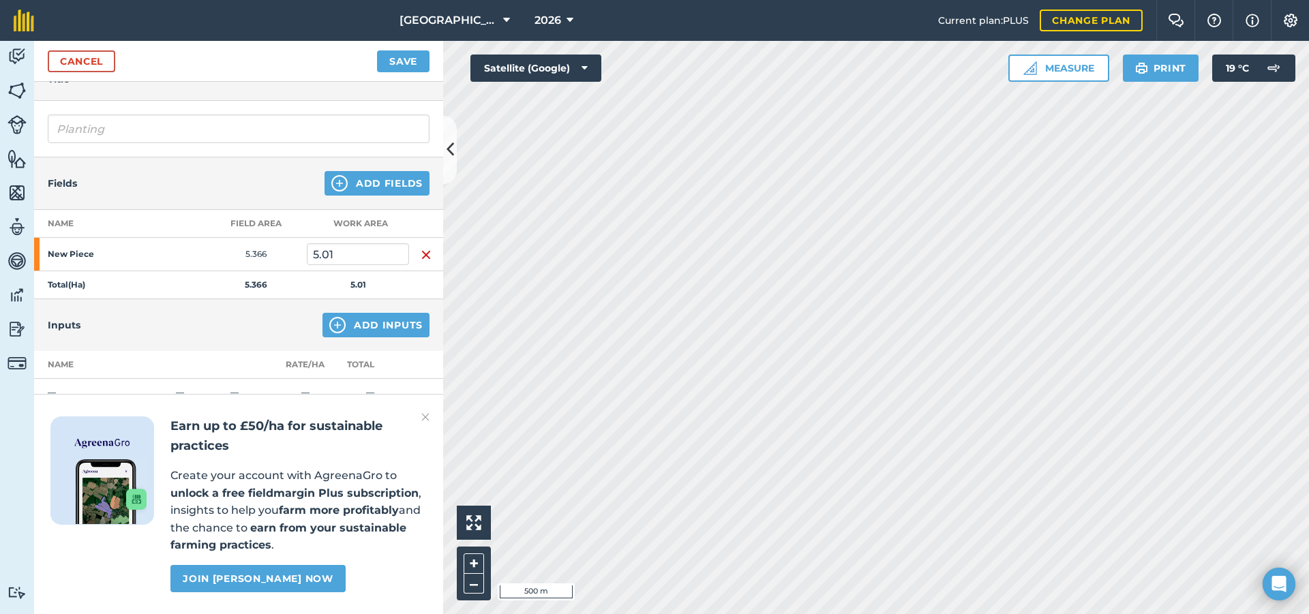
click at [421, 252] on img "button" at bounding box center [426, 255] width 11 height 16
click at [391, 191] on button "Add Fields" at bounding box center [376, 183] width 105 height 25
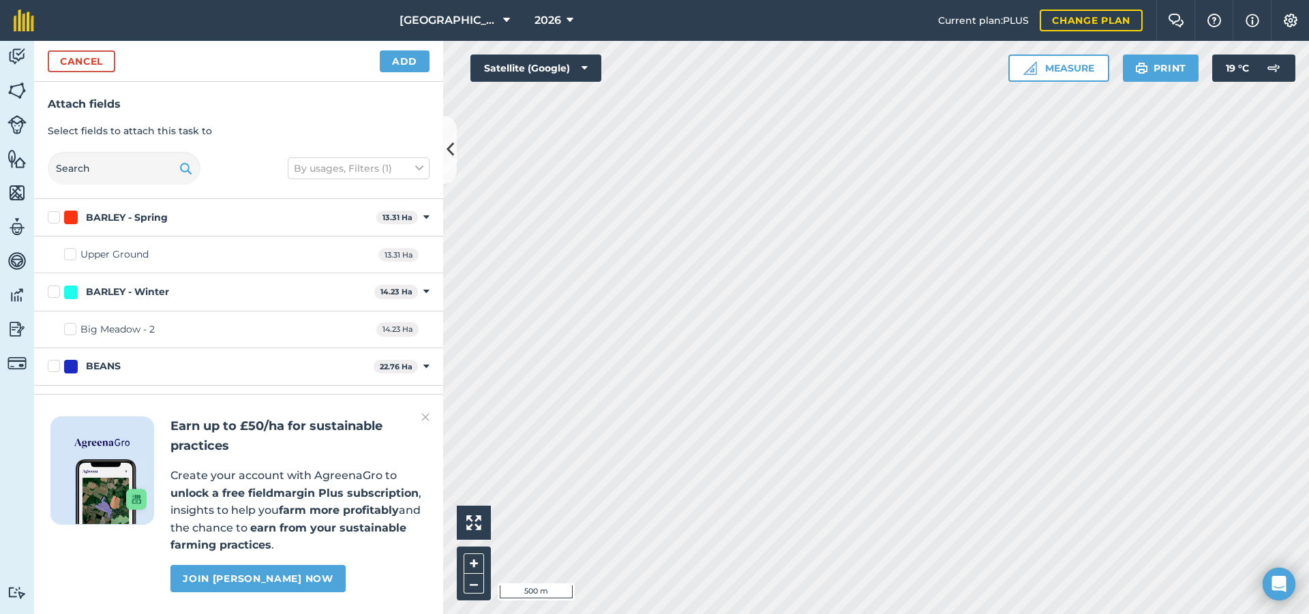
checkbox input "true"
click at [396, 57] on button "Add" at bounding box center [405, 61] width 50 height 22
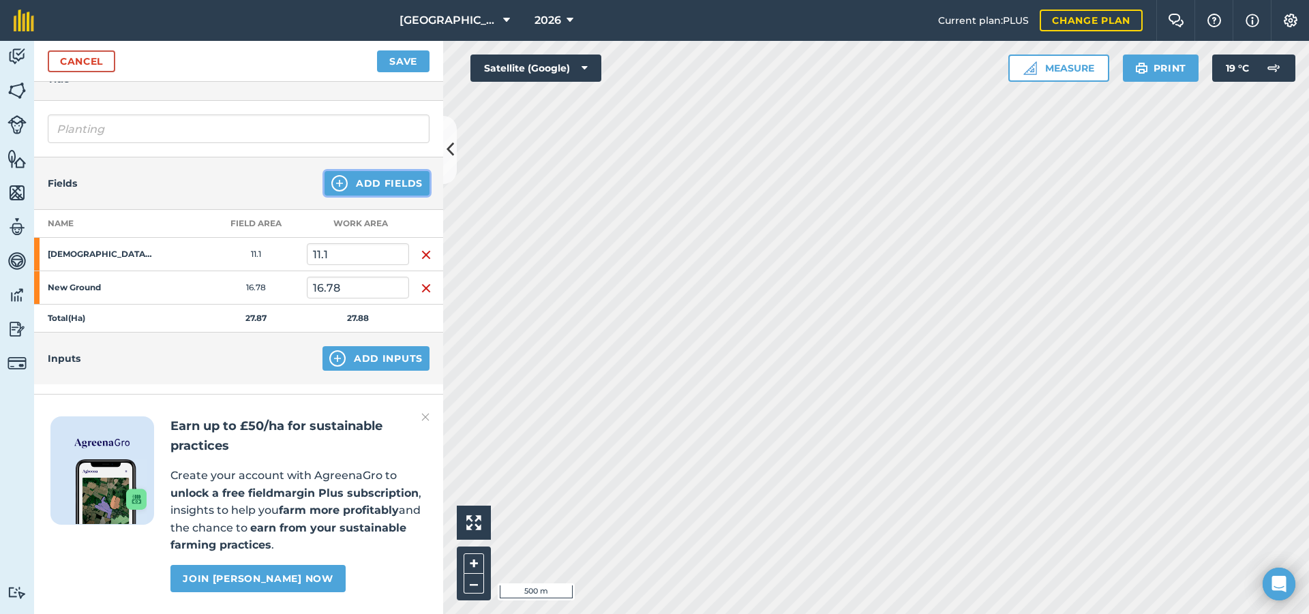
click at [382, 181] on button "Add Fields" at bounding box center [376, 183] width 105 height 25
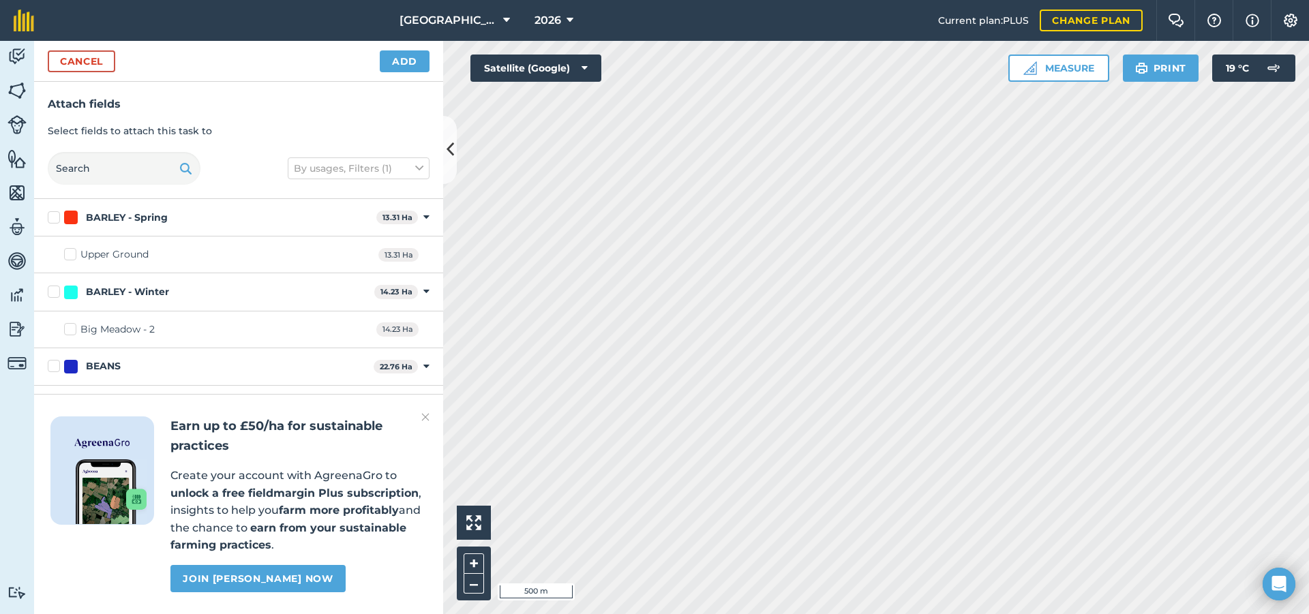
checkbox input "true"
click at [409, 63] on button "Add" at bounding box center [405, 61] width 50 height 22
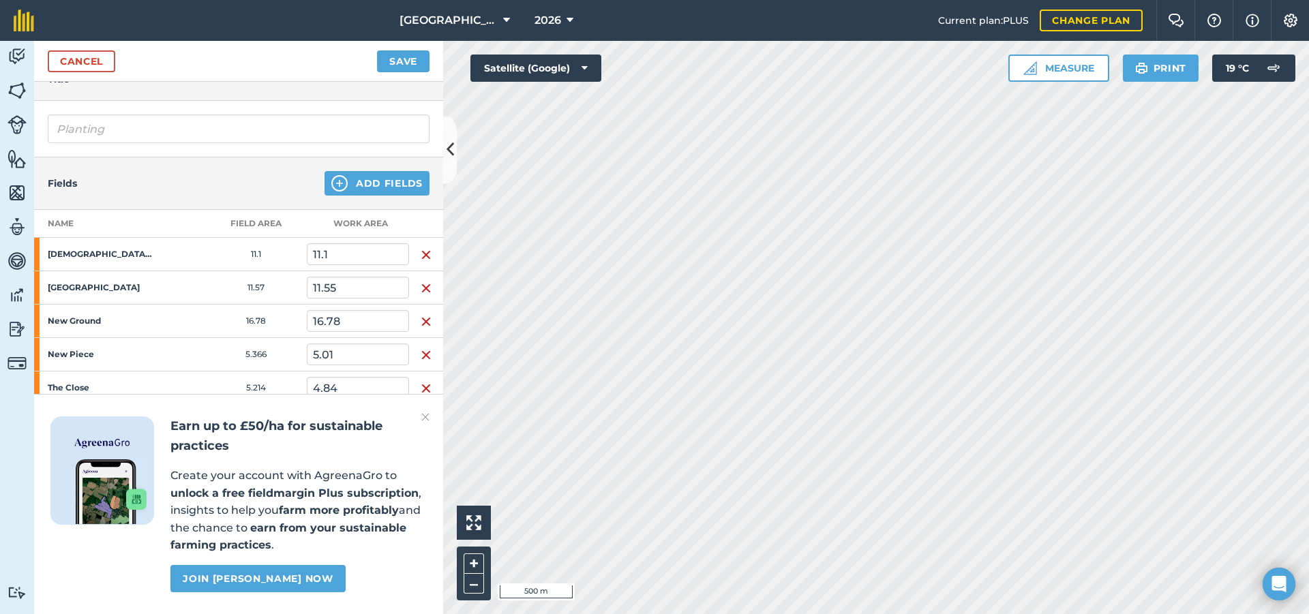
click at [421, 254] on img "button" at bounding box center [426, 255] width 11 height 16
click at [421, 284] on img "button" at bounding box center [426, 288] width 11 height 16
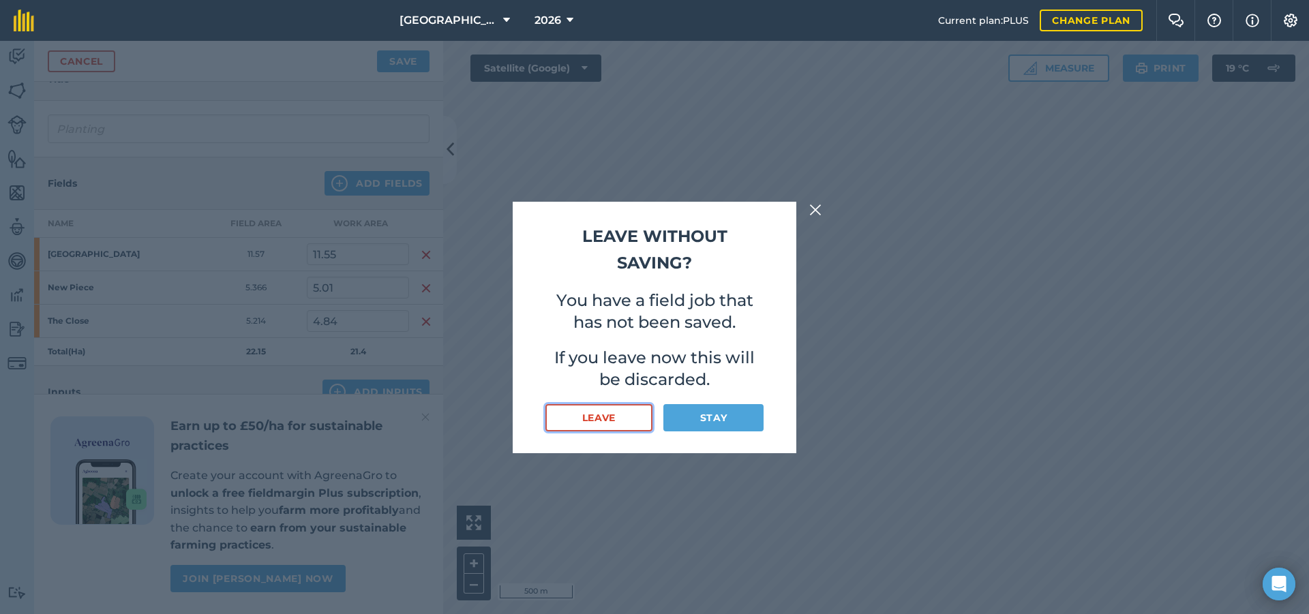
click at [633, 418] on button "Leave" at bounding box center [598, 417] width 107 height 27
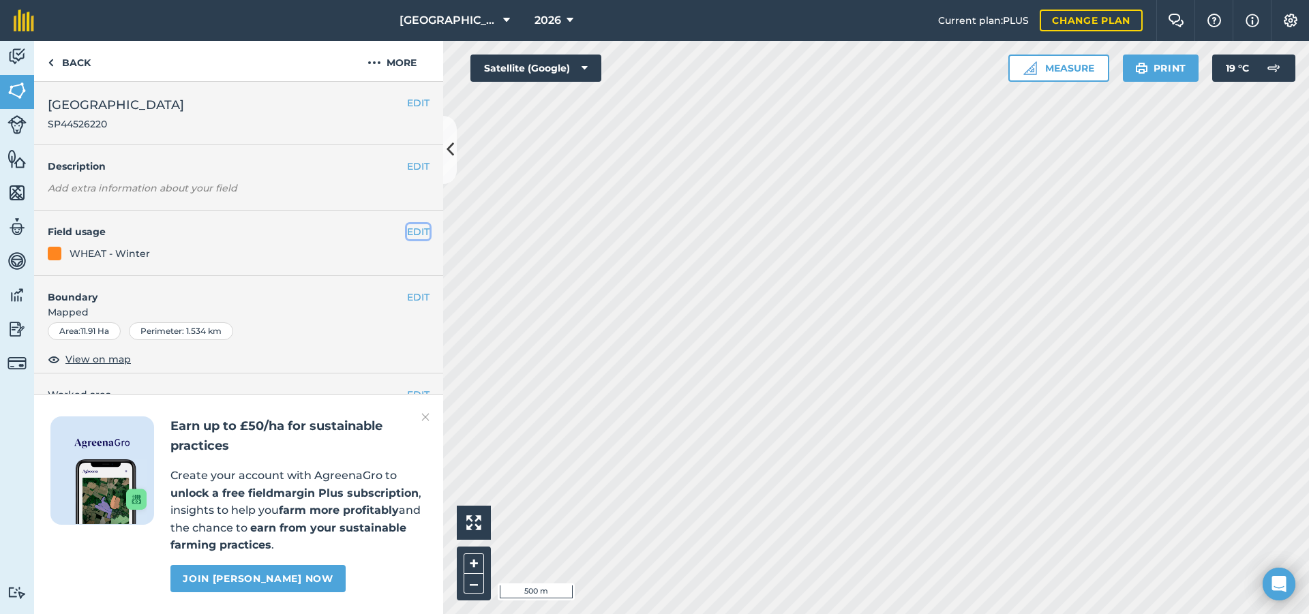
click at [407, 234] on button "EDIT" at bounding box center [418, 231] width 22 height 15
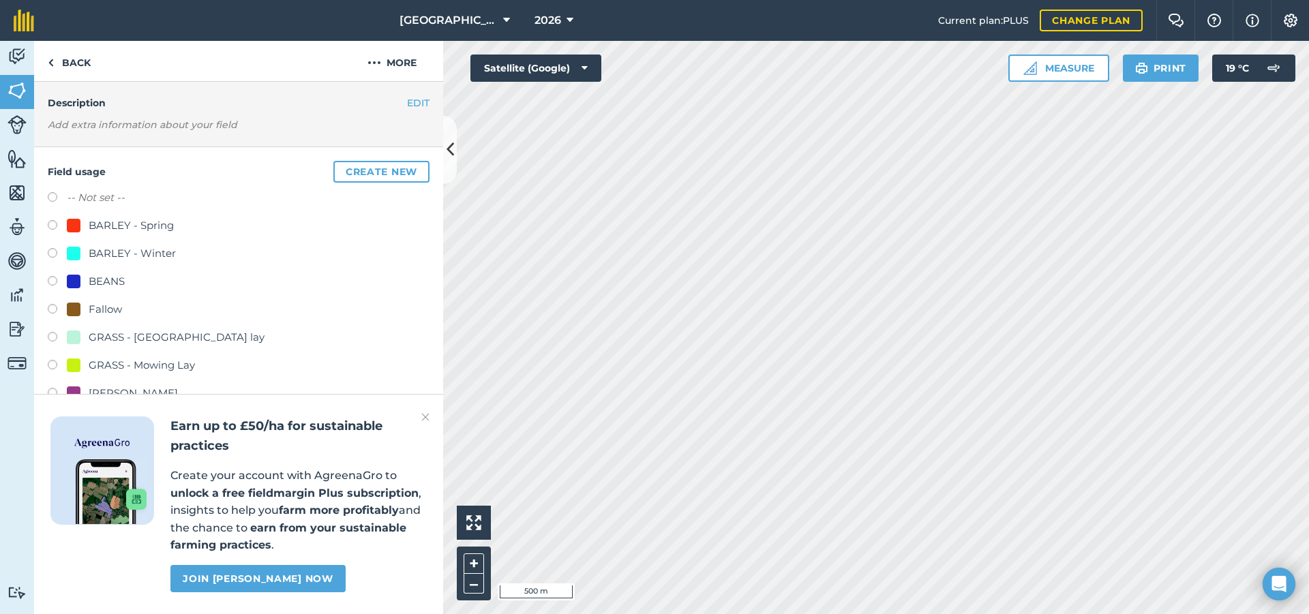
scroll to position [136, 0]
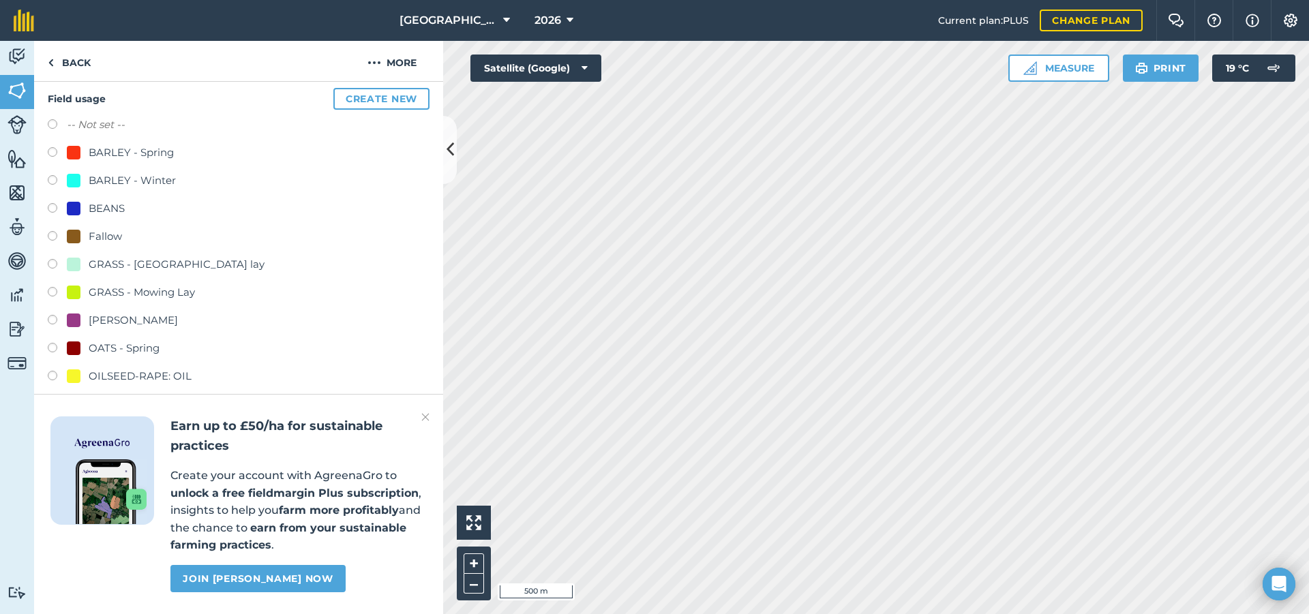
click at [50, 264] on label at bounding box center [57, 266] width 19 height 14
radio input "true"
radio input "false"
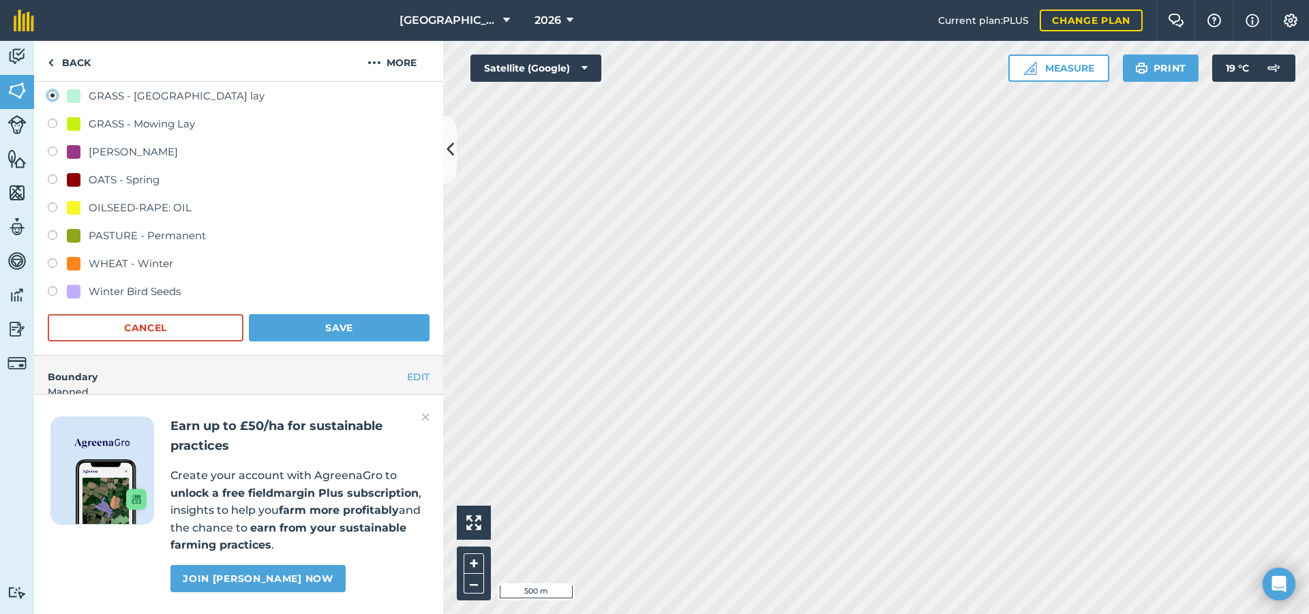
scroll to position [341, 0]
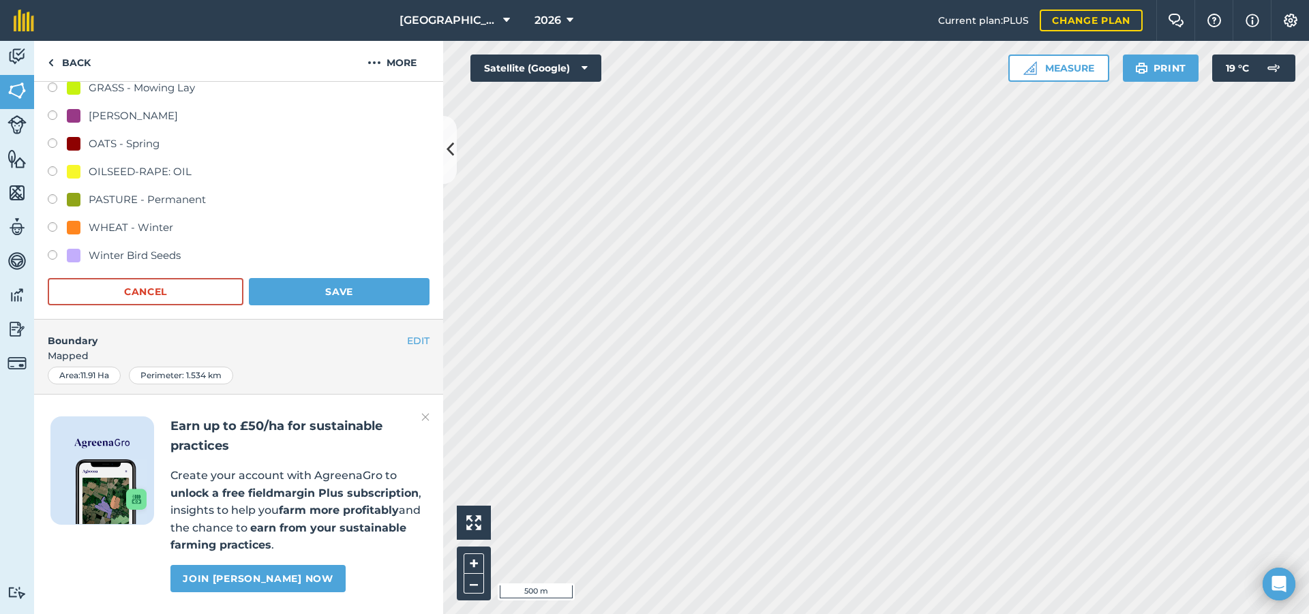
drag, startPoint x: 367, startPoint y: 308, endPoint x: 370, endPoint y: 299, distance: 9.9
click at [367, 307] on div "Field usage Create new -- Not set -- BARLEY - Spring BARLEY - Winter BEANS Fall…" at bounding box center [238, 95] width 409 height 450
click at [371, 296] on button "Save" at bounding box center [339, 291] width 181 height 27
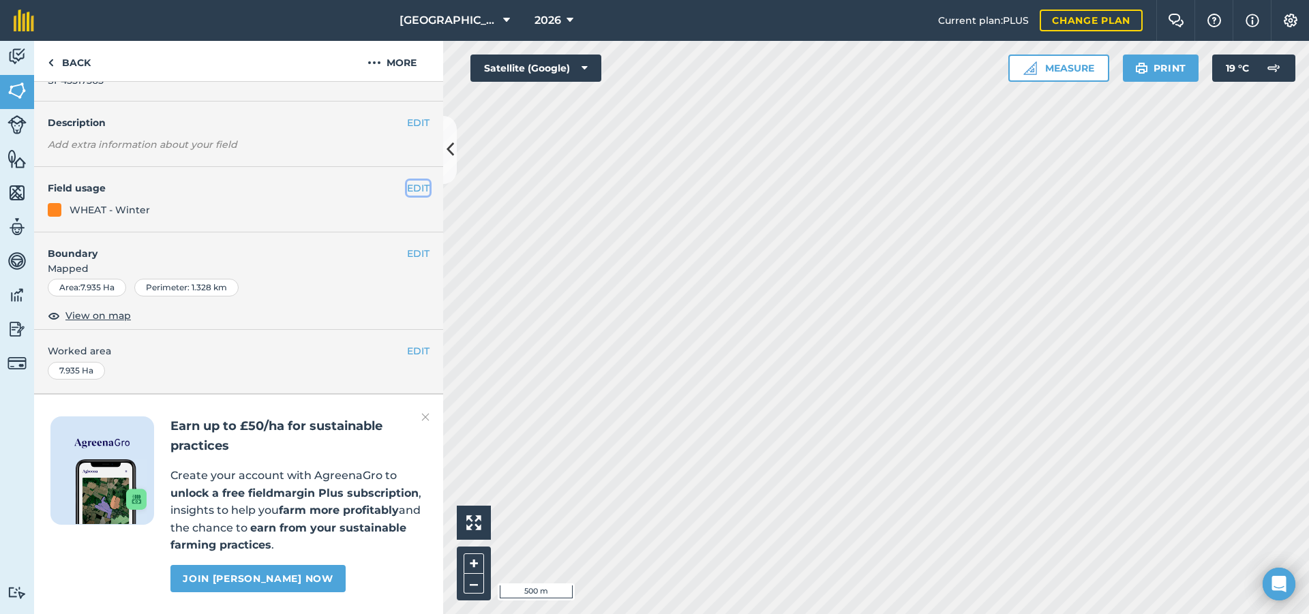
click at [414, 181] on button "EDIT" at bounding box center [418, 188] width 22 height 15
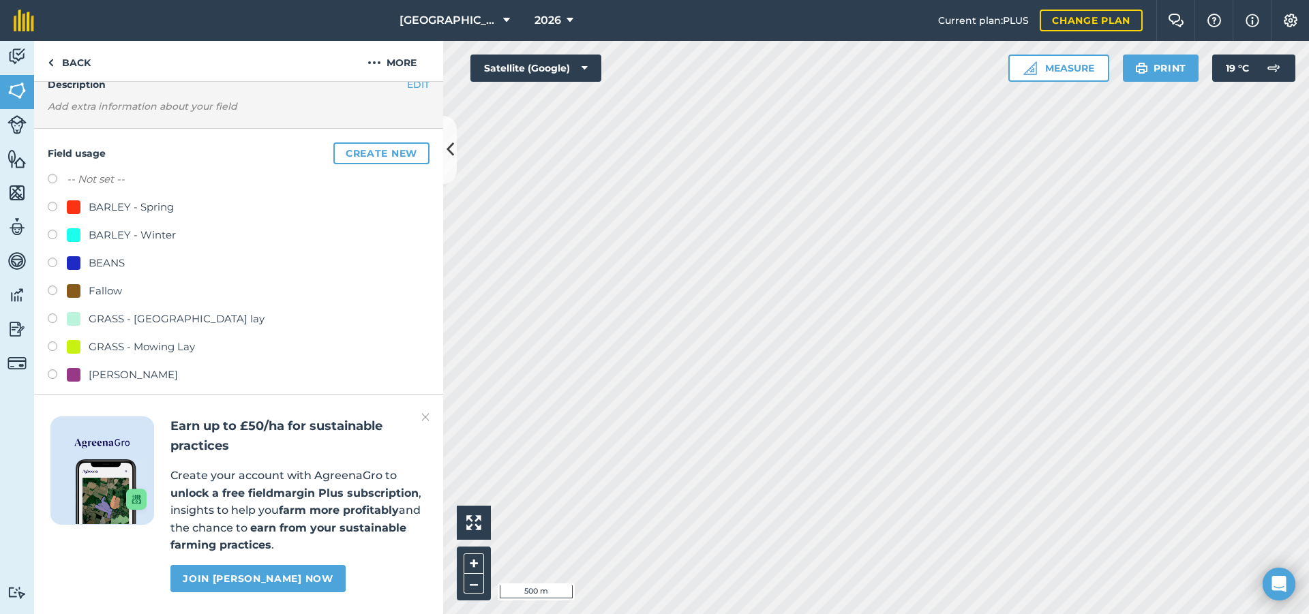
click at [52, 320] on label at bounding box center [57, 321] width 19 height 14
radio input "true"
radio input "false"
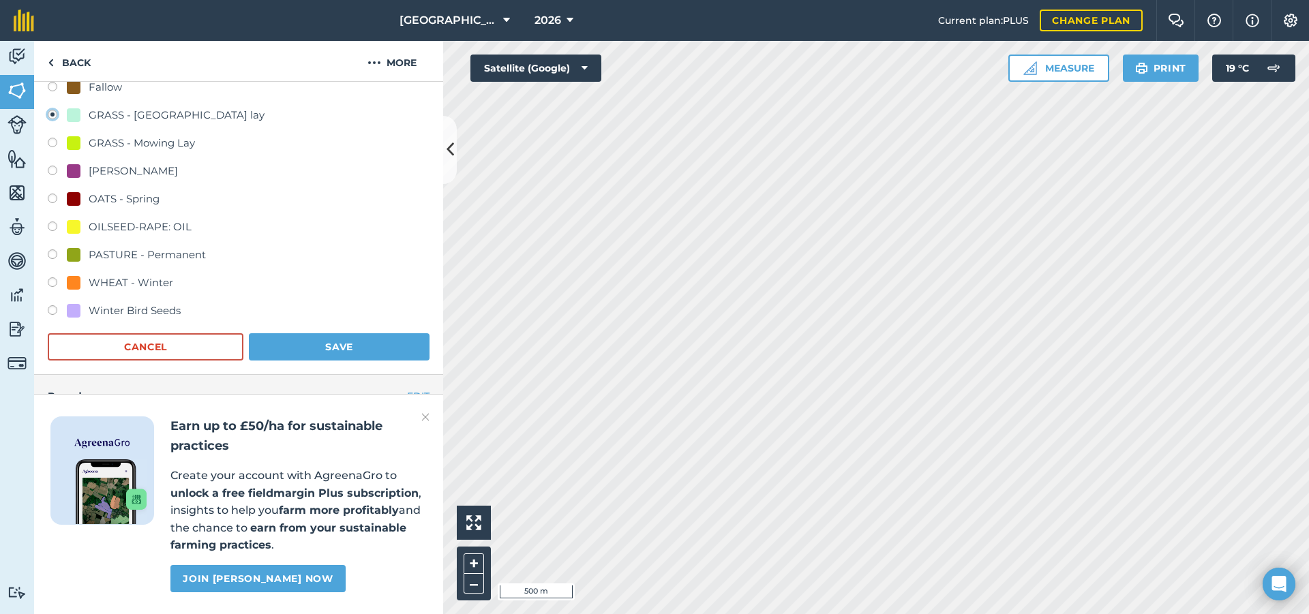
scroll to position [286, 0]
click at [428, 417] on img at bounding box center [425, 417] width 8 height 16
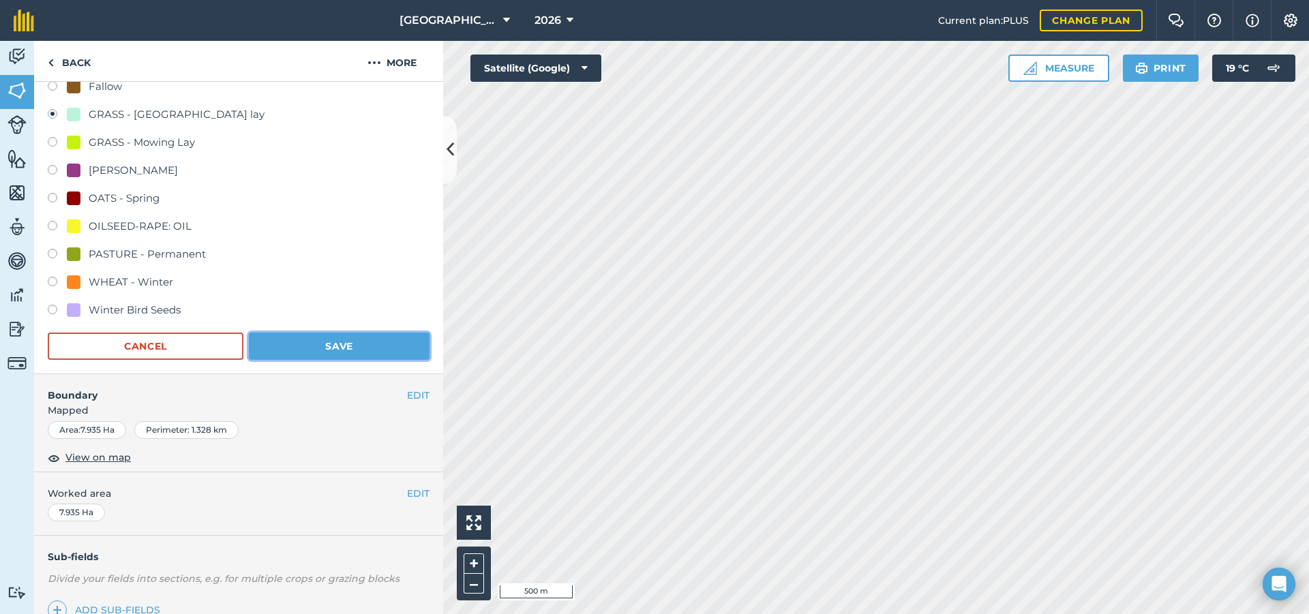
click at [373, 348] on button "Save" at bounding box center [339, 346] width 181 height 27
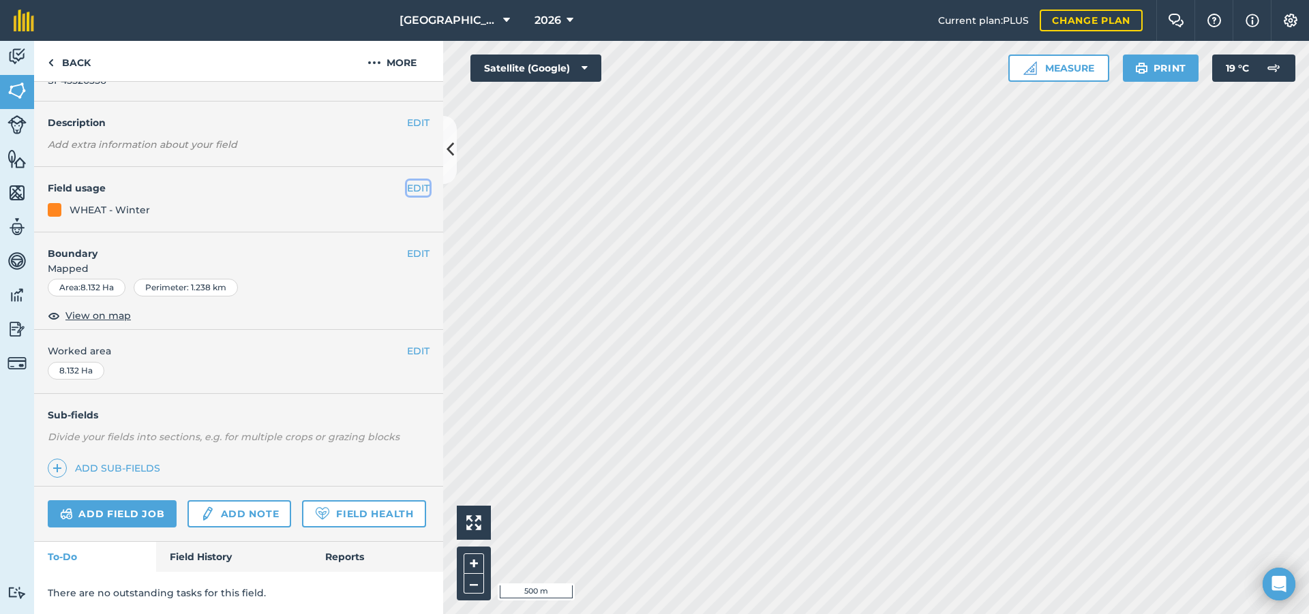
click at [407, 181] on button "EDIT" at bounding box center [418, 188] width 22 height 15
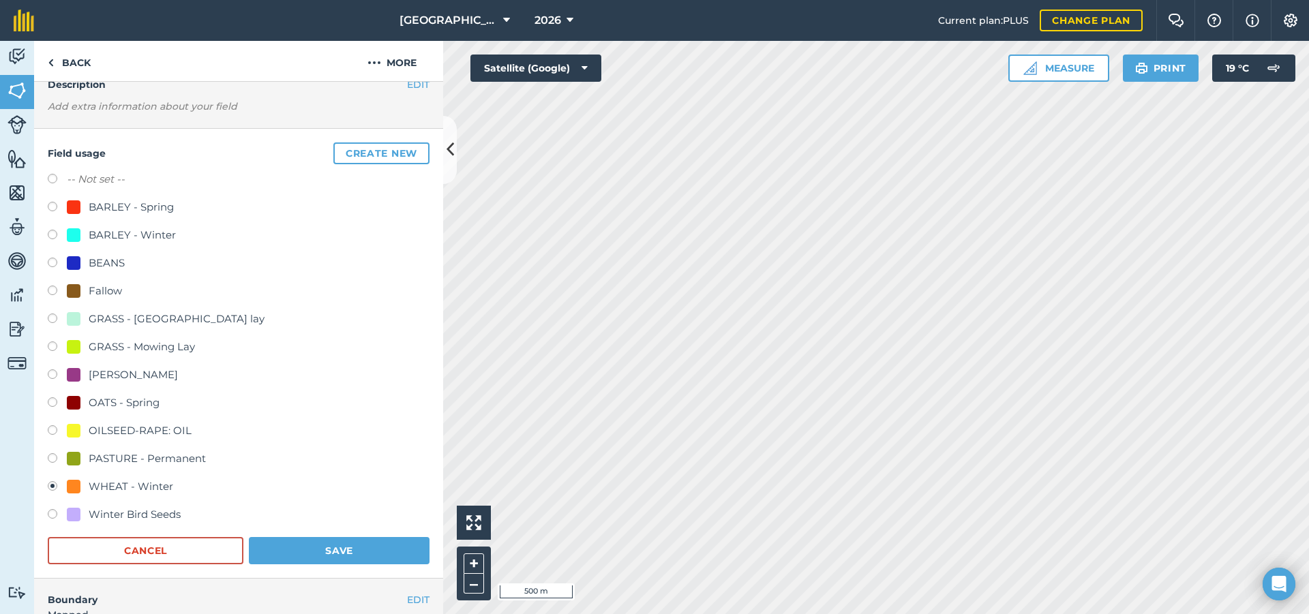
click at [55, 320] on label at bounding box center [57, 321] width 19 height 14
radio input "true"
radio input "false"
click at [305, 538] on button "Save" at bounding box center [339, 550] width 181 height 27
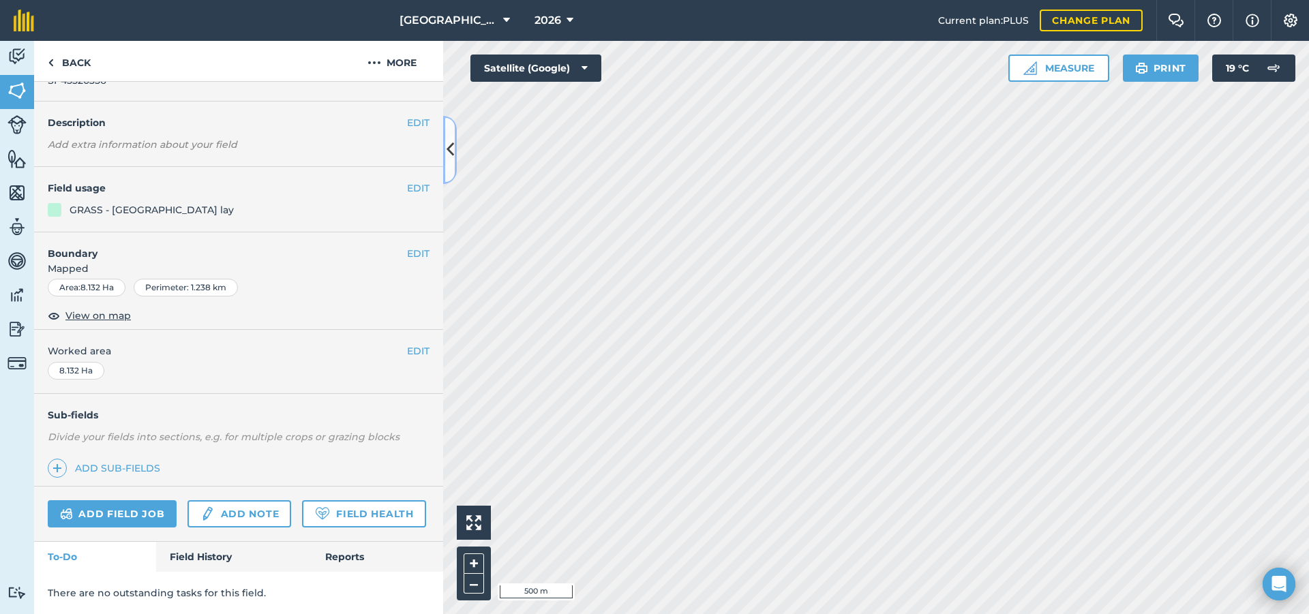
click at [447, 156] on icon at bounding box center [449, 150] width 7 height 24
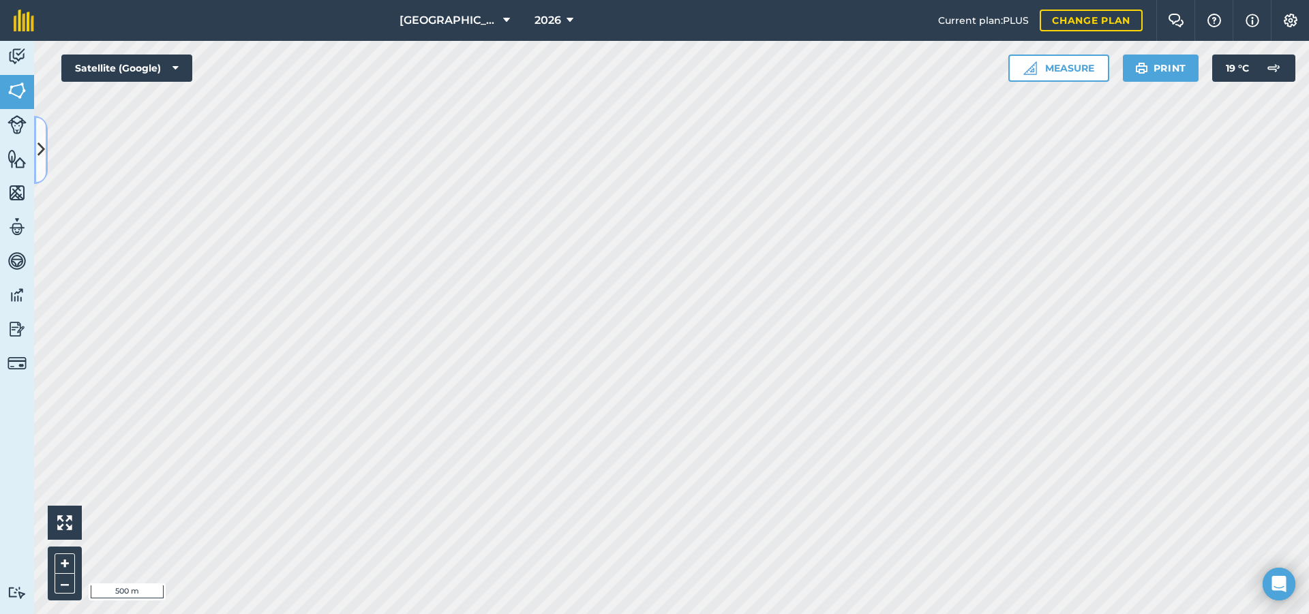
click at [45, 135] on button at bounding box center [41, 150] width 14 height 68
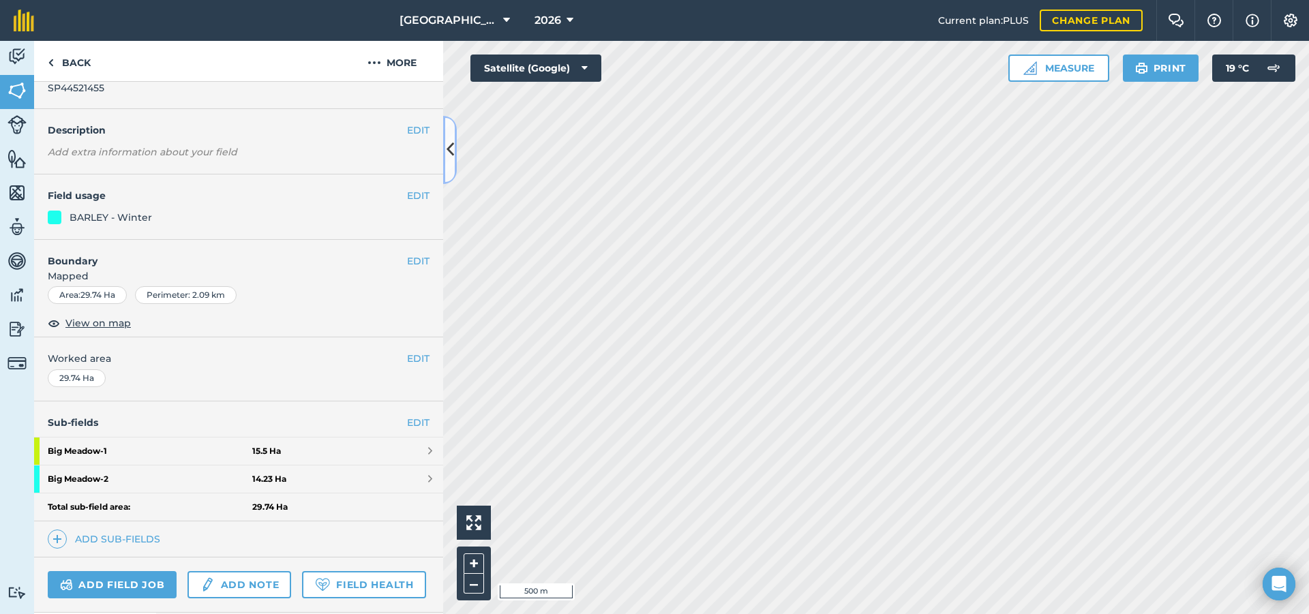
scroll to position [68, 0]
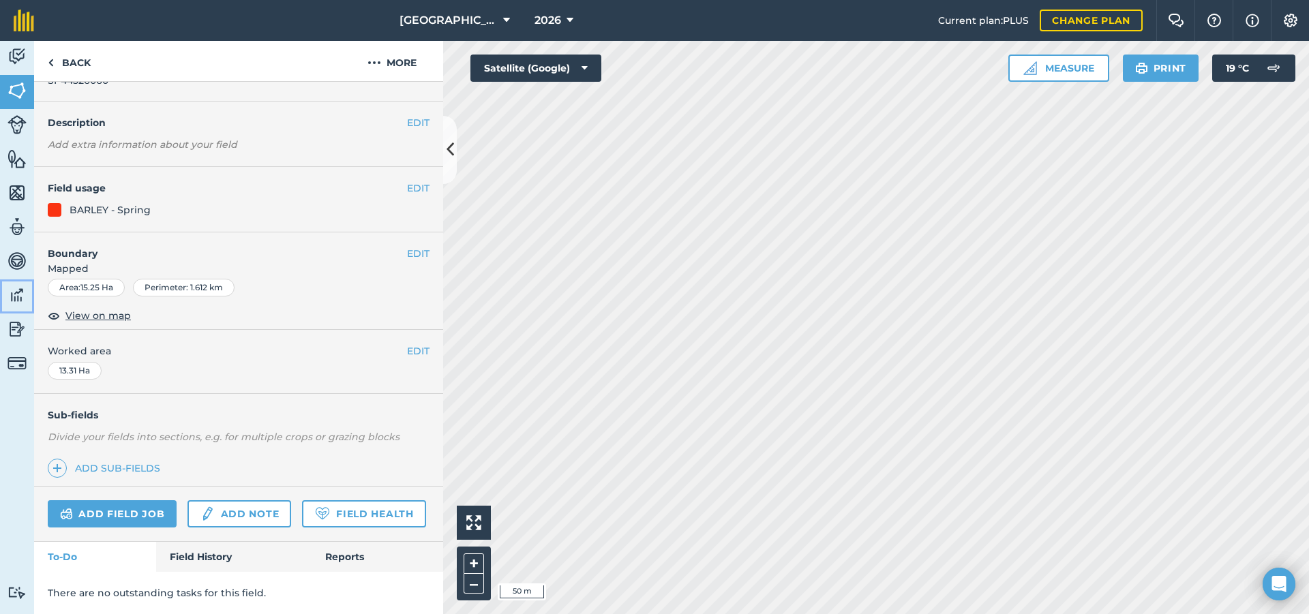
click at [28, 289] on link "Data" at bounding box center [17, 296] width 34 height 34
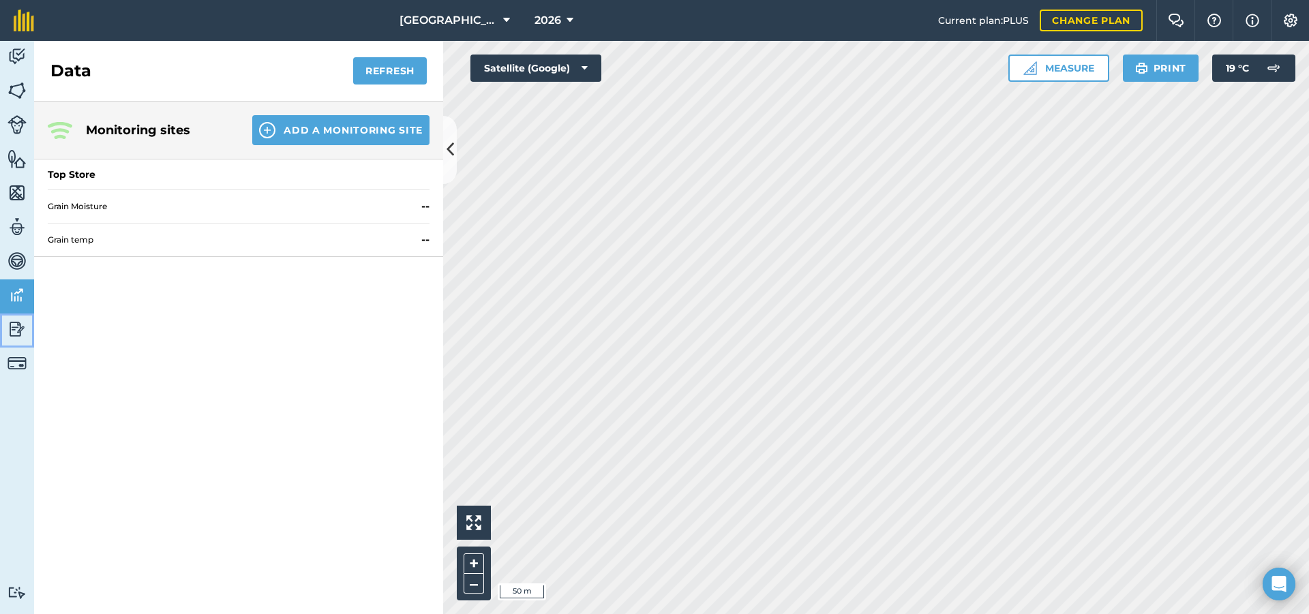
click at [14, 322] on img at bounding box center [16, 329] width 19 height 20
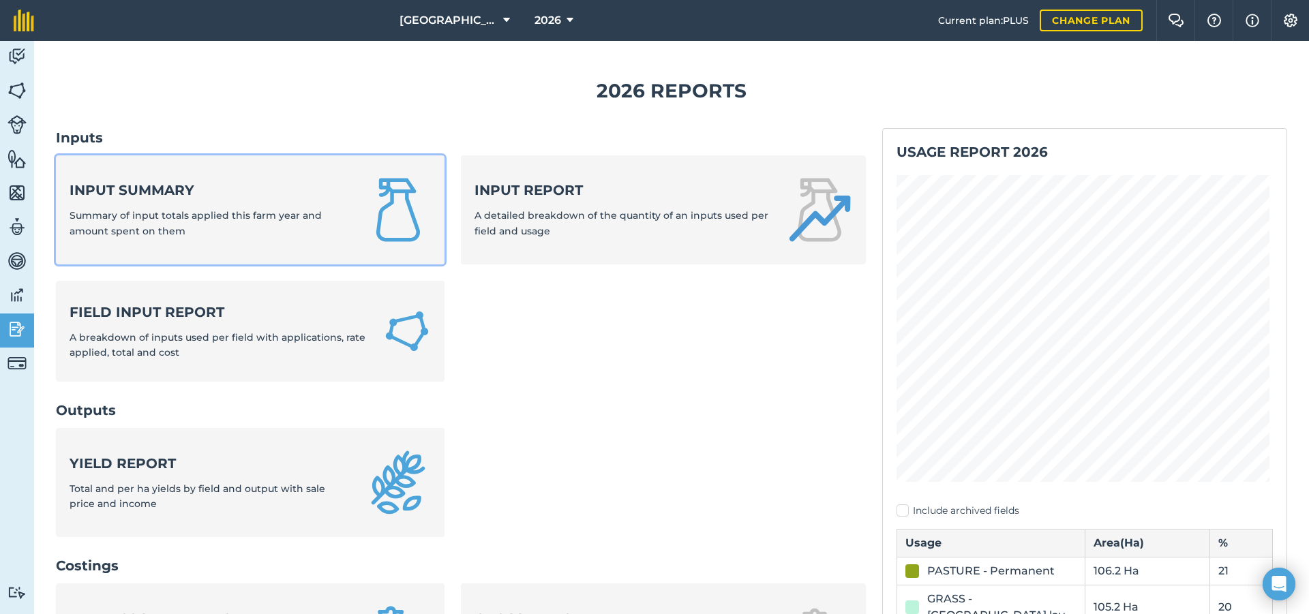
click at [315, 239] on link "Input summary Summary of input totals applied this farm year and amount spent o…" at bounding box center [250, 209] width 389 height 109
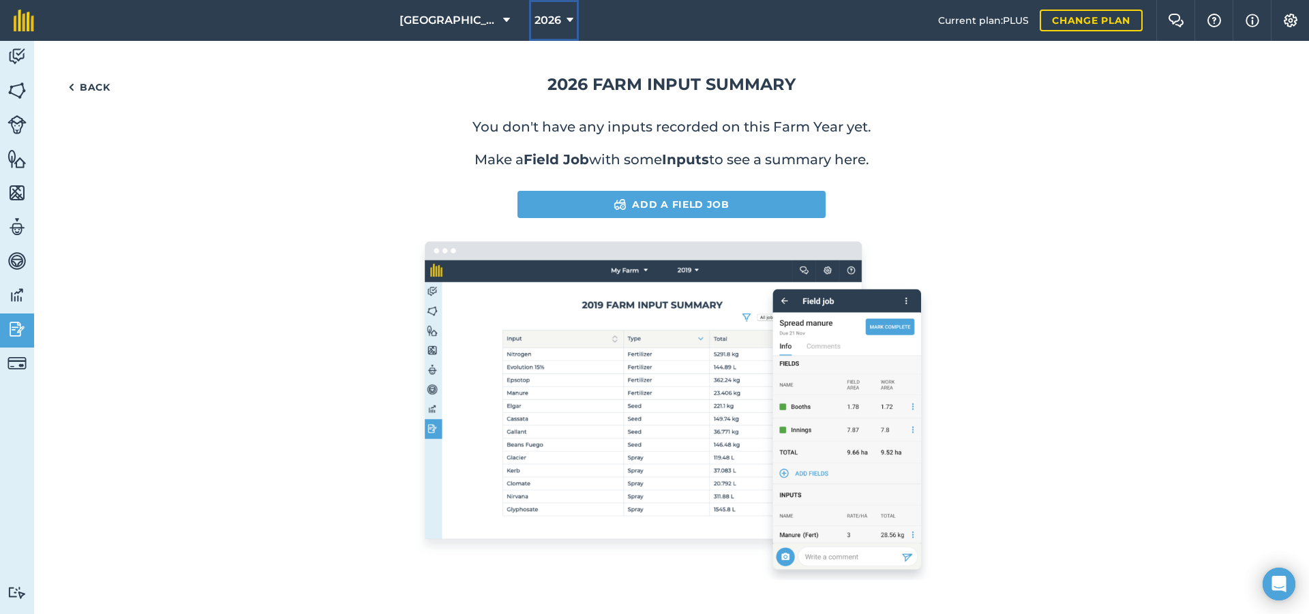
click at [529, 31] on button "2026" at bounding box center [554, 20] width 50 height 41
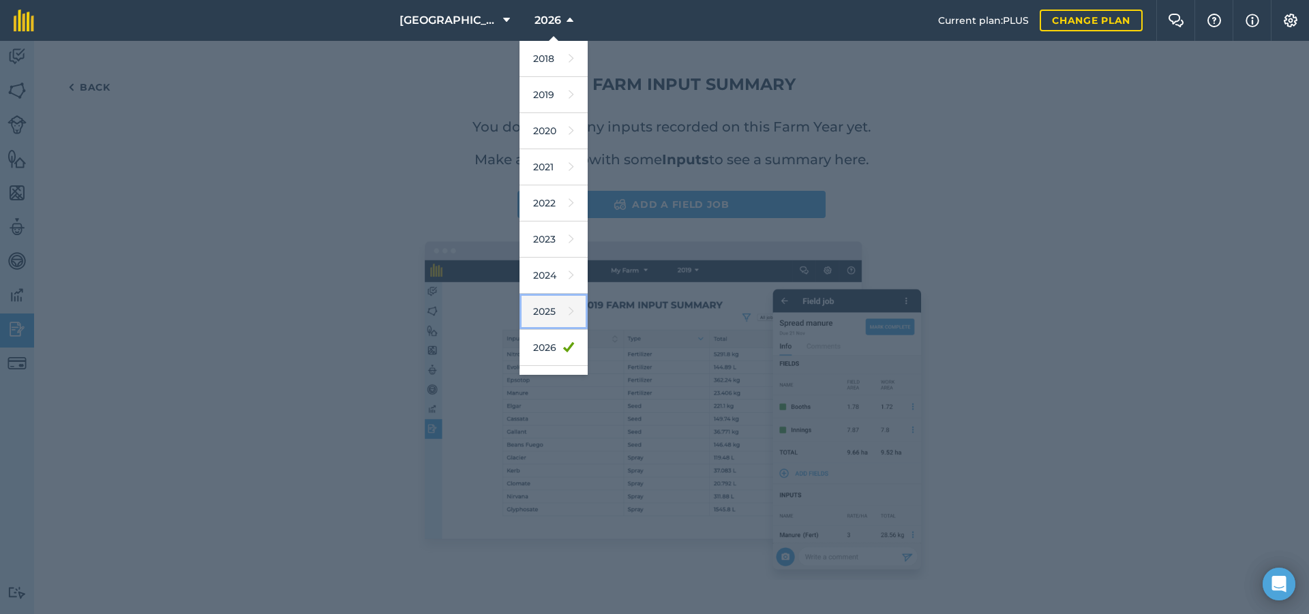
click at [528, 310] on link "2025" at bounding box center [553, 312] width 68 height 36
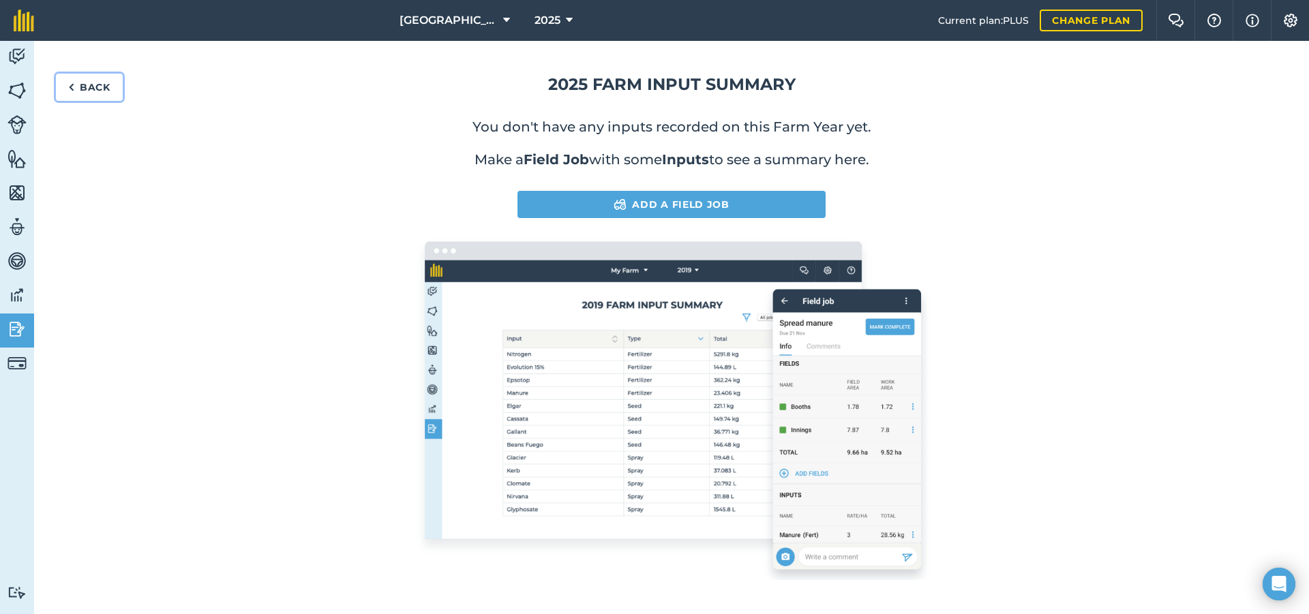
click at [93, 95] on link "Back" at bounding box center [89, 87] width 67 height 27
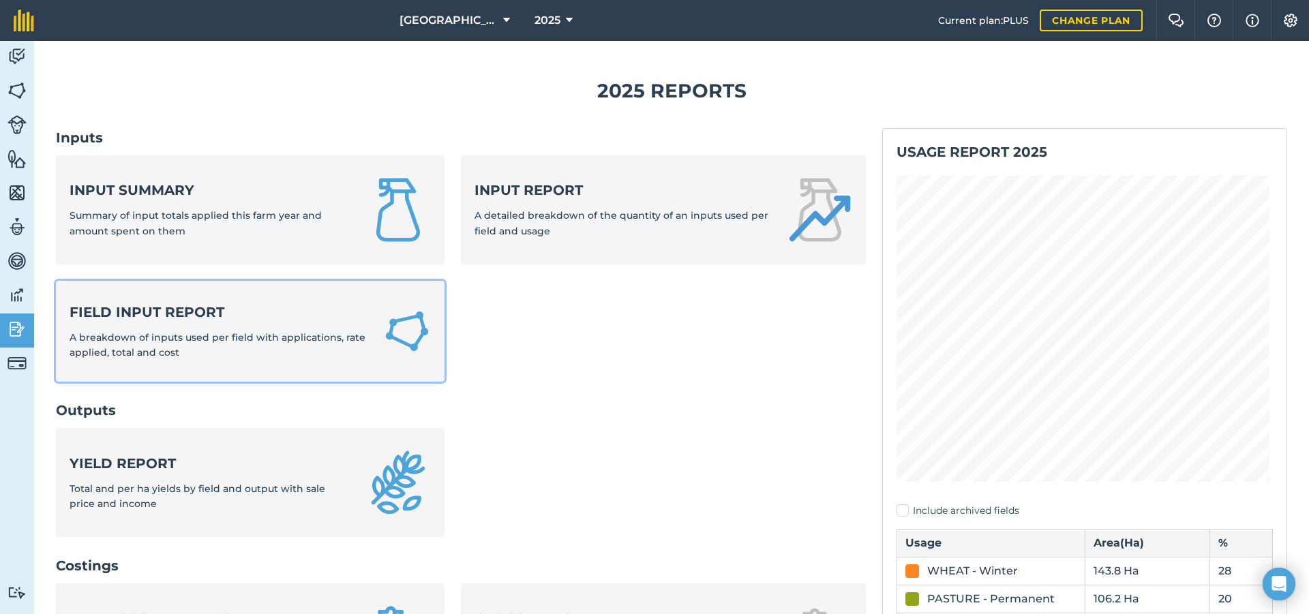
click at [331, 312] on strong "Field Input Report" at bounding box center [218, 312] width 297 height 19
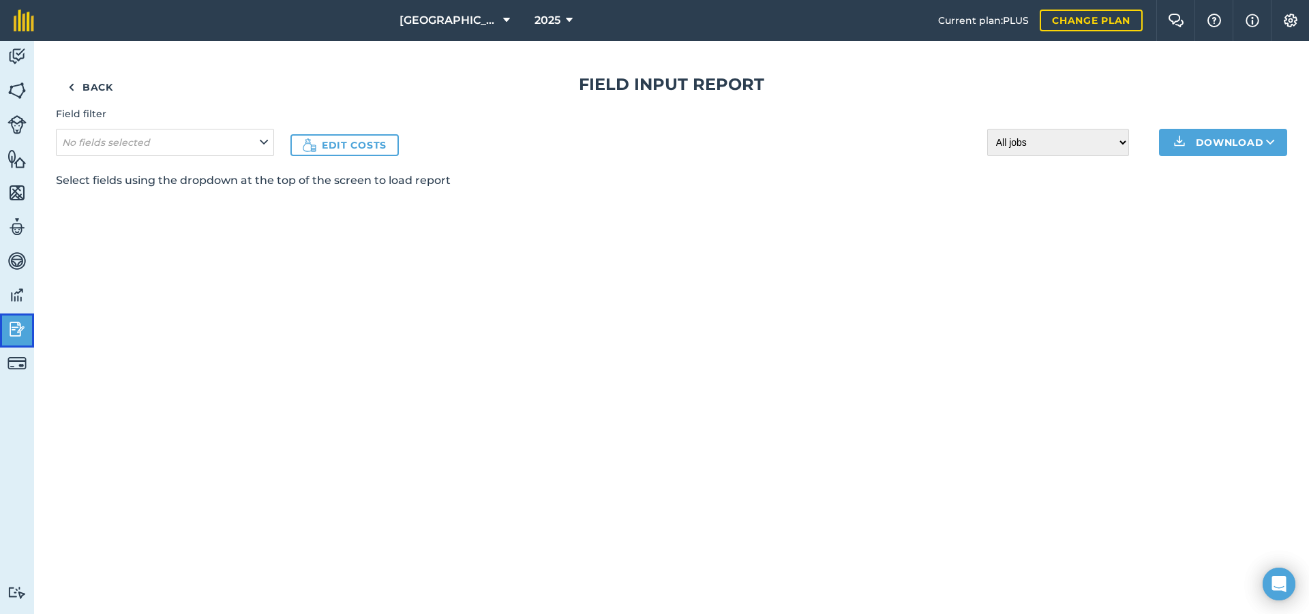
click at [27, 327] on link "Reporting" at bounding box center [17, 331] width 34 height 34
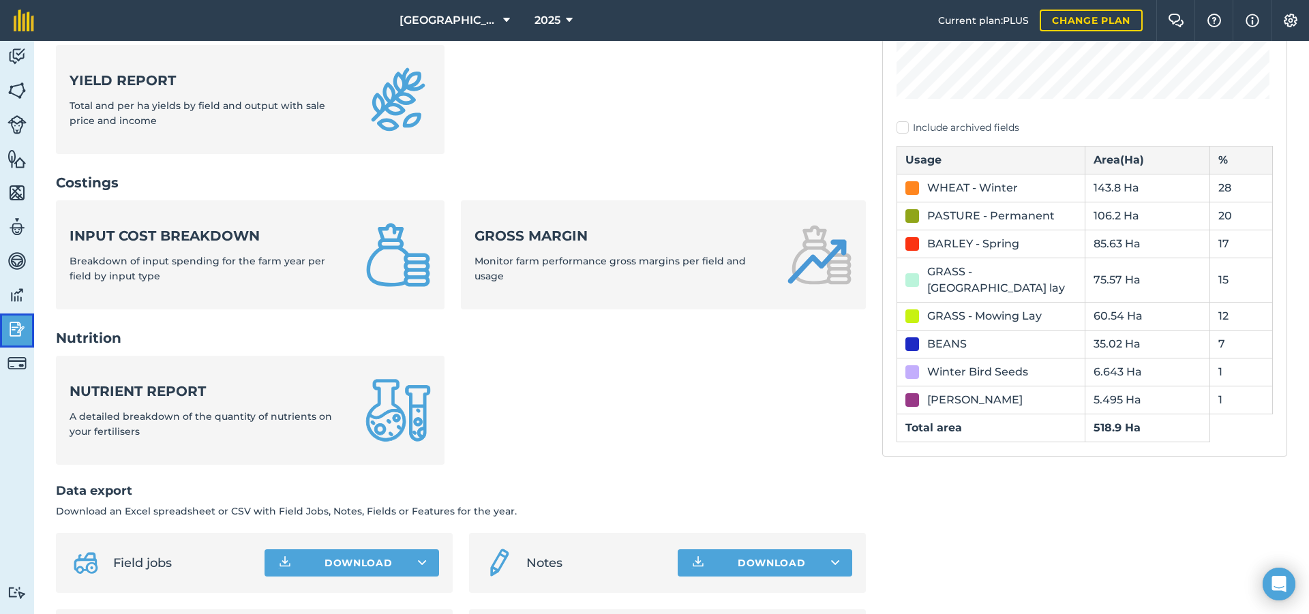
scroll to position [409, 0]
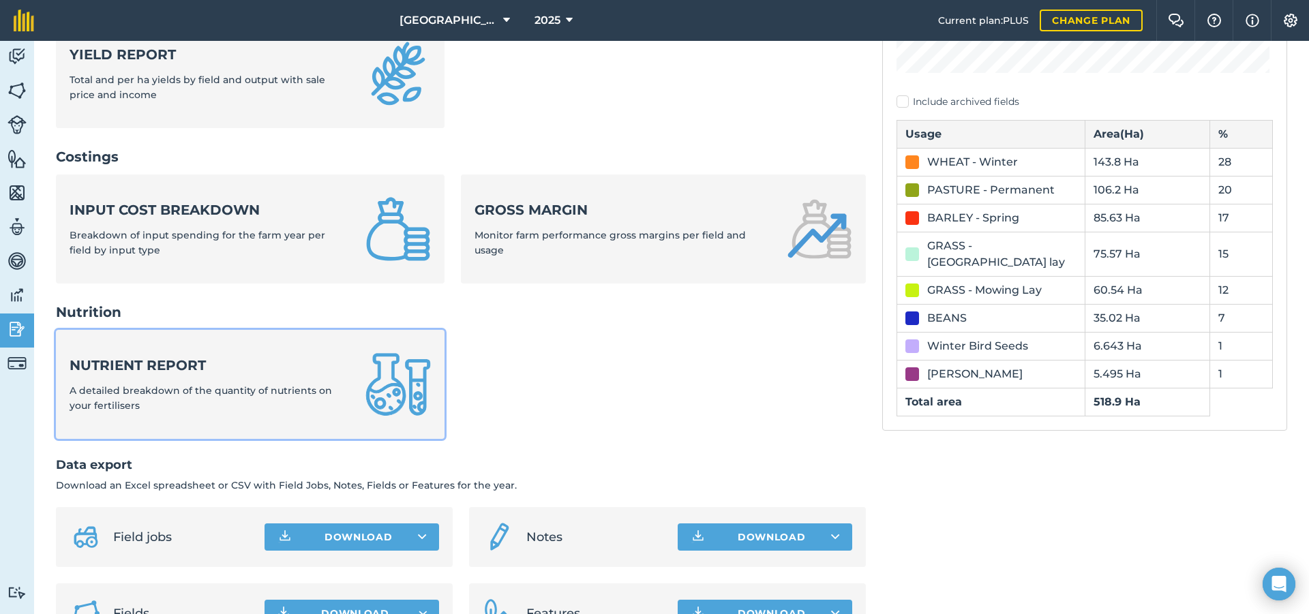
click at [313, 395] on span "A detailed breakdown of the quantity of nutrients on your fertilisers" at bounding box center [201, 397] width 262 height 27
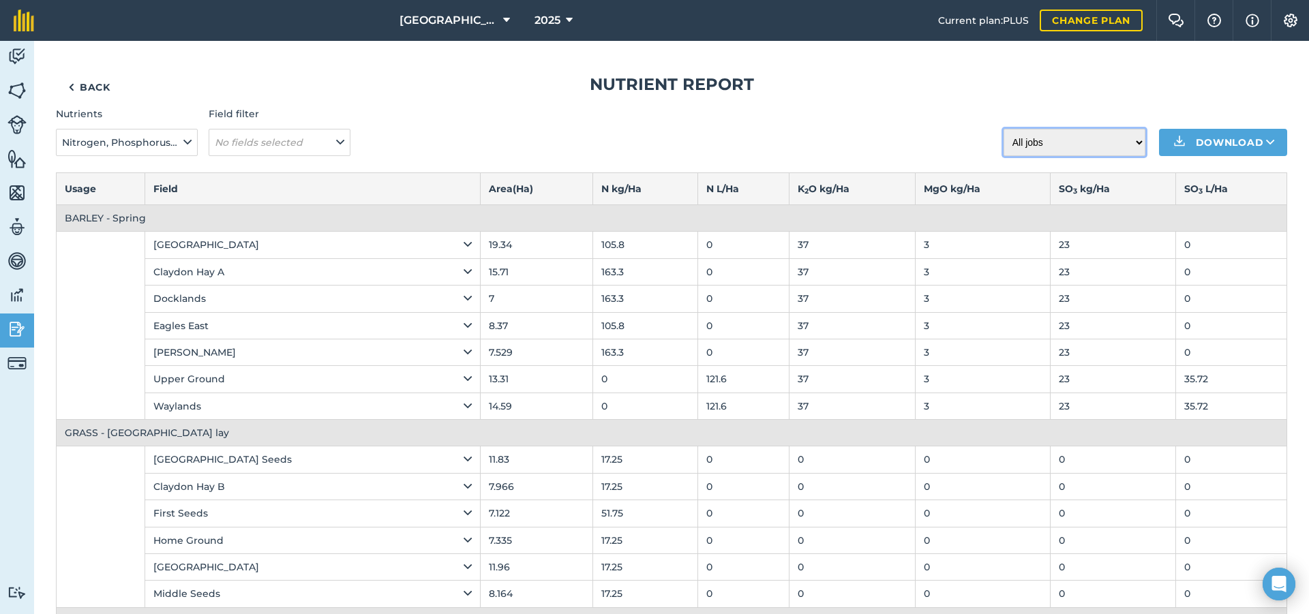
click at [1044, 139] on select "All jobs Incomplete jobs Complete jobs" at bounding box center [1074, 142] width 142 height 27
drag, startPoint x: 648, startPoint y: 104, endPoint x: 453, endPoint y: 149, distance: 199.4
click at [296, 138] on em "No fields selected" at bounding box center [259, 142] width 88 height 12
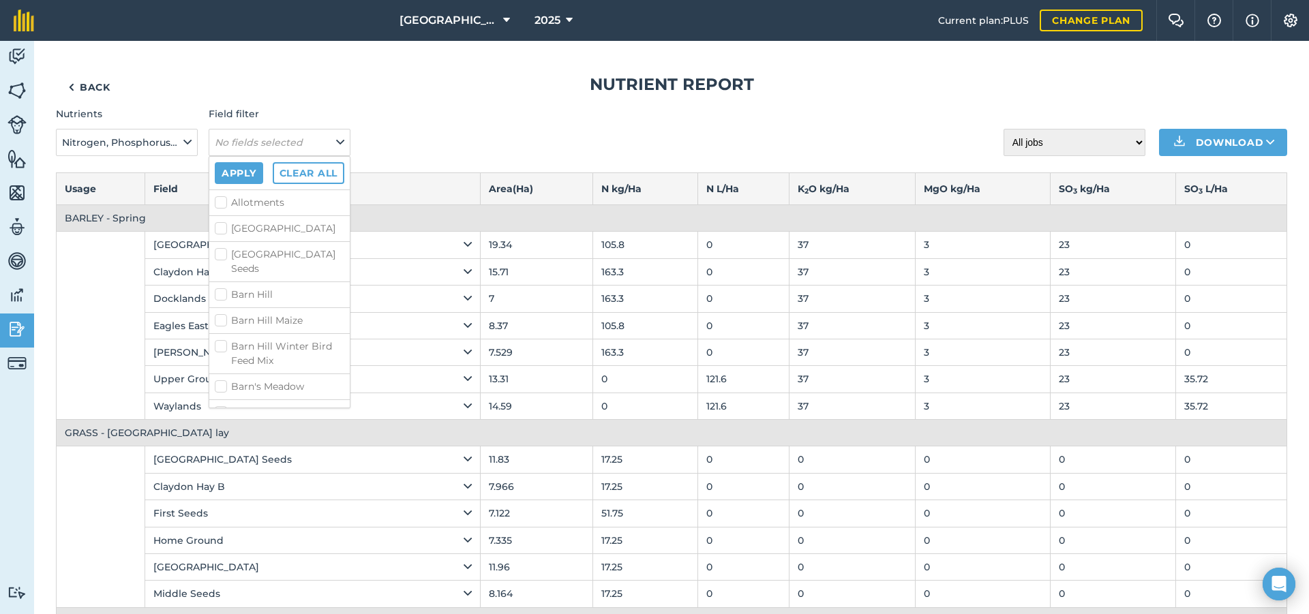
click at [219, 201] on label "Allotments" at bounding box center [280, 203] width 130 height 14
click at [219, 201] on input "Allotments" at bounding box center [219, 200] width 9 height 9
checkbox input "true"
click at [247, 174] on button "Apply" at bounding box center [239, 173] width 48 height 22
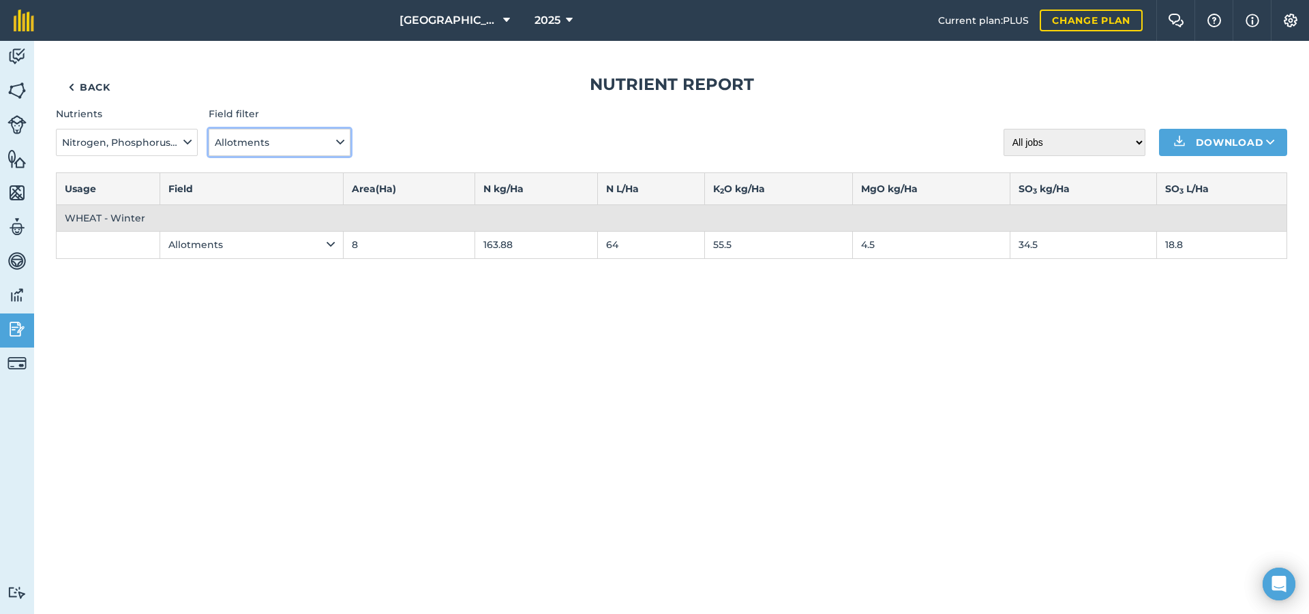
click at [287, 142] on button "Allotments" at bounding box center [280, 142] width 142 height 27
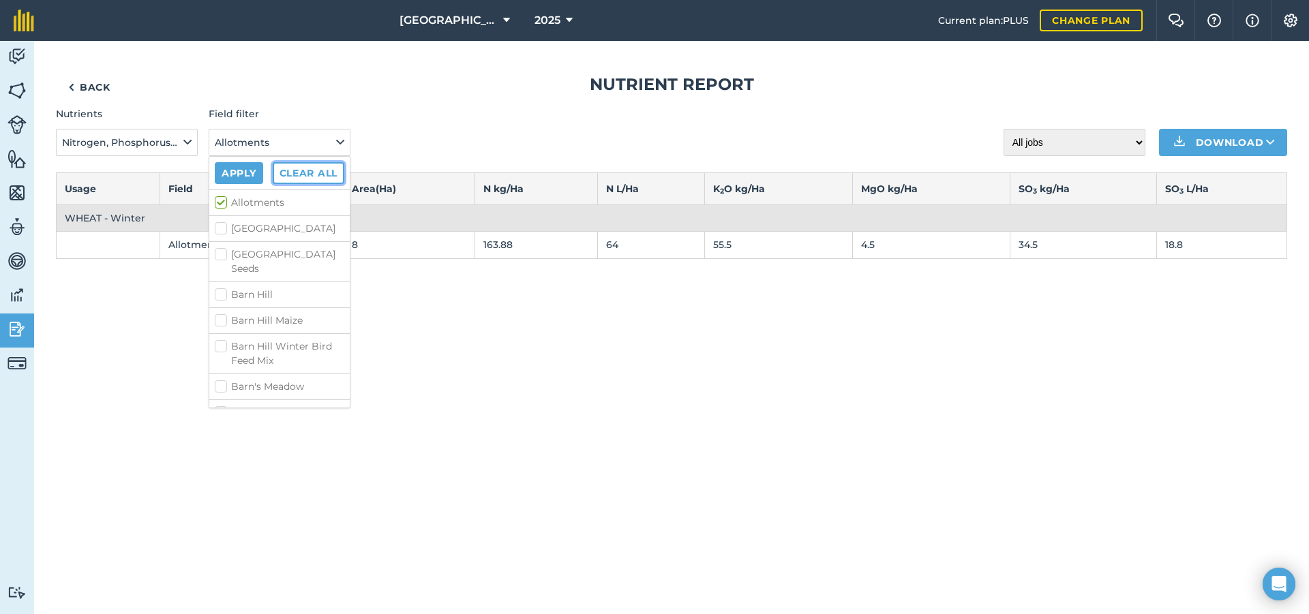
click at [286, 171] on button "Clear all" at bounding box center [309, 173] width 72 height 22
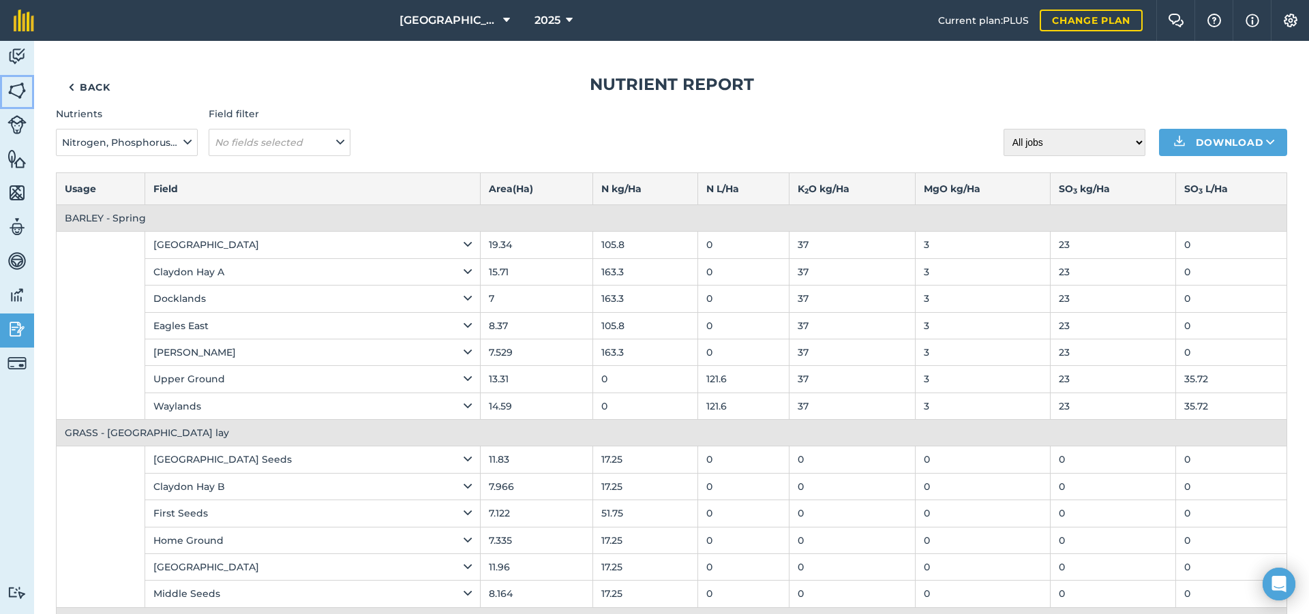
click at [18, 101] on link "Fields" at bounding box center [17, 92] width 34 height 34
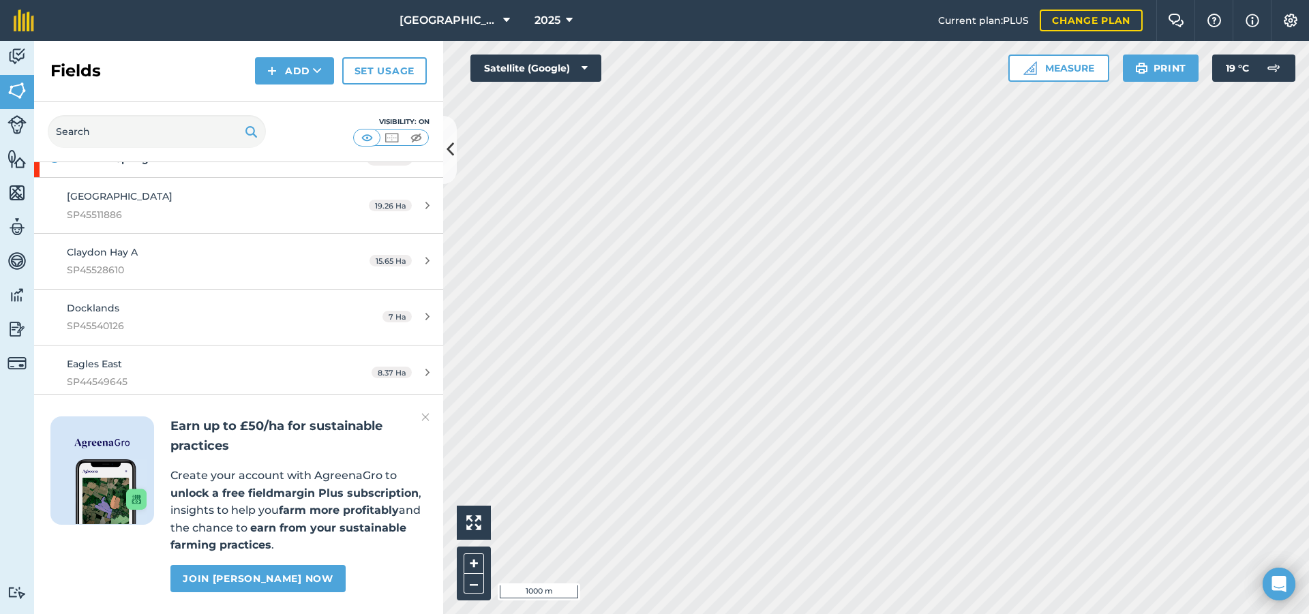
scroll to position [204, 0]
click at [425, 416] on img at bounding box center [425, 417] width 8 height 16
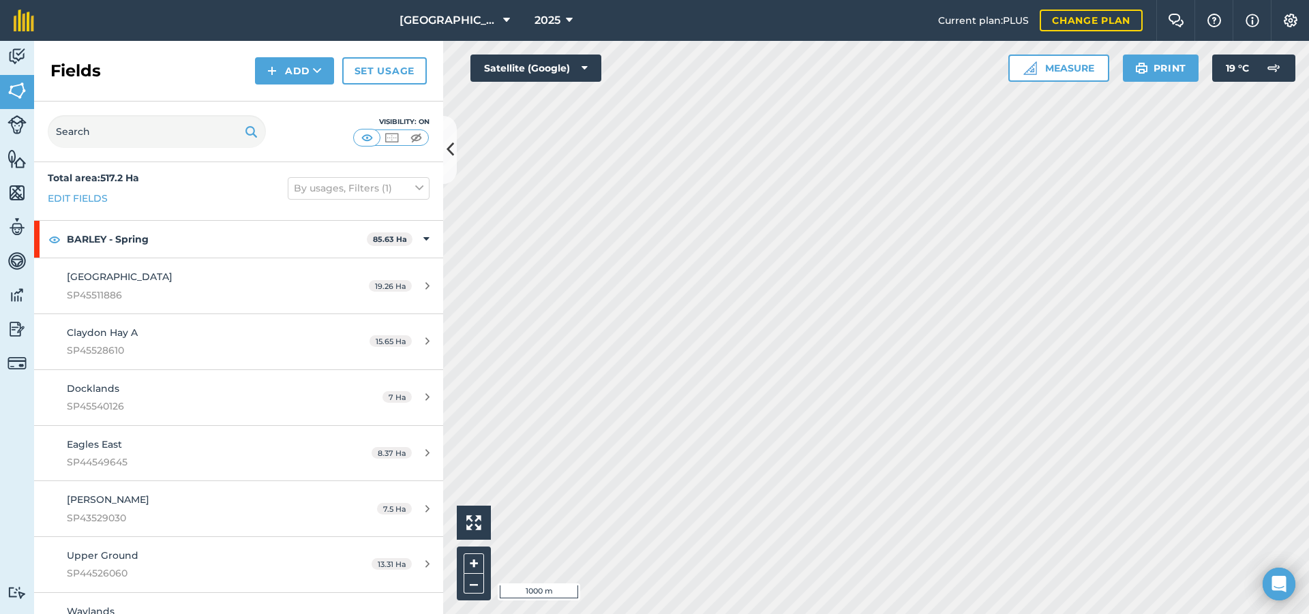
scroll to position [0, 0]
click at [529, 12] on button "2025" at bounding box center [553, 20] width 49 height 41
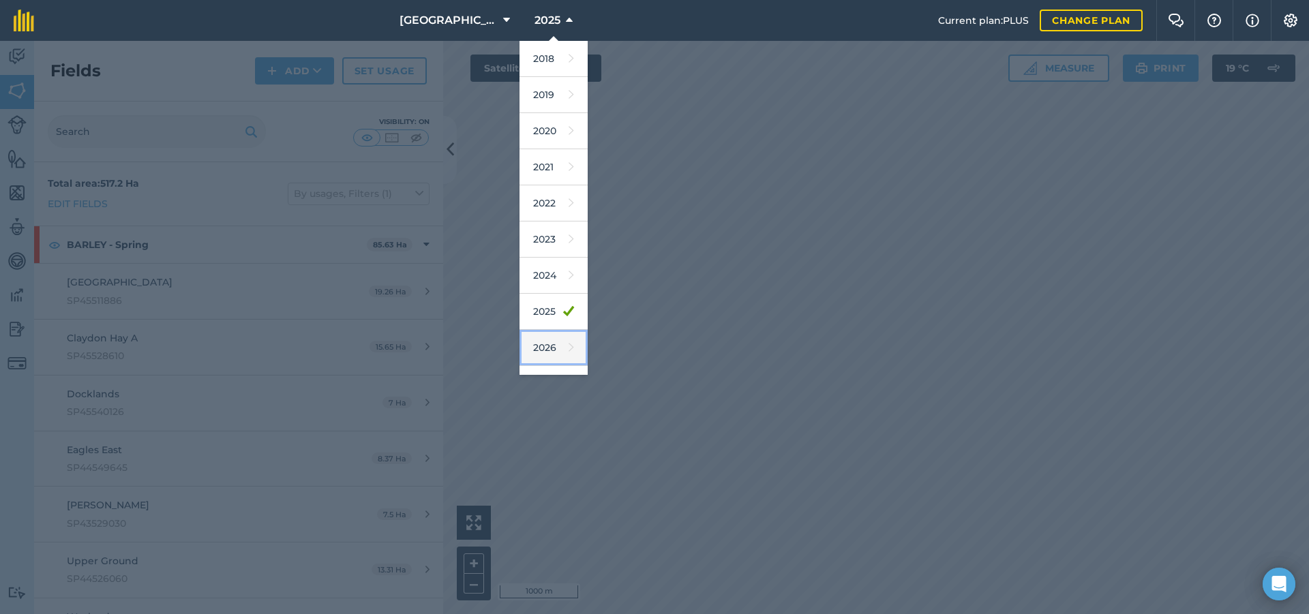
click at [525, 359] on link "2026" at bounding box center [553, 348] width 68 height 36
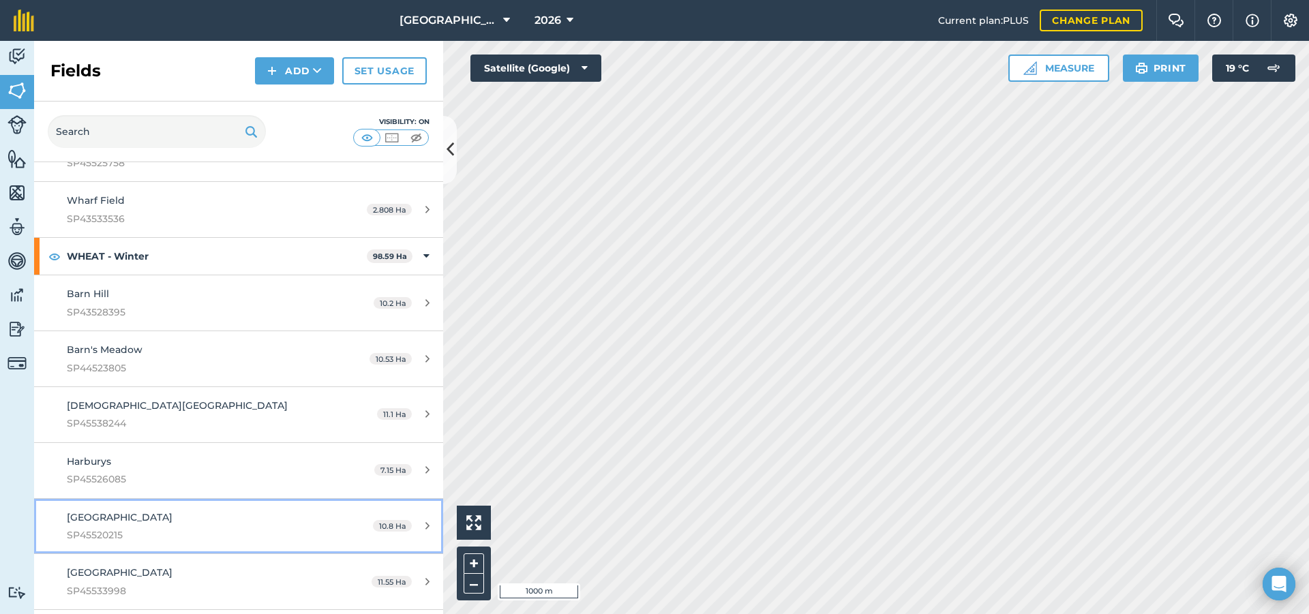
scroll to position [3749, 0]
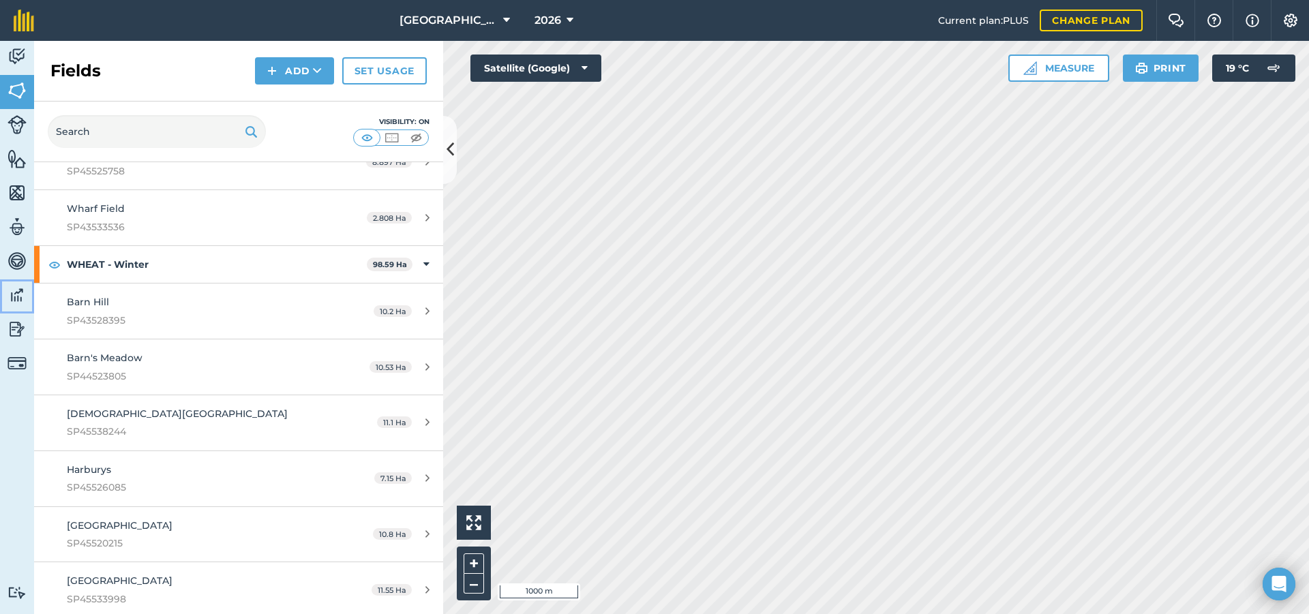
click at [10, 297] on img at bounding box center [16, 295] width 19 height 20
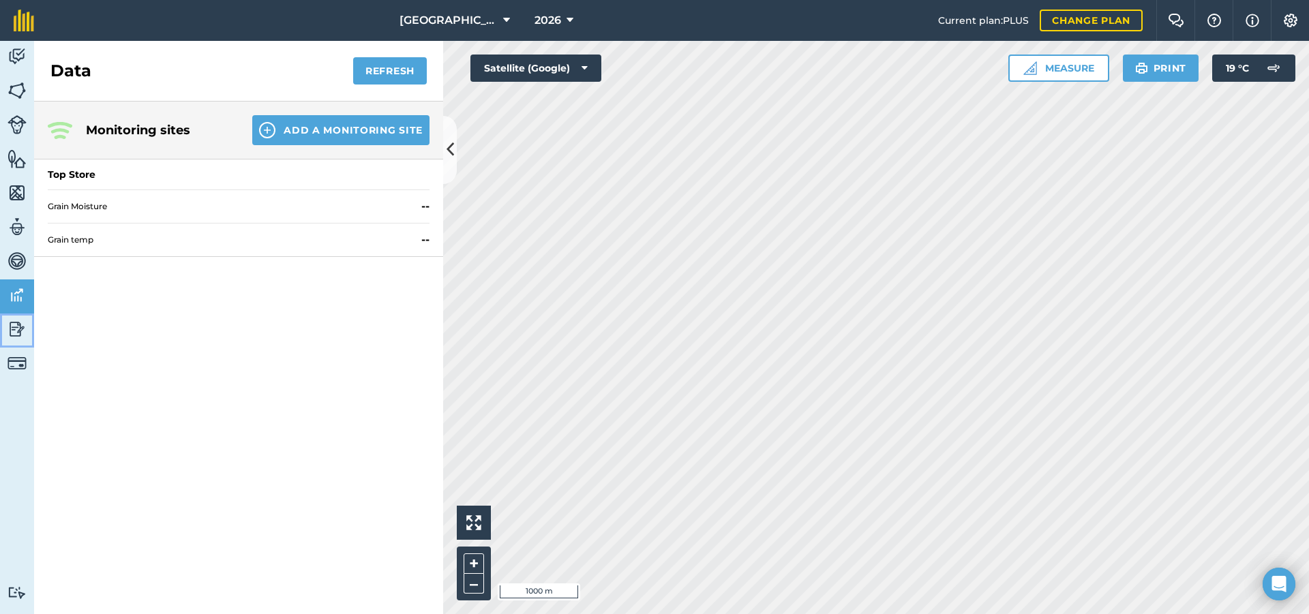
click at [15, 333] on img at bounding box center [16, 329] width 19 height 20
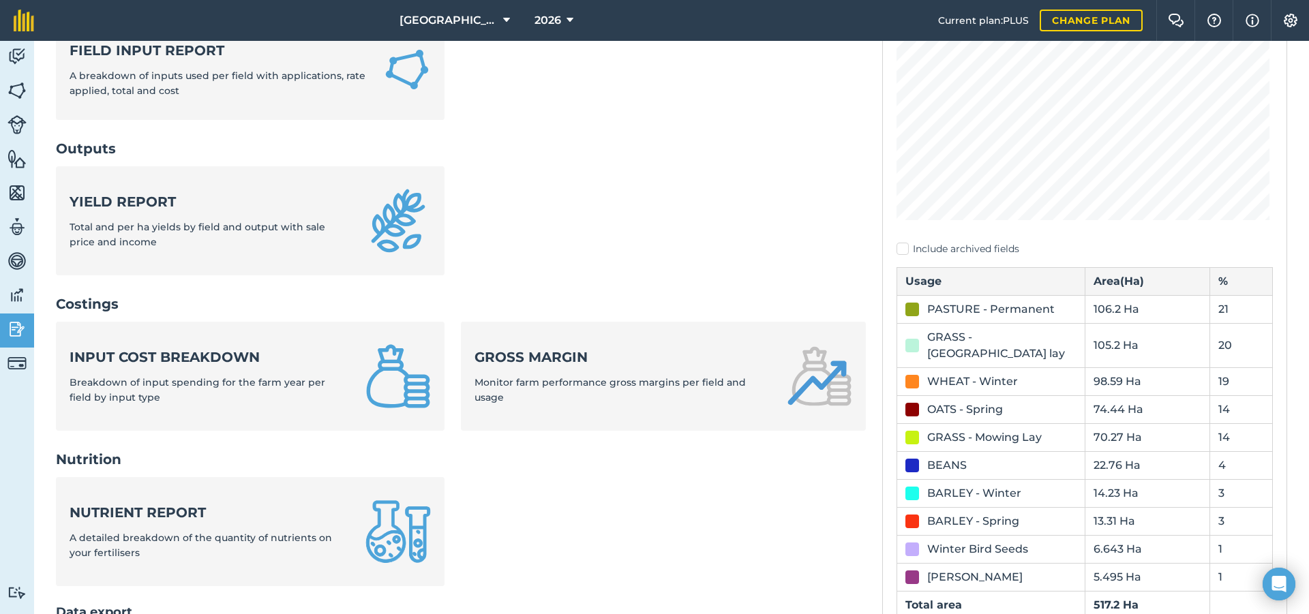
scroll to position [341, 0]
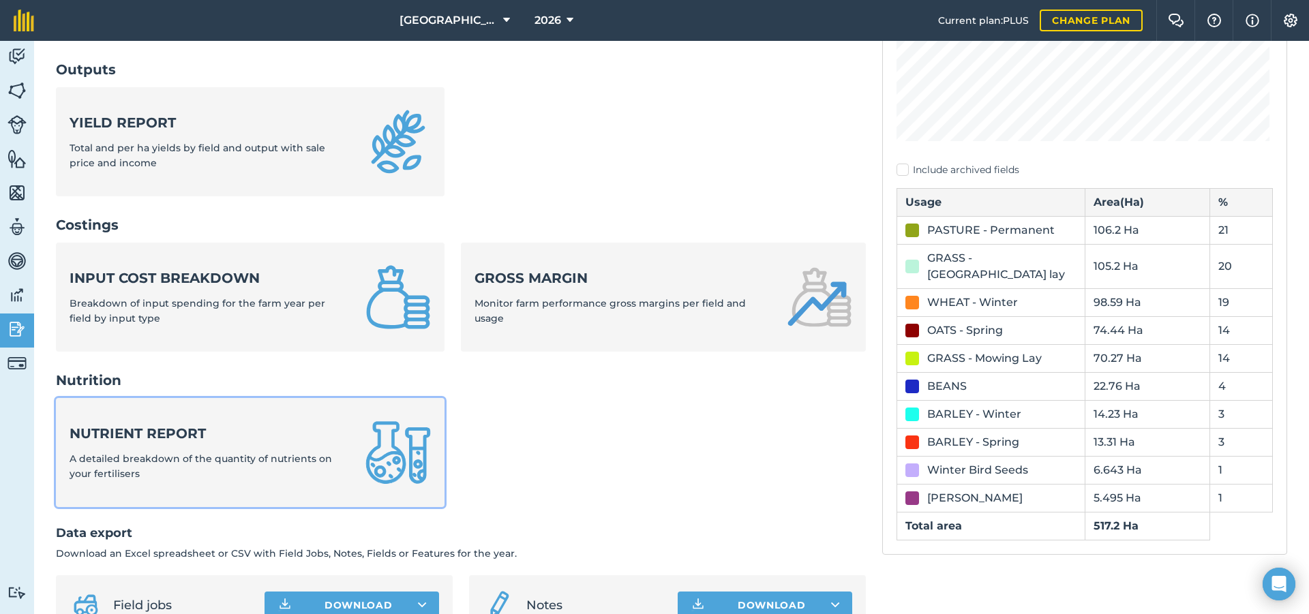
click at [342, 448] on div "Nutrient report A detailed breakdown of the quantity of nutrients on your ferti…" at bounding box center [209, 453] width 279 height 58
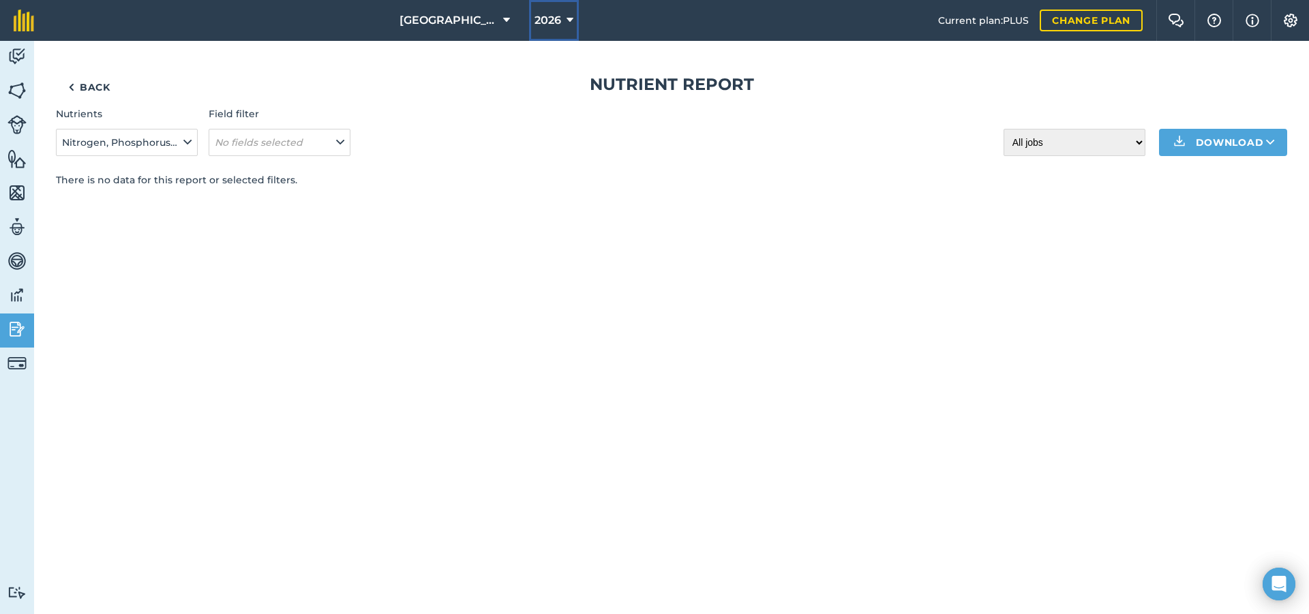
click at [534, 16] on span "2026" at bounding box center [547, 20] width 27 height 16
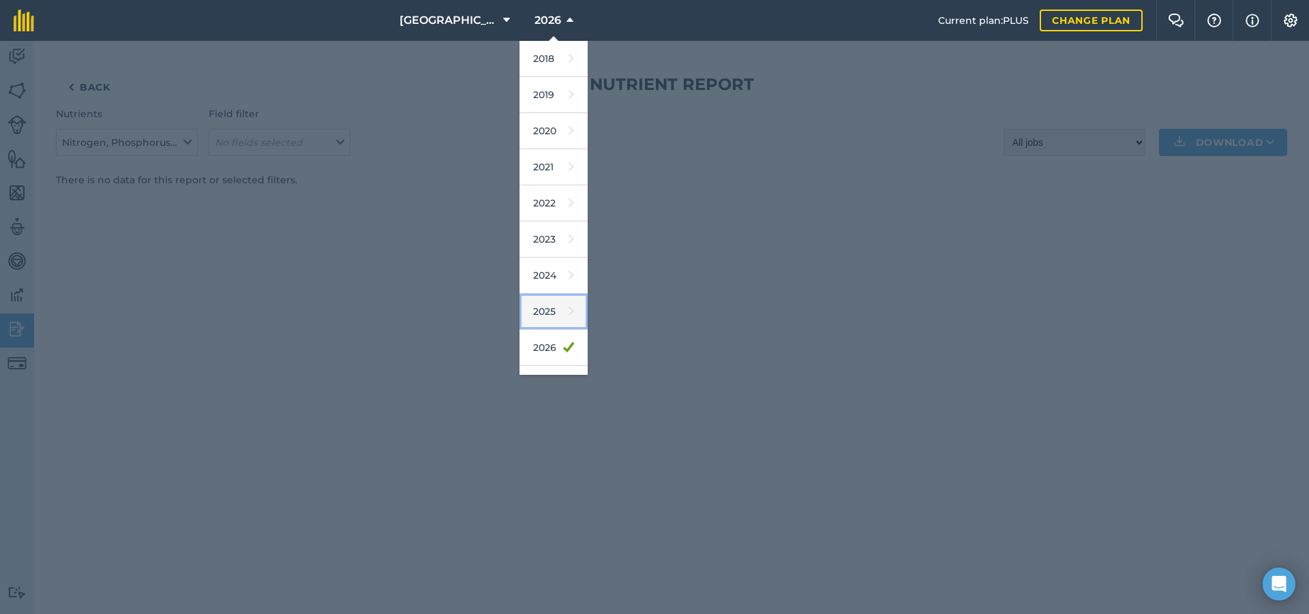
click at [524, 303] on link "2025" at bounding box center [553, 312] width 68 height 36
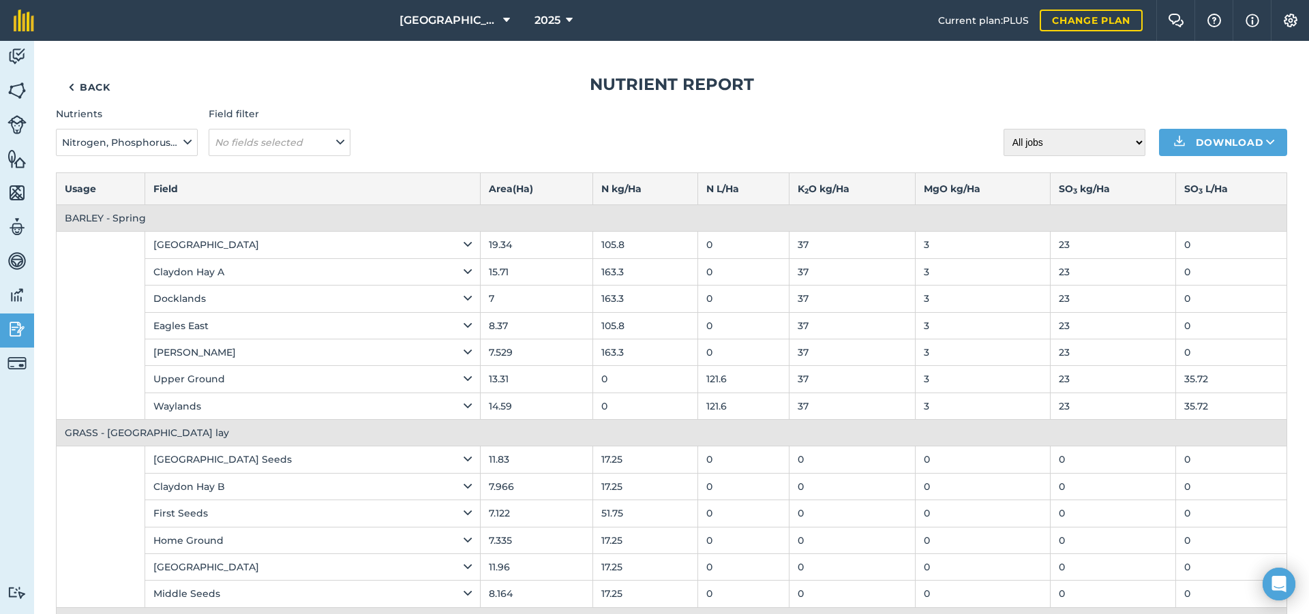
click at [91, 181] on th "Usage" at bounding box center [101, 188] width 89 height 32
click at [157, 145] on span "Nitrogen, Phosphorus, Potassium, Magnesium, Sulphur, Sodium" at bounding box center [121, 142] width 119 height 15
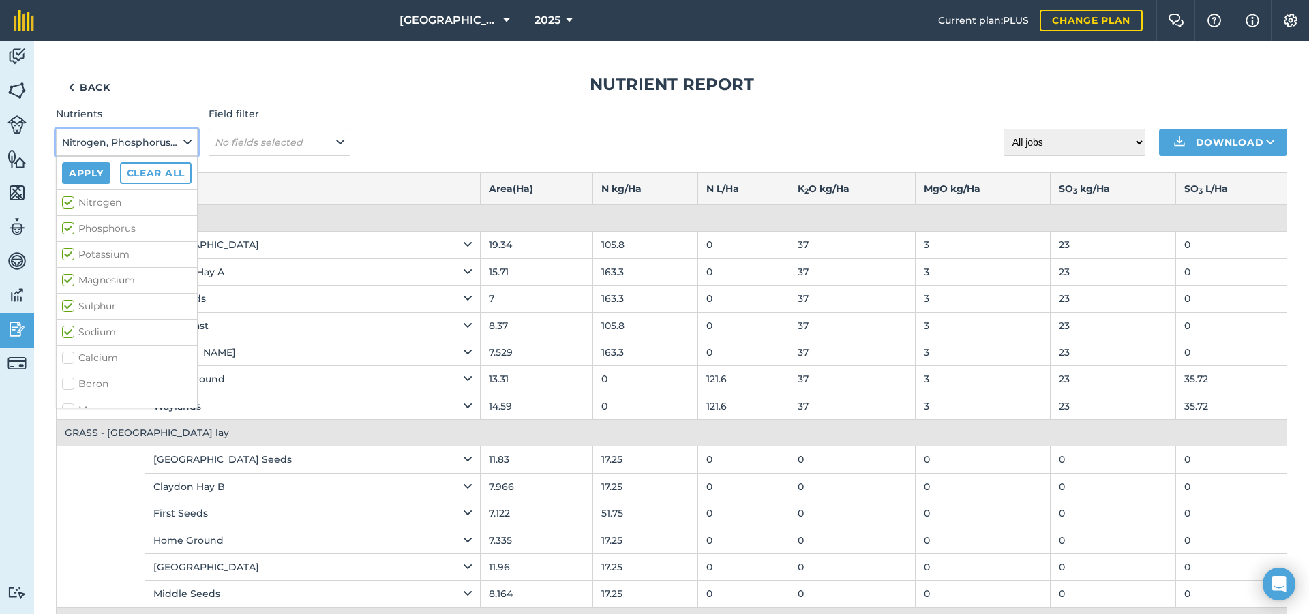
click at [145, 138] on span "Nitrogen, Phosphorus, Potassium, Magnesium, Sulphur, Sodium" at bounding box center [121, 142] width 119 height 15
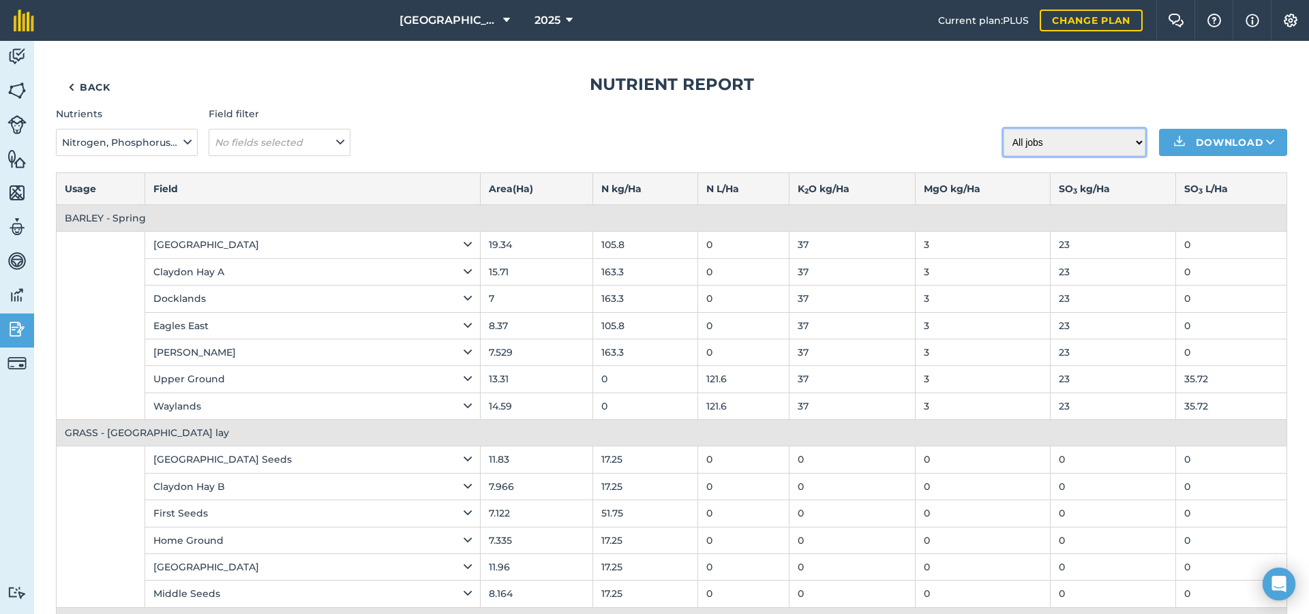
click at [1093, 136] on select "All jobs Incomplete jobs Complete jobs" at bounding box center [1074, 142] width 142 height 27
click at [434, 132] on div "Nutrients Nitrogen, Phosphorus, Potassium, Magnesium, Sulphur, Sodium Field fil…" at bounding box center [671, 130] width 1231 height 49
click at [319, 137] on button "No fields selected" at bounding box center [280, 142] width 142 height 27
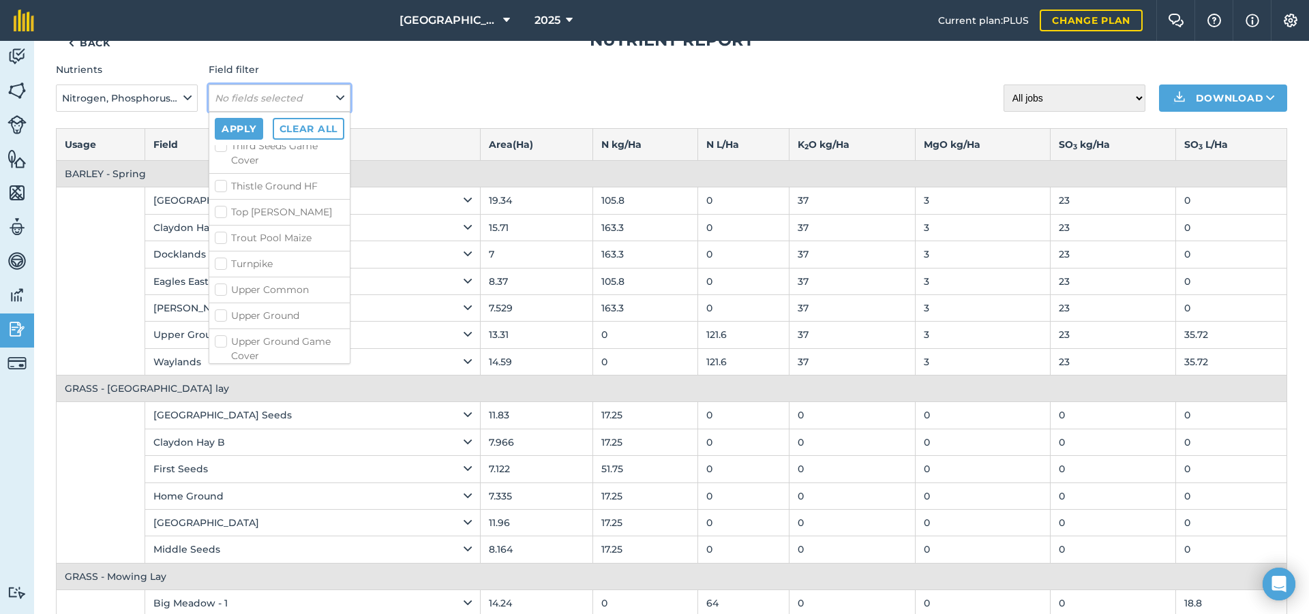
scroll to position [68, 0]
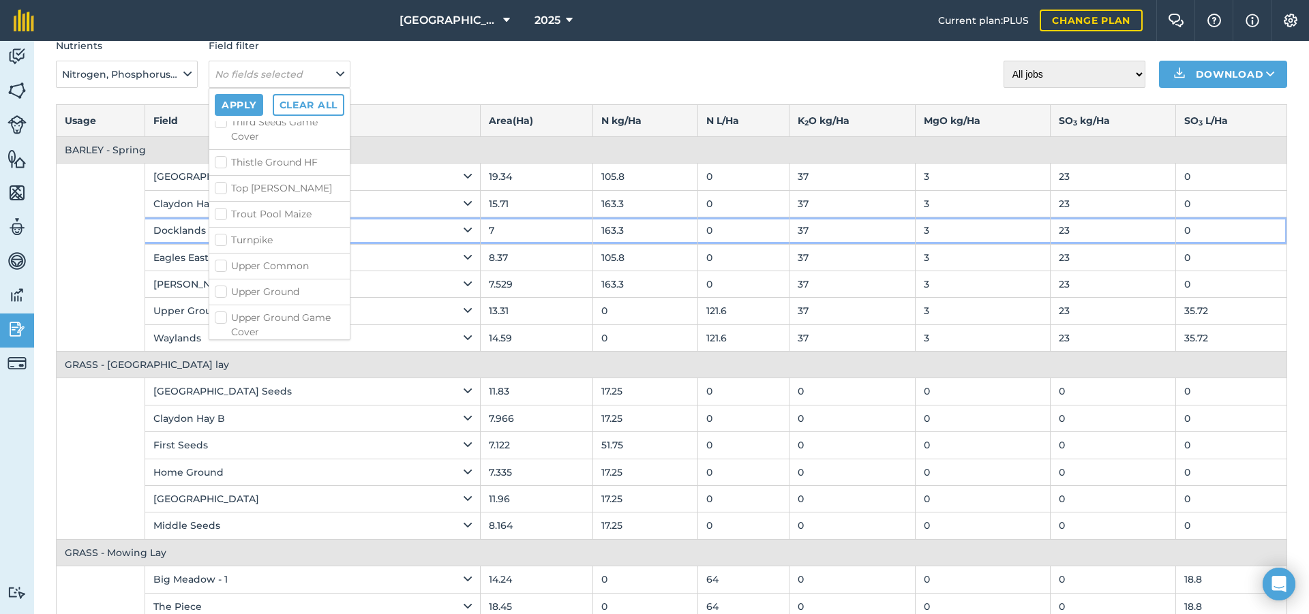
click at [604, 236] on td "163.3" at bounding box center [644, 230] width 105 height 27
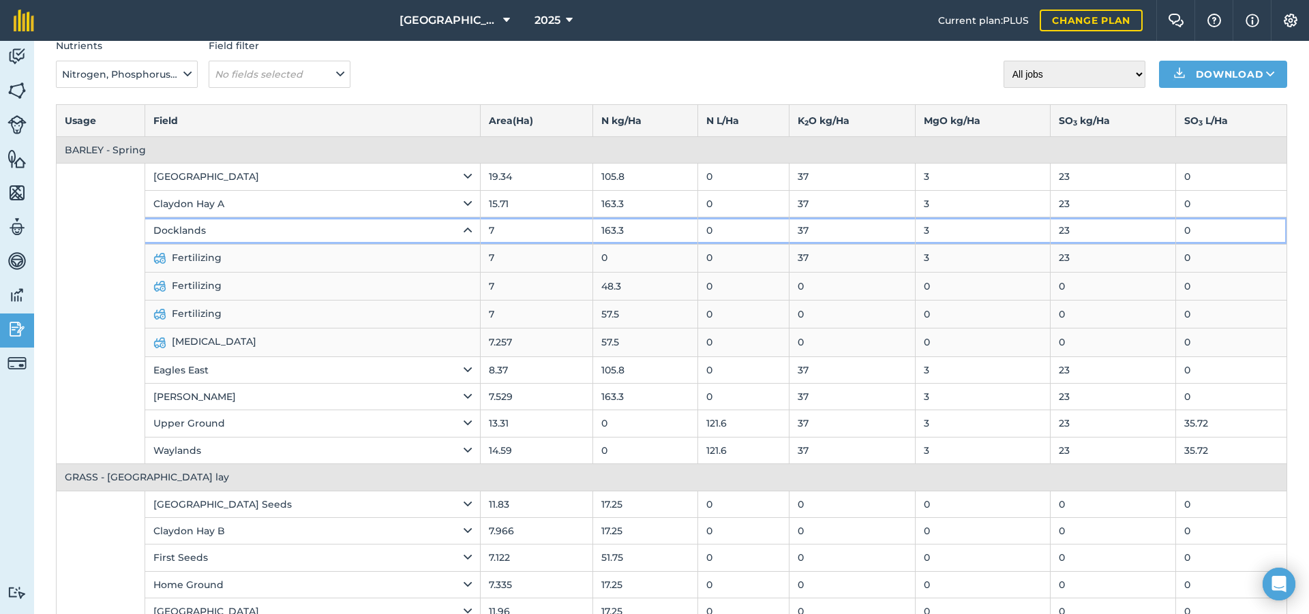
click at [463, 230] on icon at bounding box center [467, 230] width 8 height 15
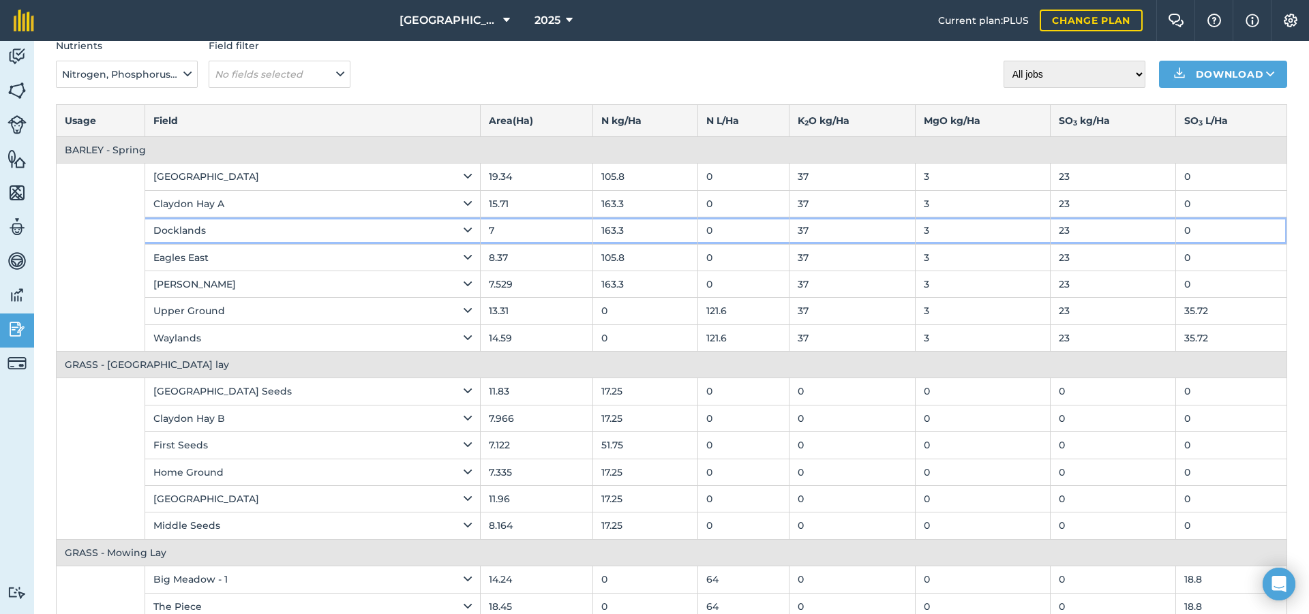
click at [463, 230] on icon at bounding box center [467, 230] width 8 height 15
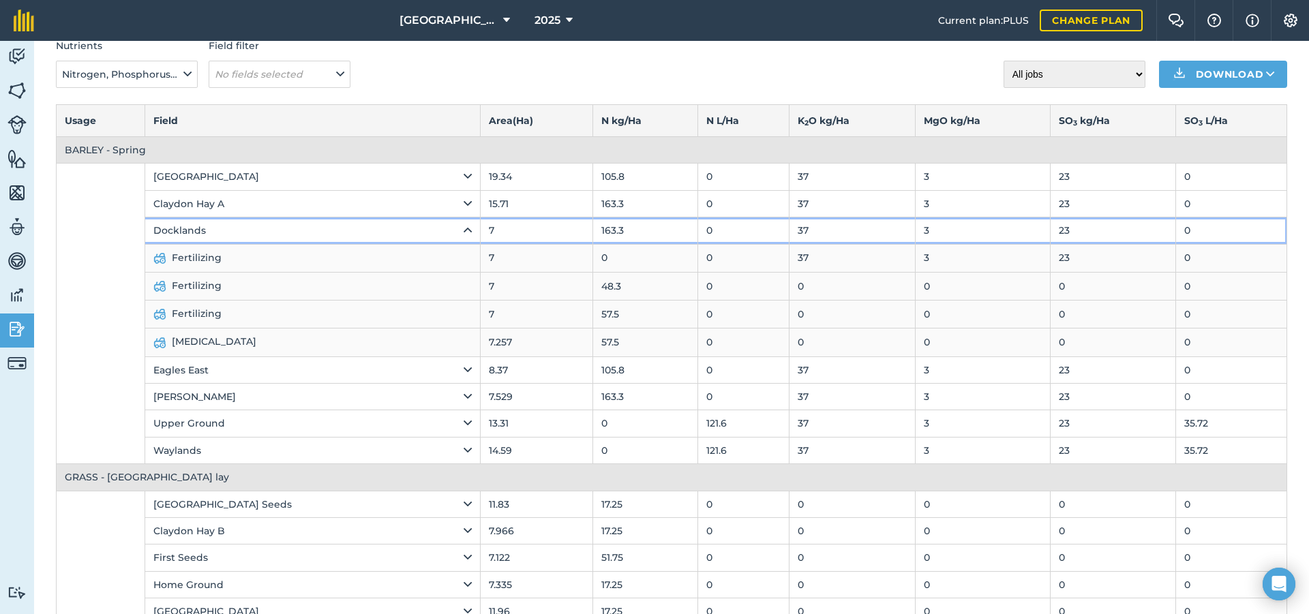
click at [463, 230] on icon at bounding box center [467, 230] width 8 height 15
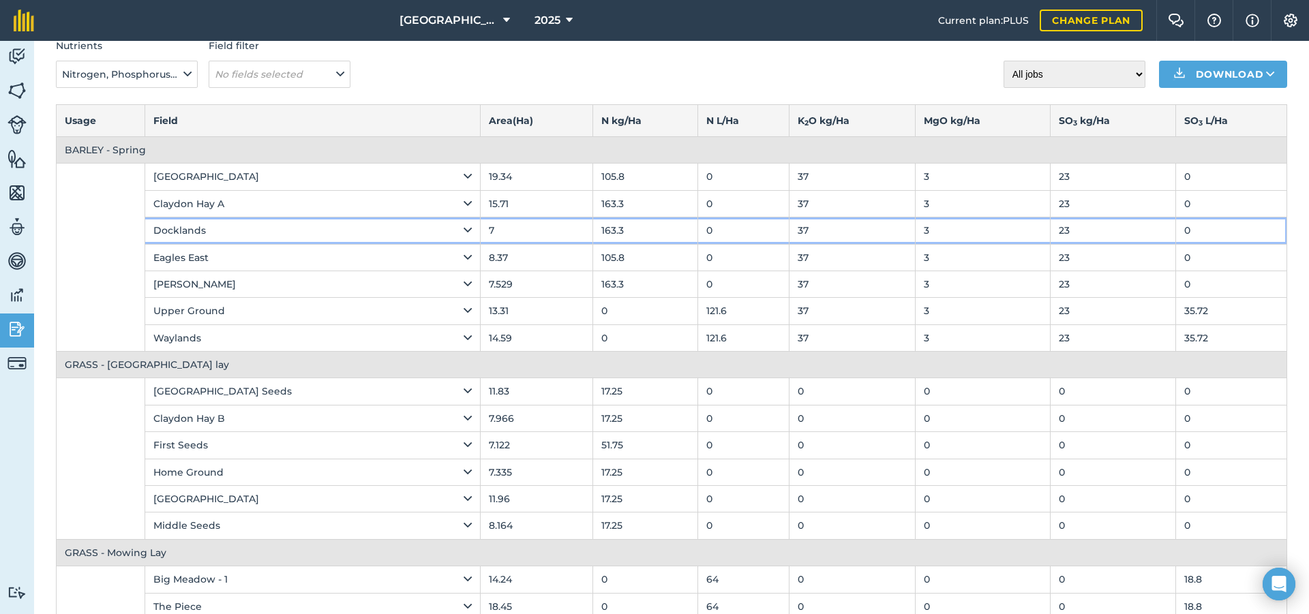
click at [463, 230] on icon at bounding box center [467, 230] width 8 height 15
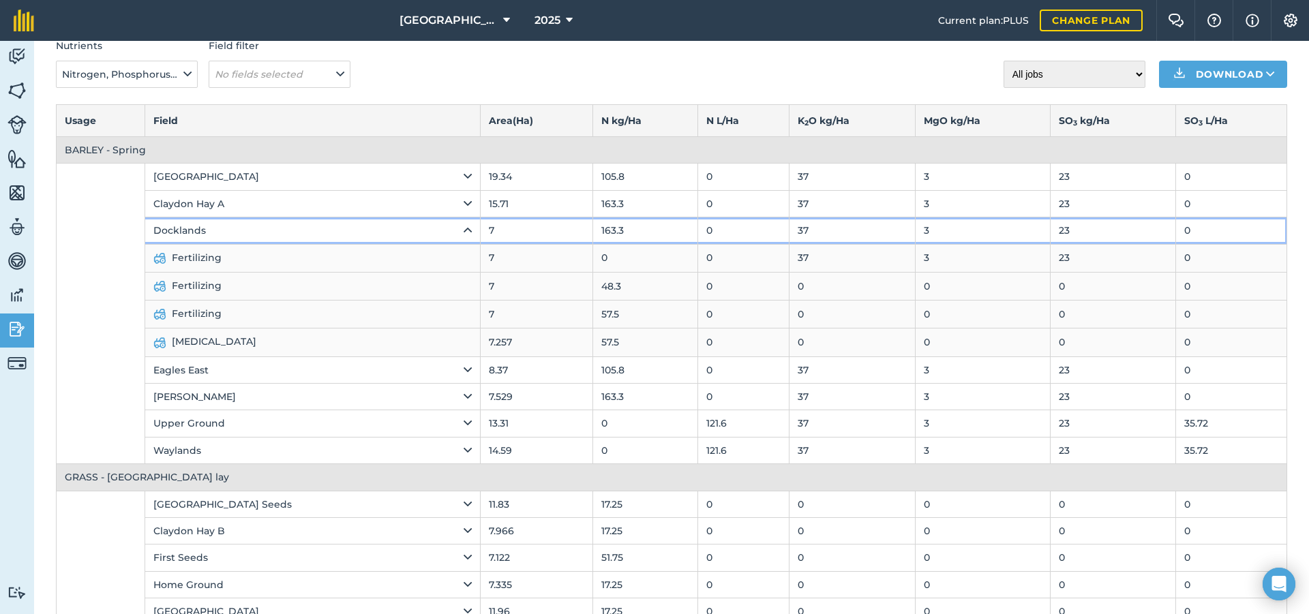
click at [463, 230] on icon at bounding box center [467, 230] width 8 height 15
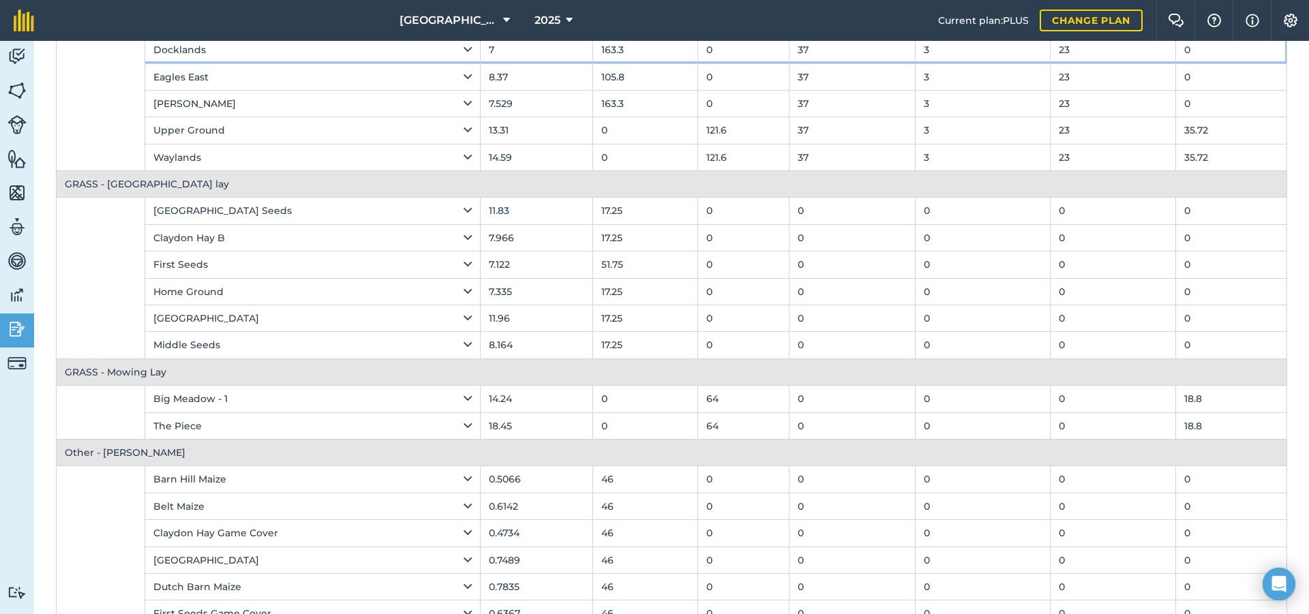
scroll to position [273, 0]
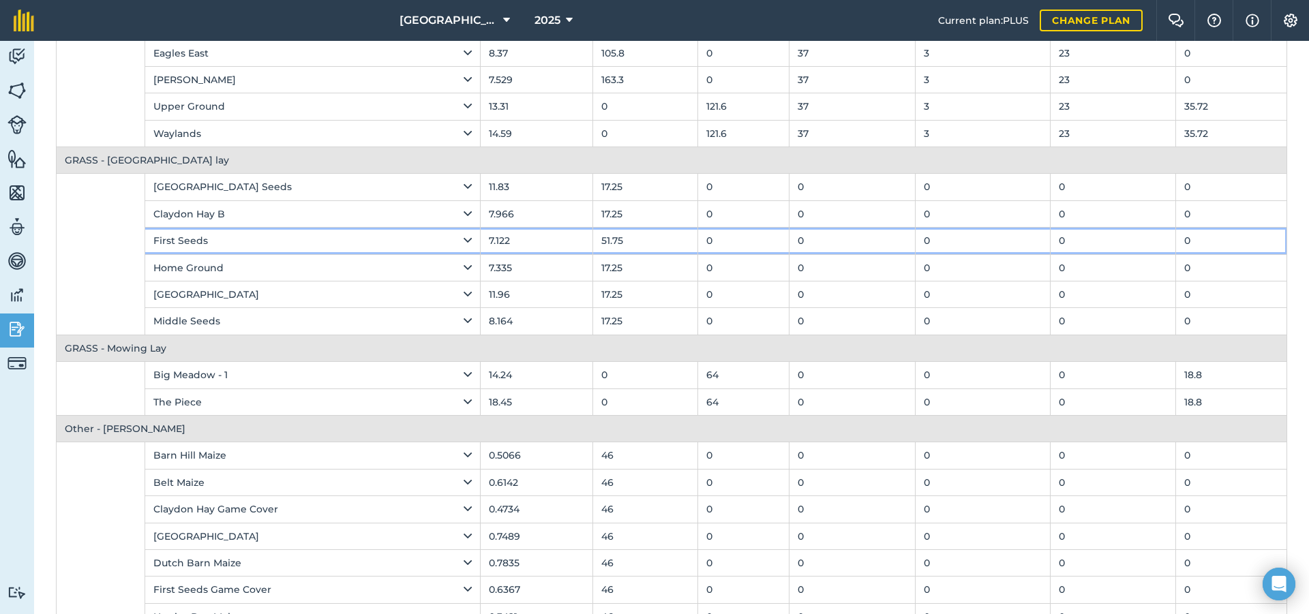
click at [434, 249] on td "First Seeds" at bounding box center [312, 241] width 335 height 27
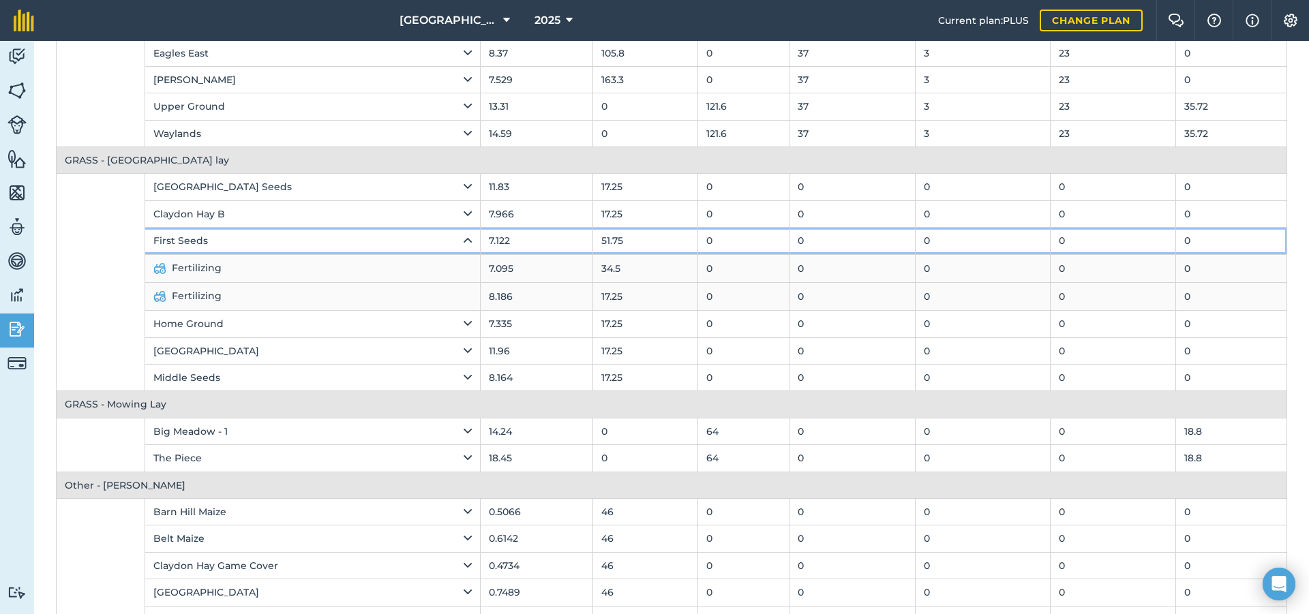
click at [463, 242] on icon at bounding box center [467, 240] width 8 height 15
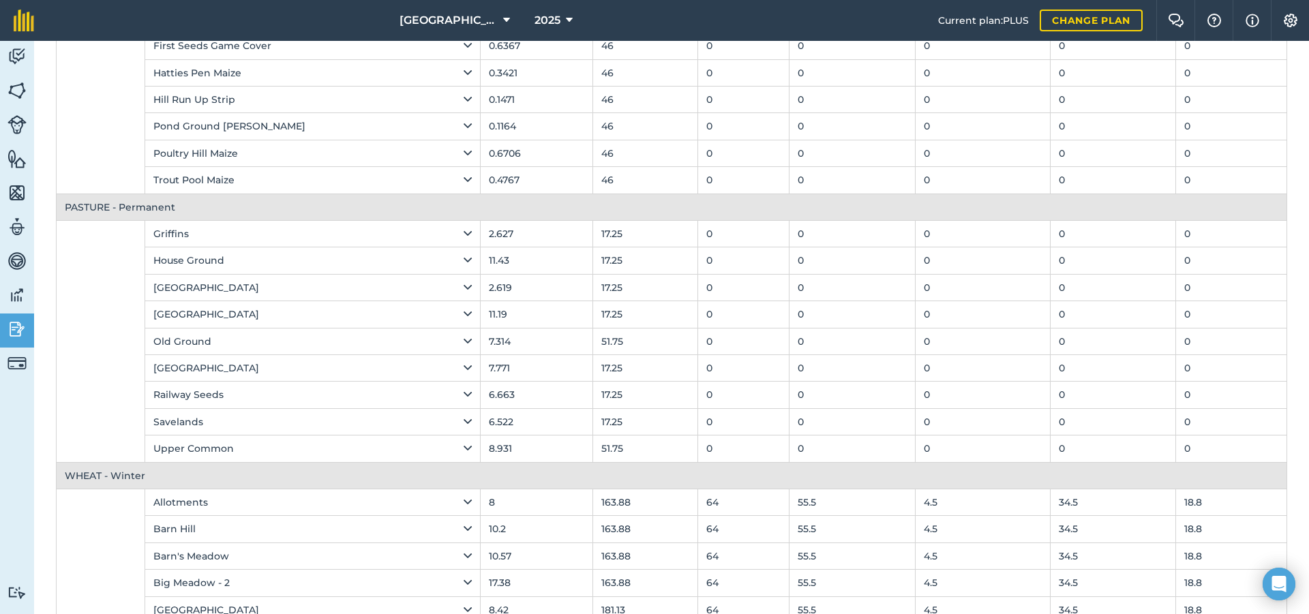
scroll to position [818, 0]
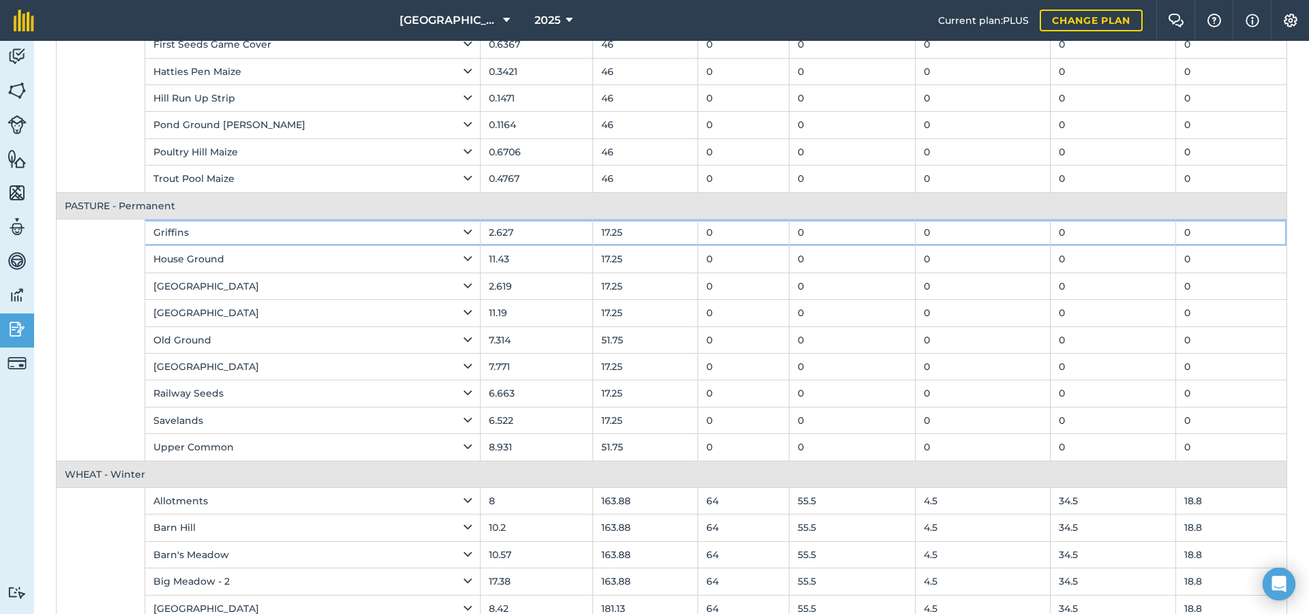
click at [463, 234] on icon at bounding box center [467, 232] width 8 height 15
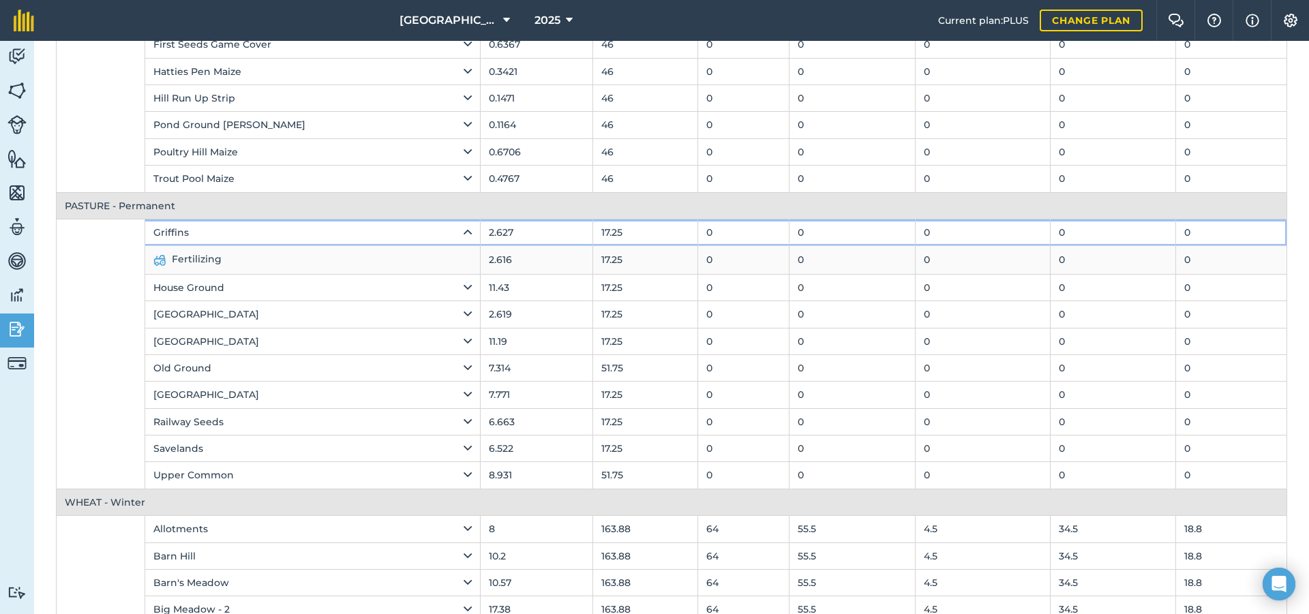
click at [463, 234] on icon at bounding box center [467, 232] width 8 height 15
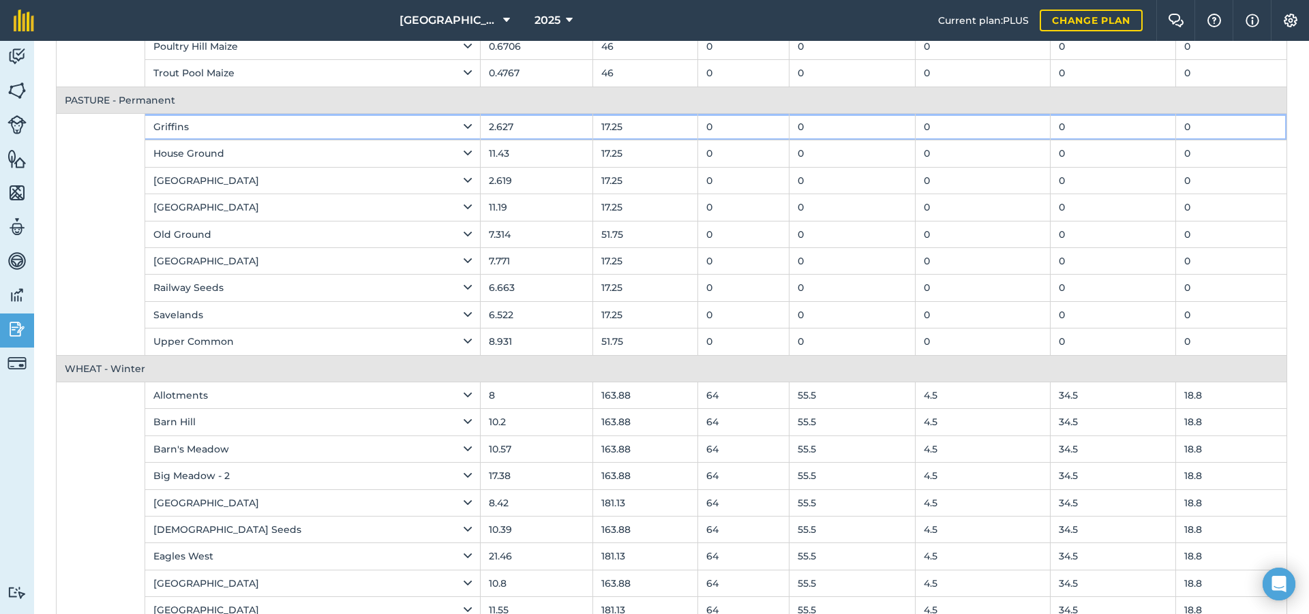
scroll to position [926, 0]
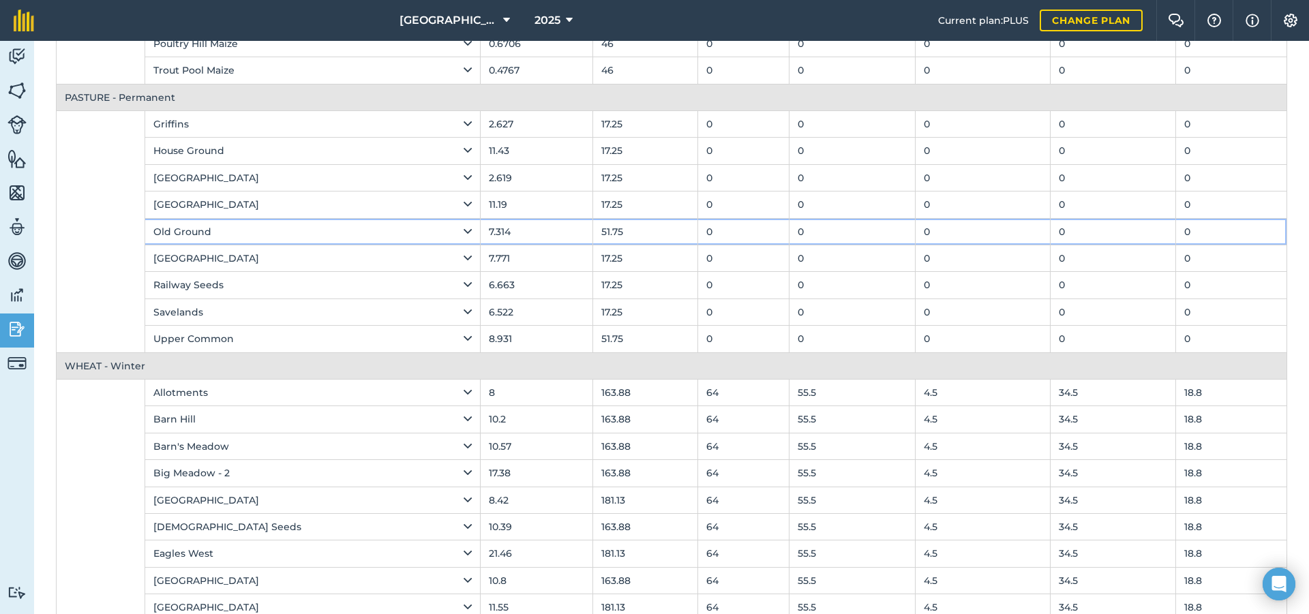
click at [418, 231] on div "Old Ground" at bounding box center [312, 231] width 318 height 15
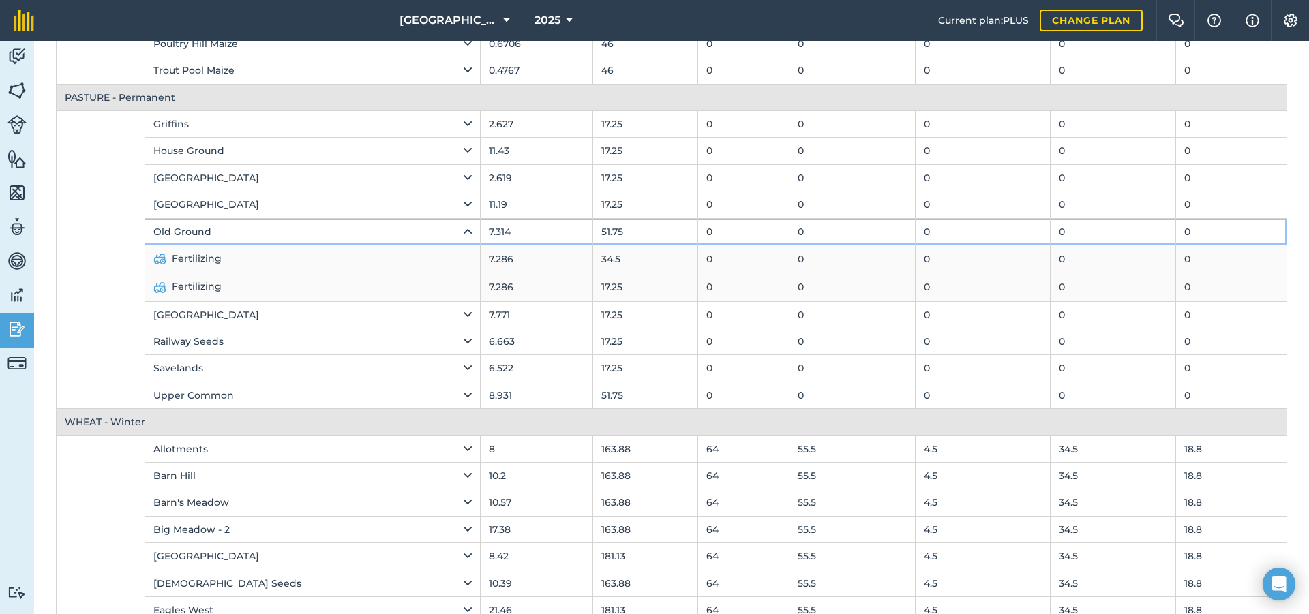
click at [463, 231] on icon at bounding box center [467, 231] width 8 height 15
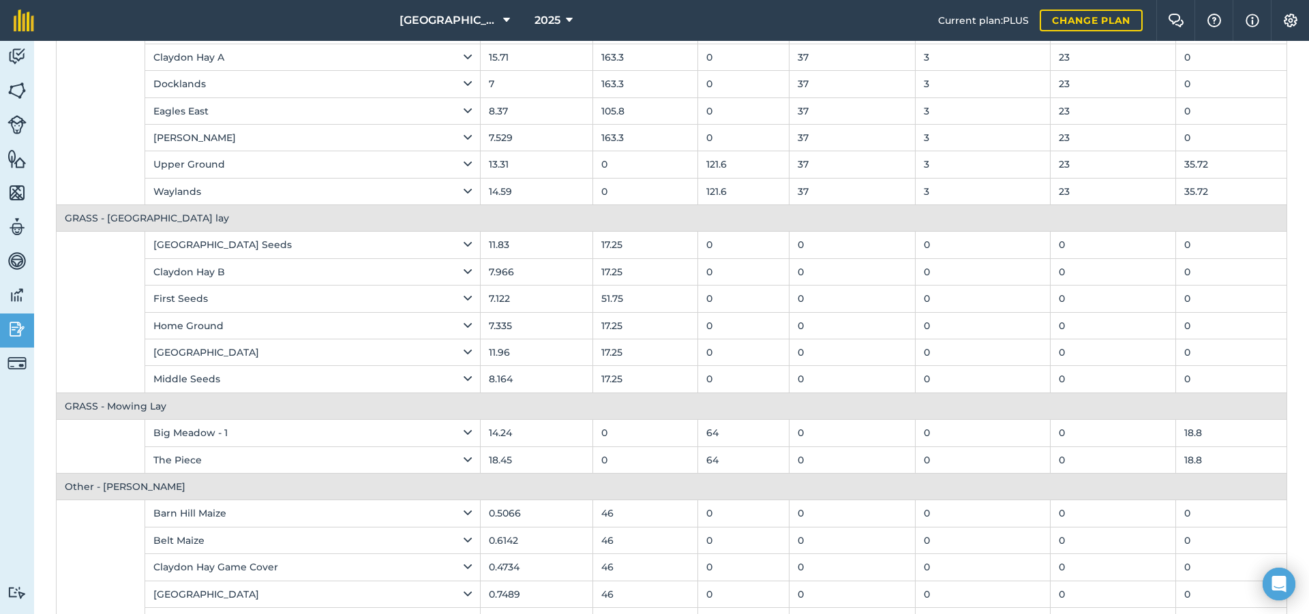
scroll to position [245, 0]
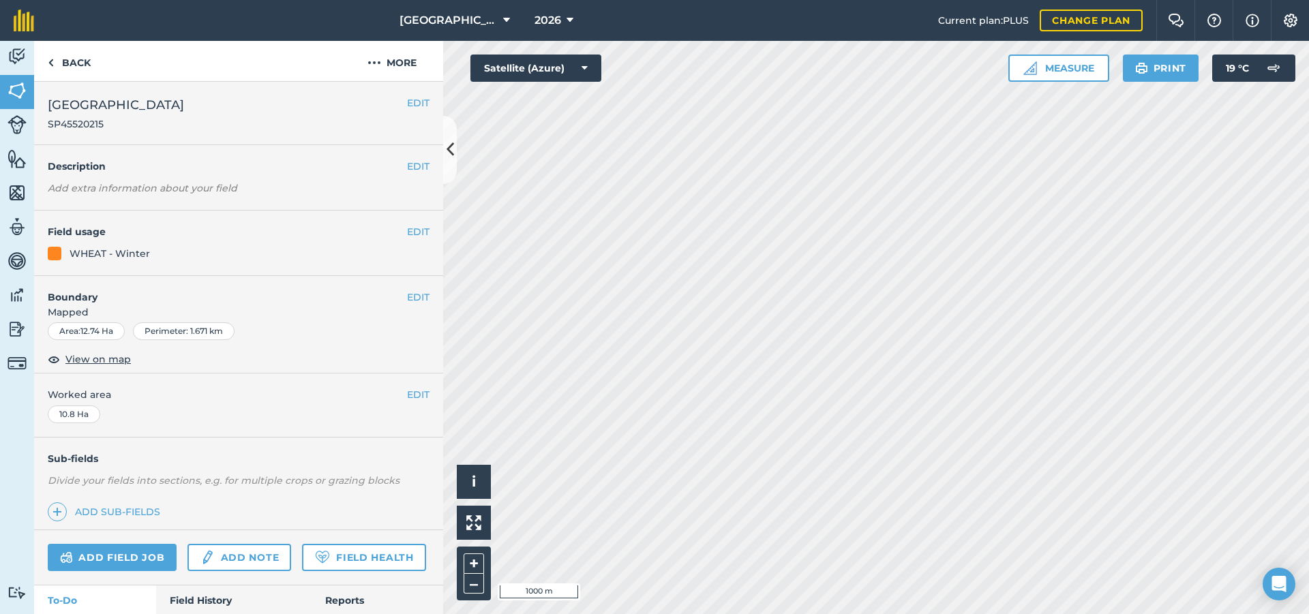
scroll to position [68, 0]
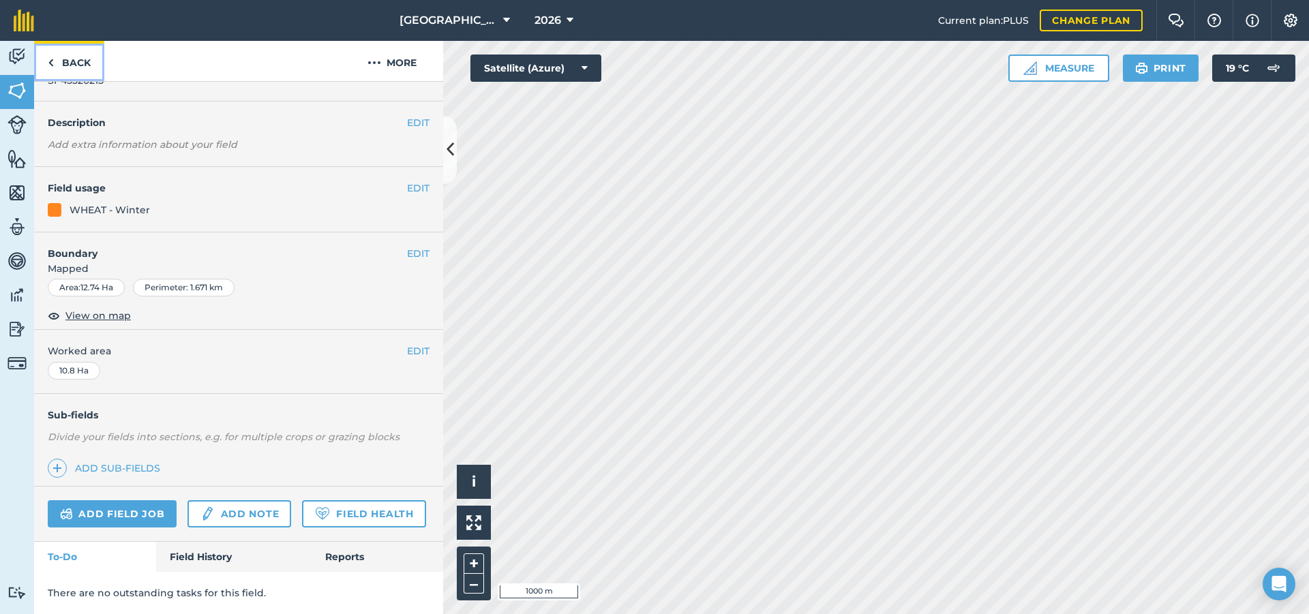
click at [63, 69] on link "Back" at bounding box center [69, 61] width 70 height 40
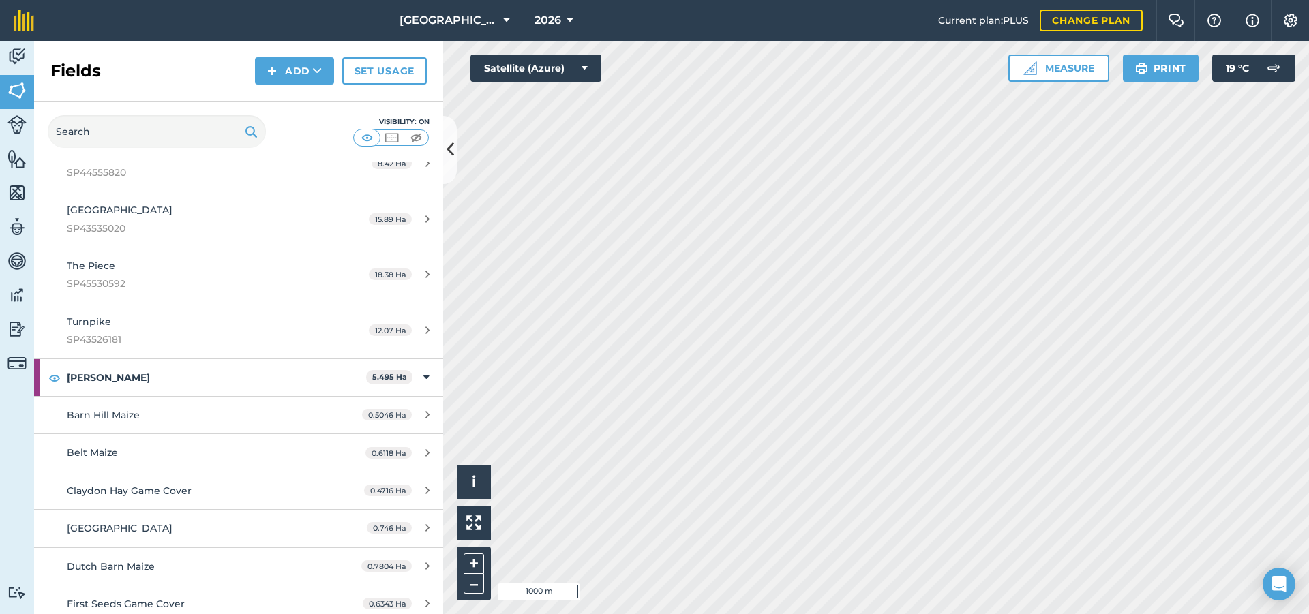
scroll to position [1119, 0]
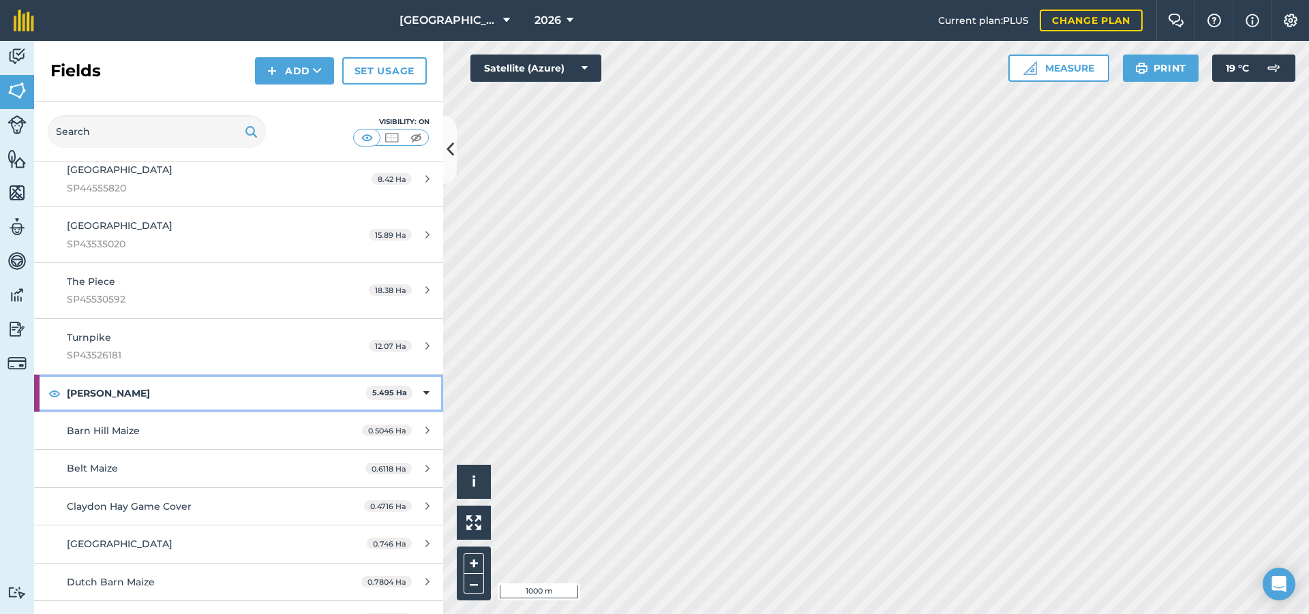
click at [419, 395] on div "[PERSON_NAME] 5.495 Ha" at bounding box center [238, 393] width 409 height 37
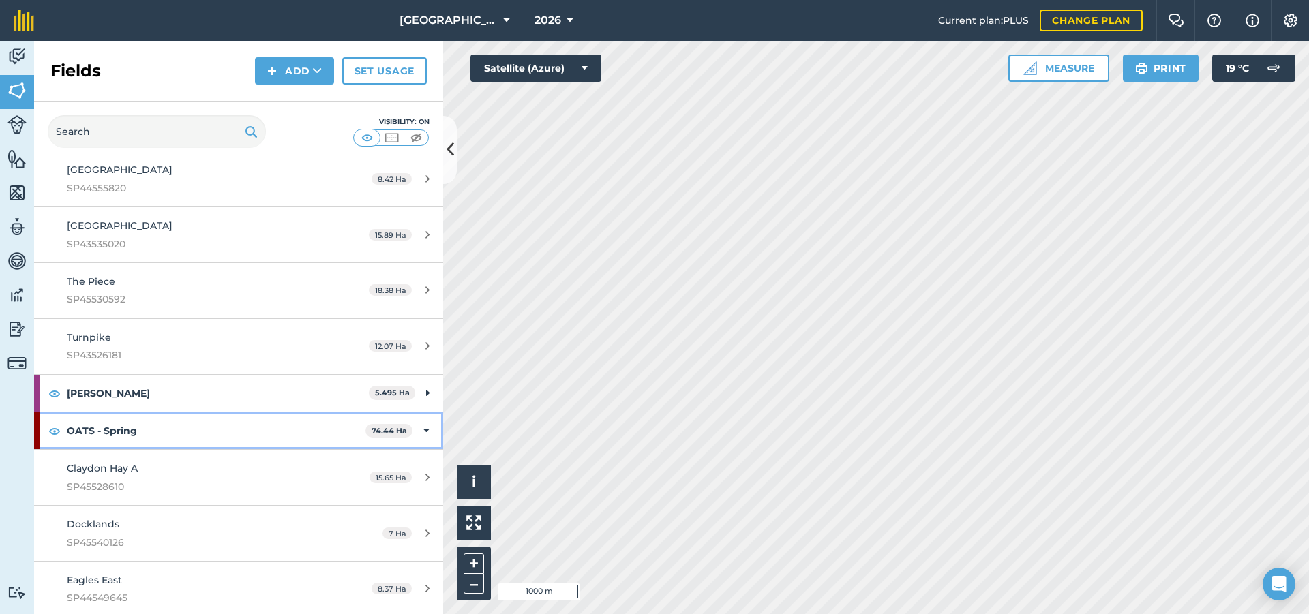
click at [423, 430] on icon at bounding box center [426, 430] width 6 height 15
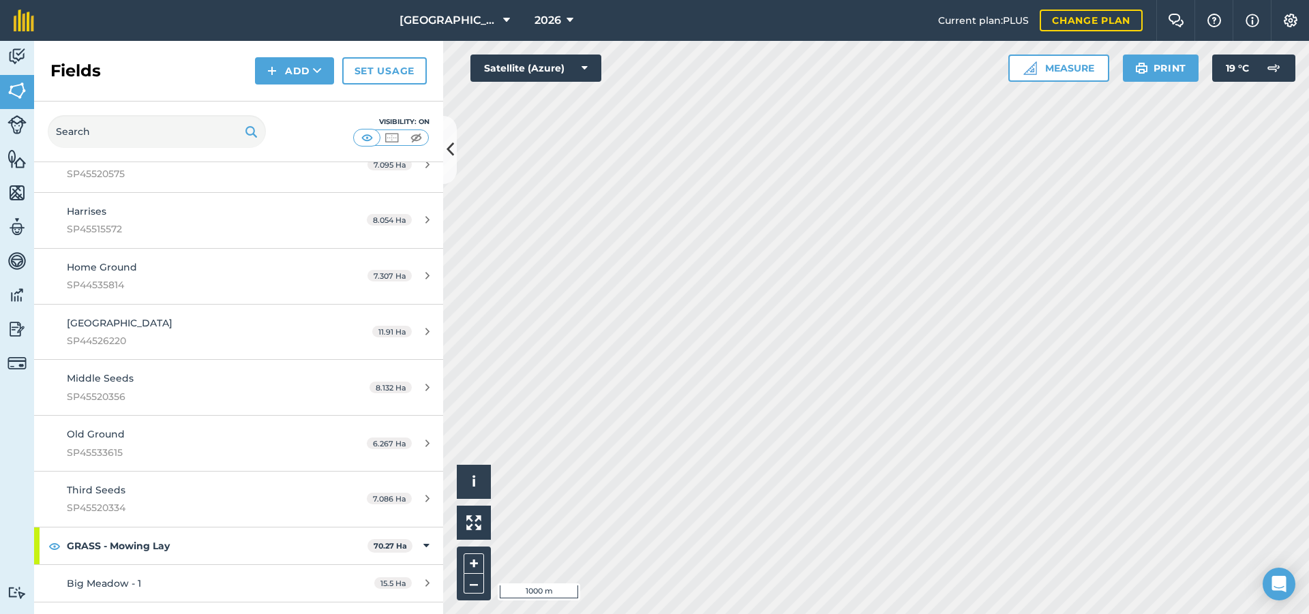
scroll to position [710, 0]
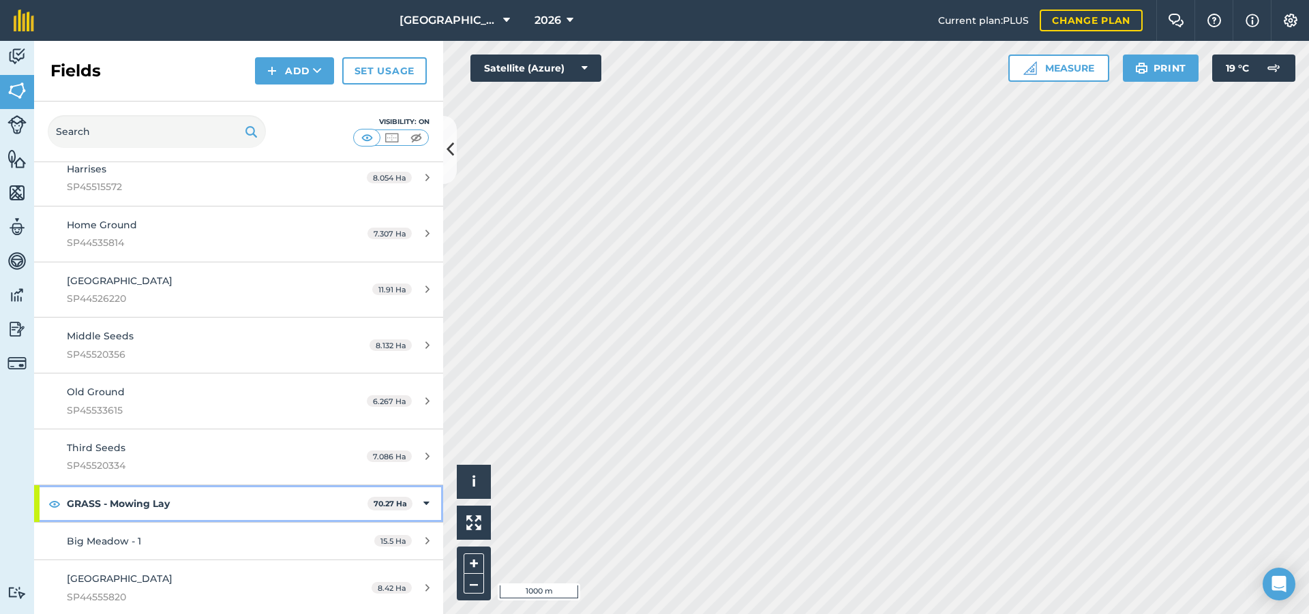
click at [423, 503] on icon at bounding box center [426, 503] width 6 height 15
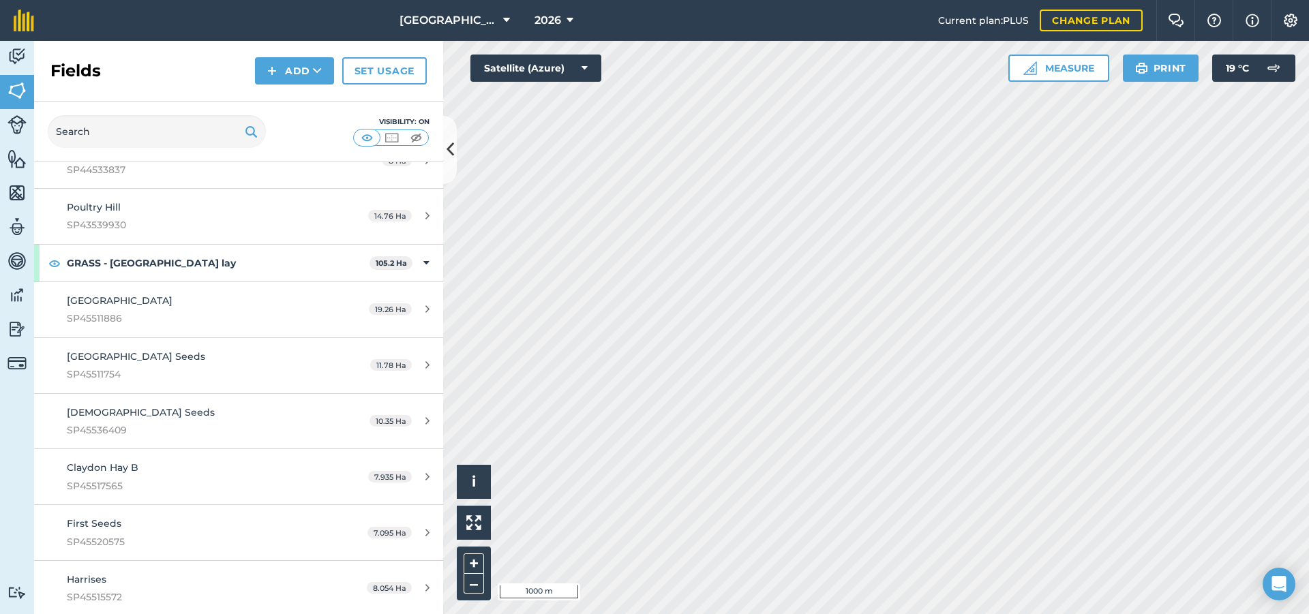
scroll to position [369, 0]
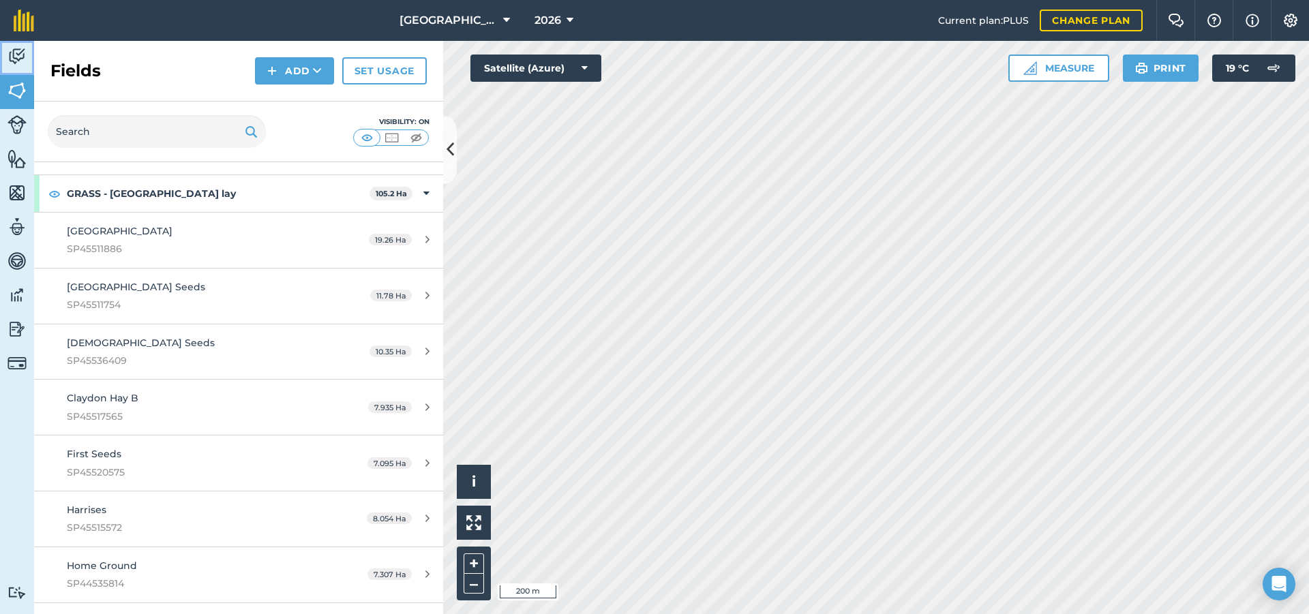
click at [25, 67] on link "Activity" at bounding box center [17, 58] width 34 height 34
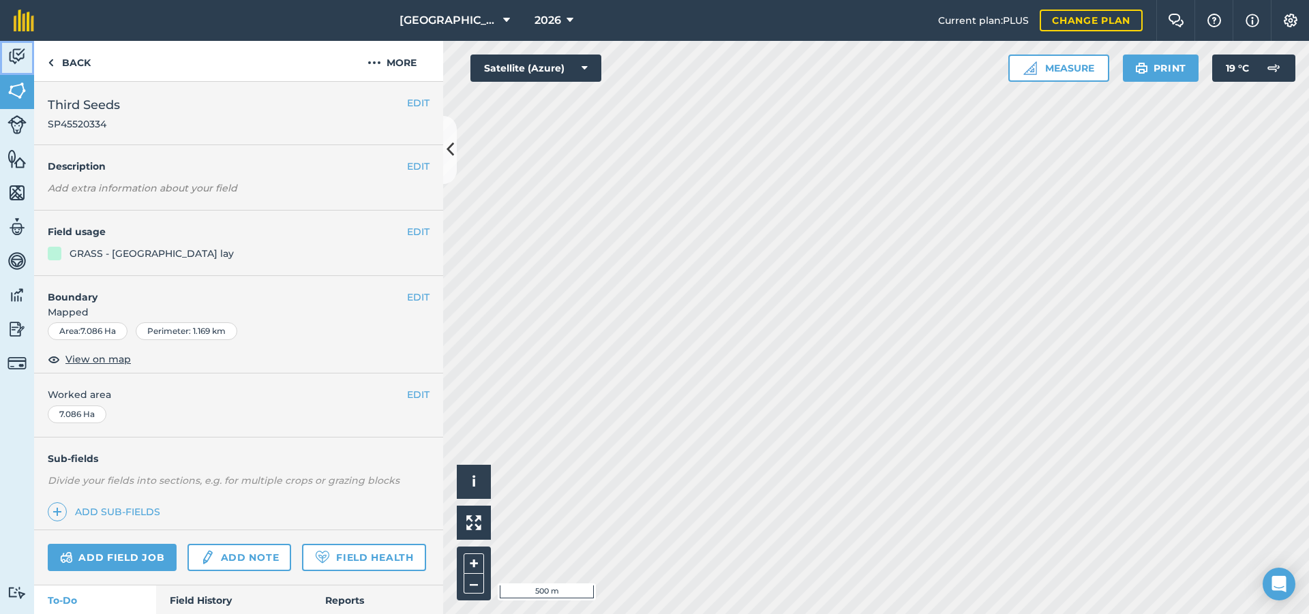
click at [22, 52] on img at bounding box center [16, 56] width 19 height 20
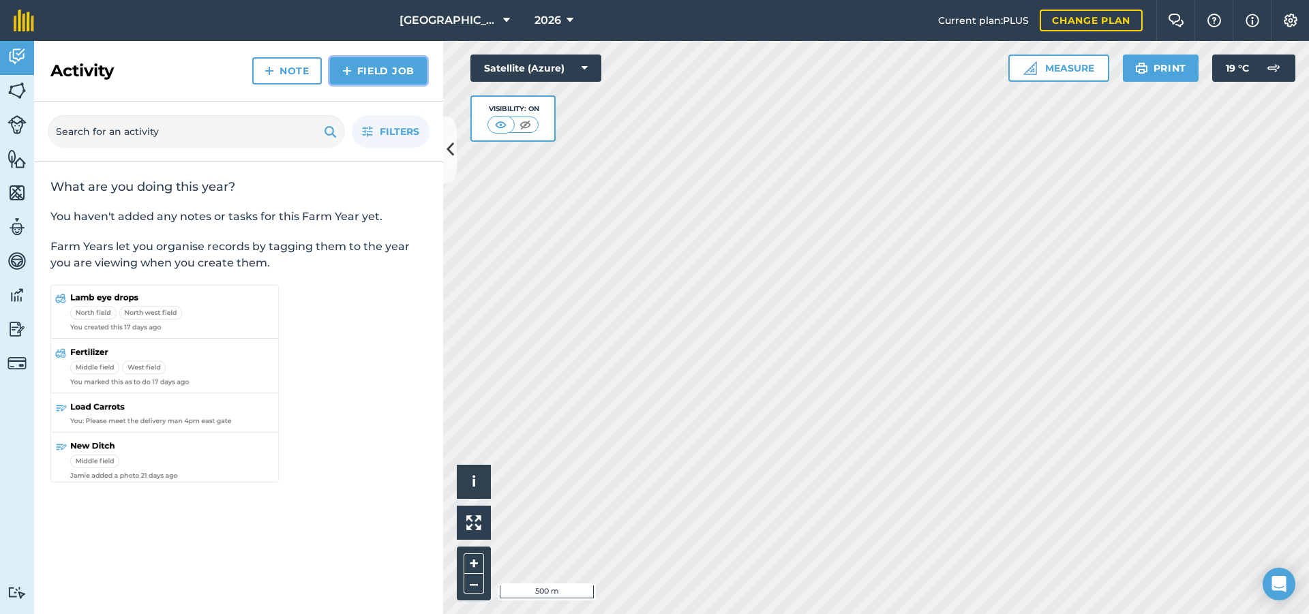
click at [398, 60] on link "Field Job" at bounding box center [378, 70] width 97 height 27
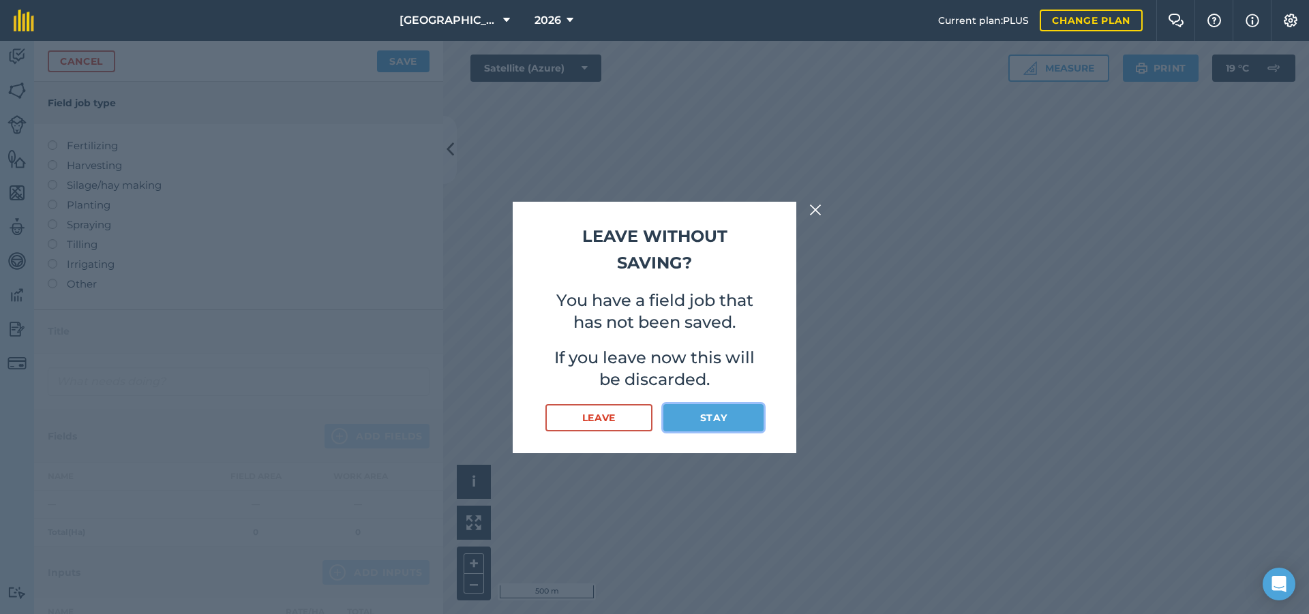
click at [682, 419] on button "Stay" at bounding box center [713, 417] width 100 height 27
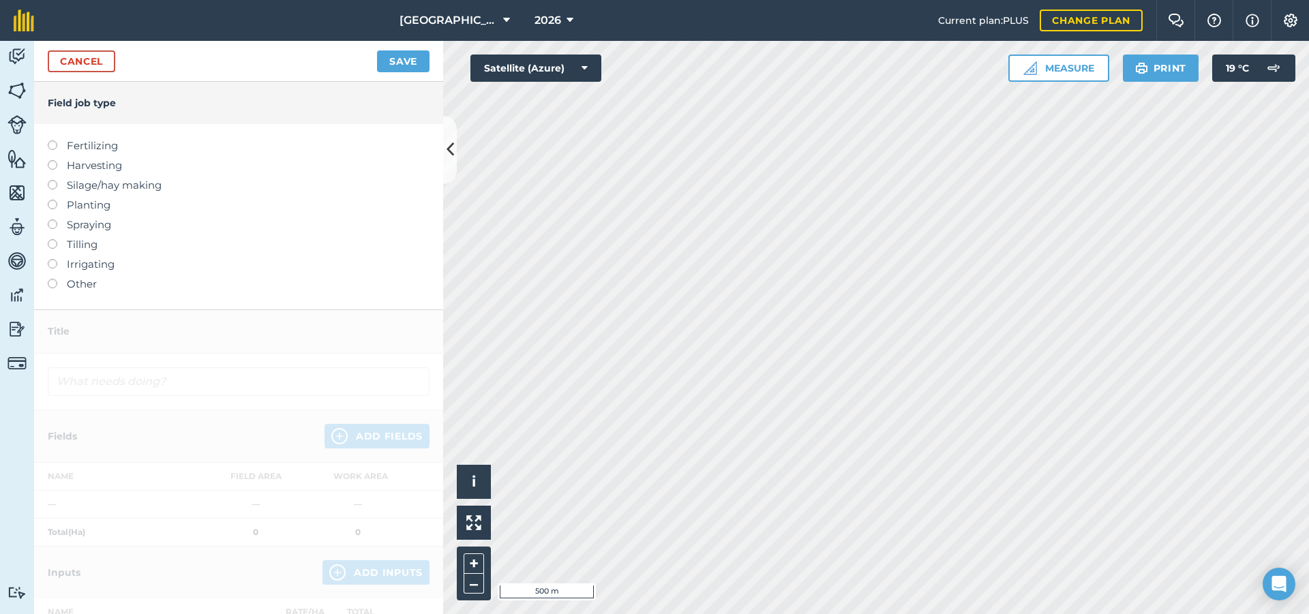
click at [50, 140] on label at bounding box center [57, 140] width 19 height 0
type input "Fertilizing"
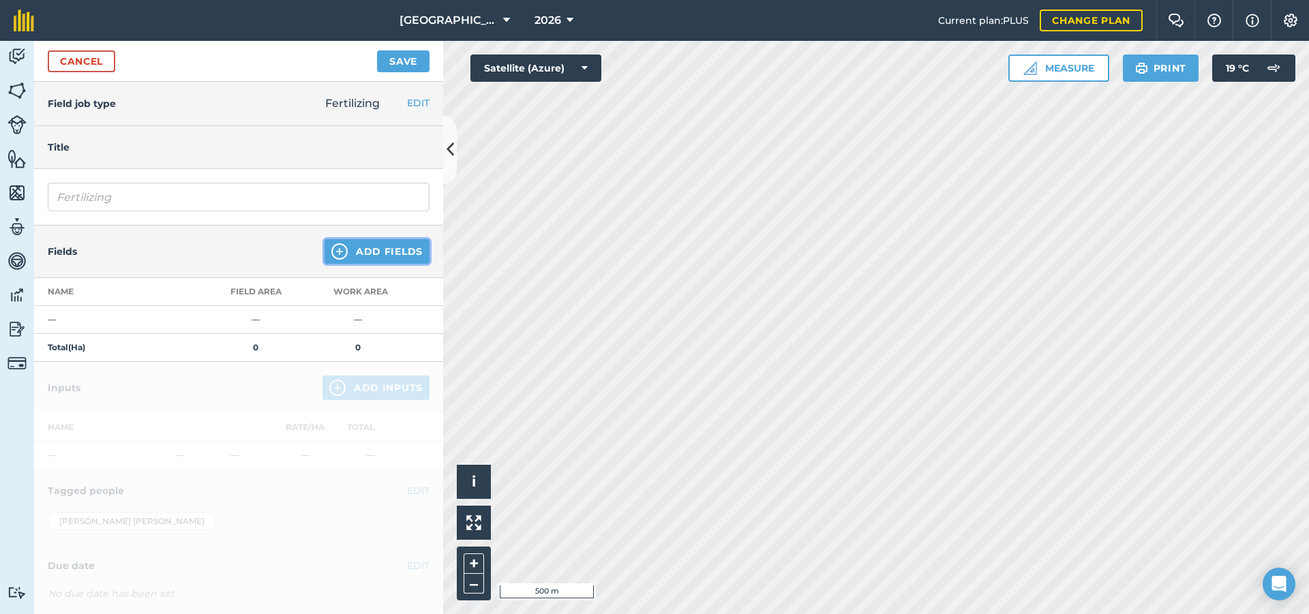
click at [347, 255] on button "Add Fields" at bounding box center [376, 251] width 105 height 25
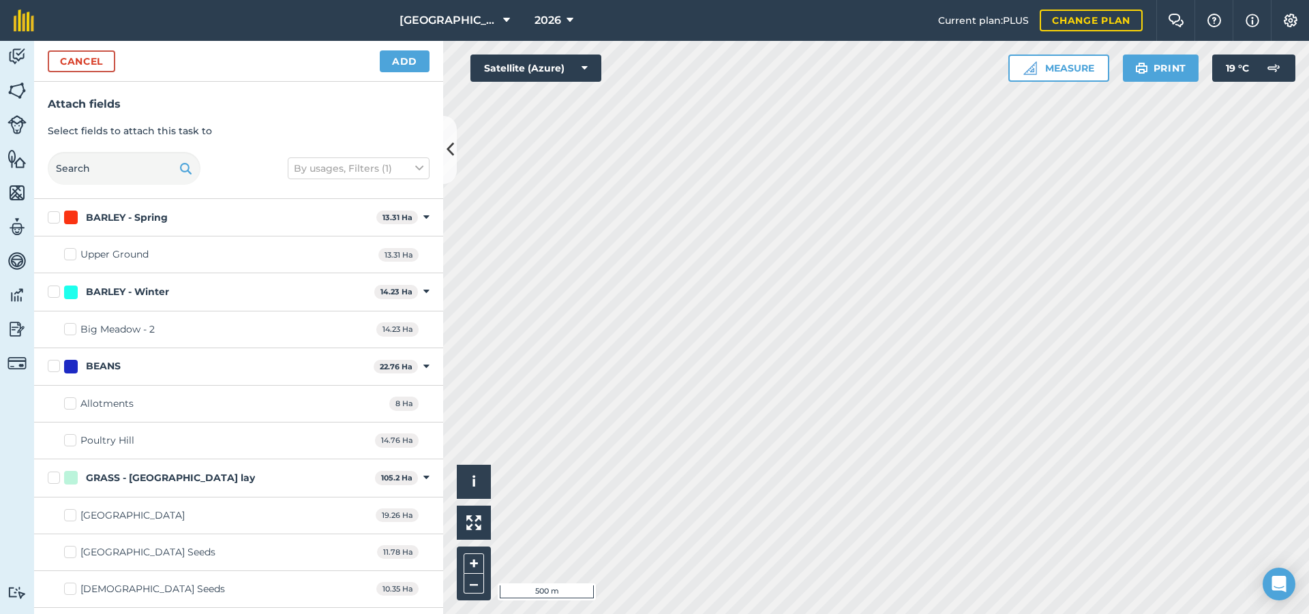
checkbox input "true"
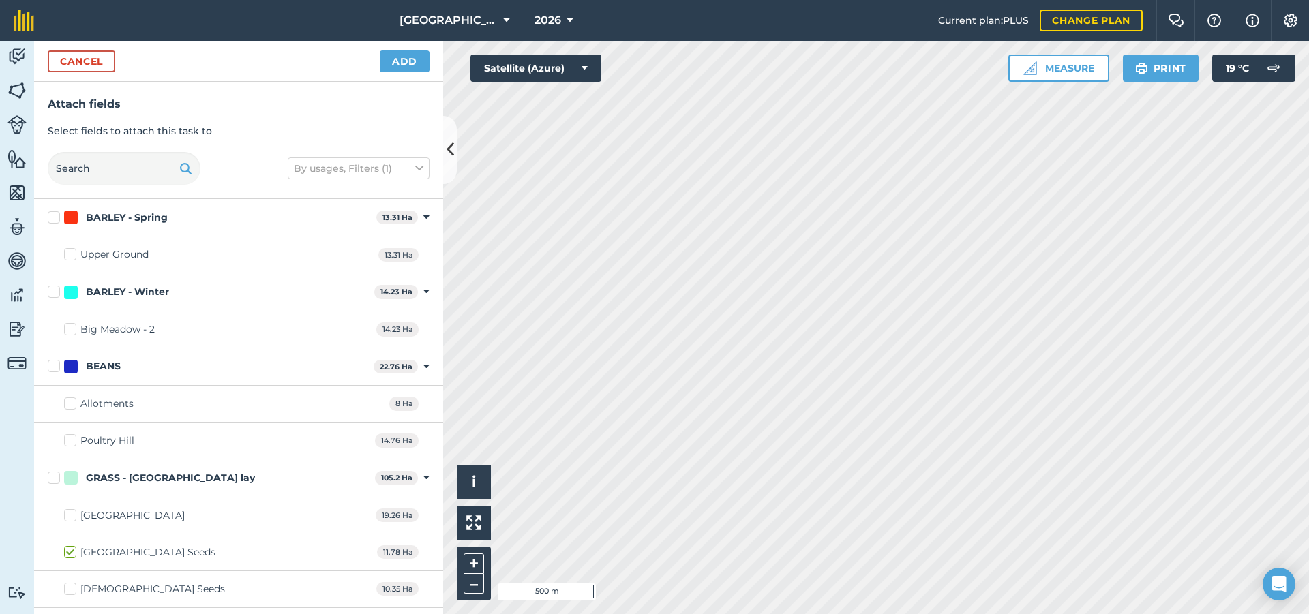
checkbox input "true"
click at [971, 27] on div "Hall Farm 2026 Current plan : PLUS Change plan Farm Chat Help Info Settings Hal…" at bounding box center [654, 307] width 1309 height 614
click at [393, 55] on button "Add" at bounding box center [405, 61] width 50 height 22
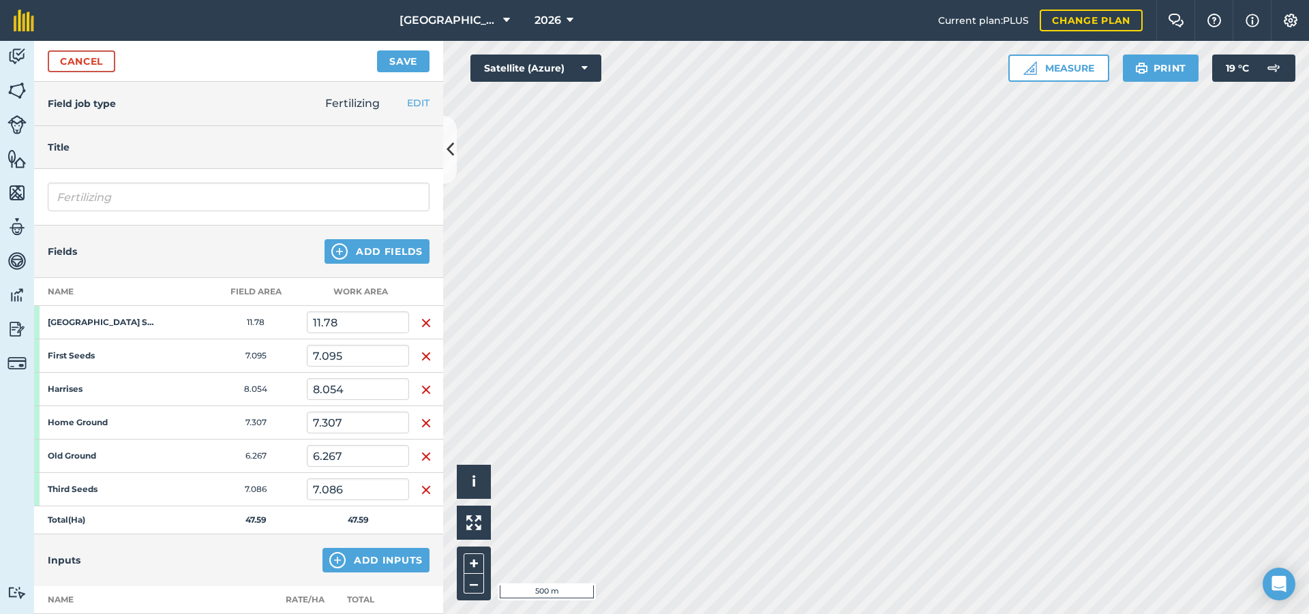
click at [422, 320] on img "button" at bounding box center [426, 323] width 11 height 16
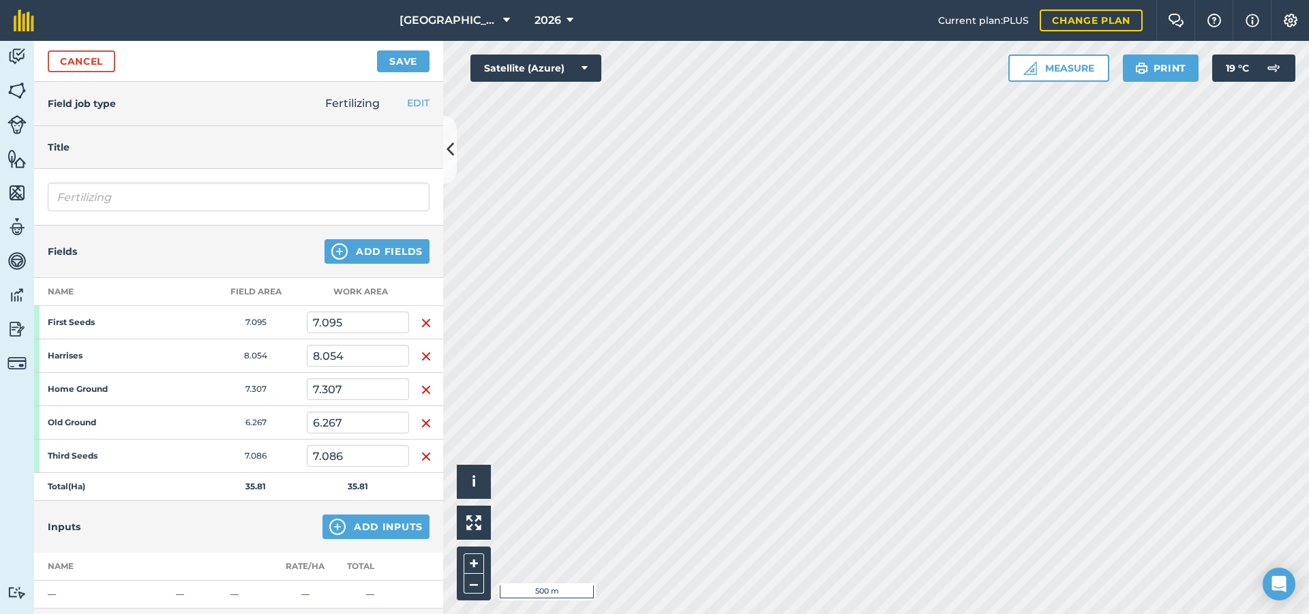
click at [422, 320] on img "button" at bounding box center [426, 323] width 11 height 16
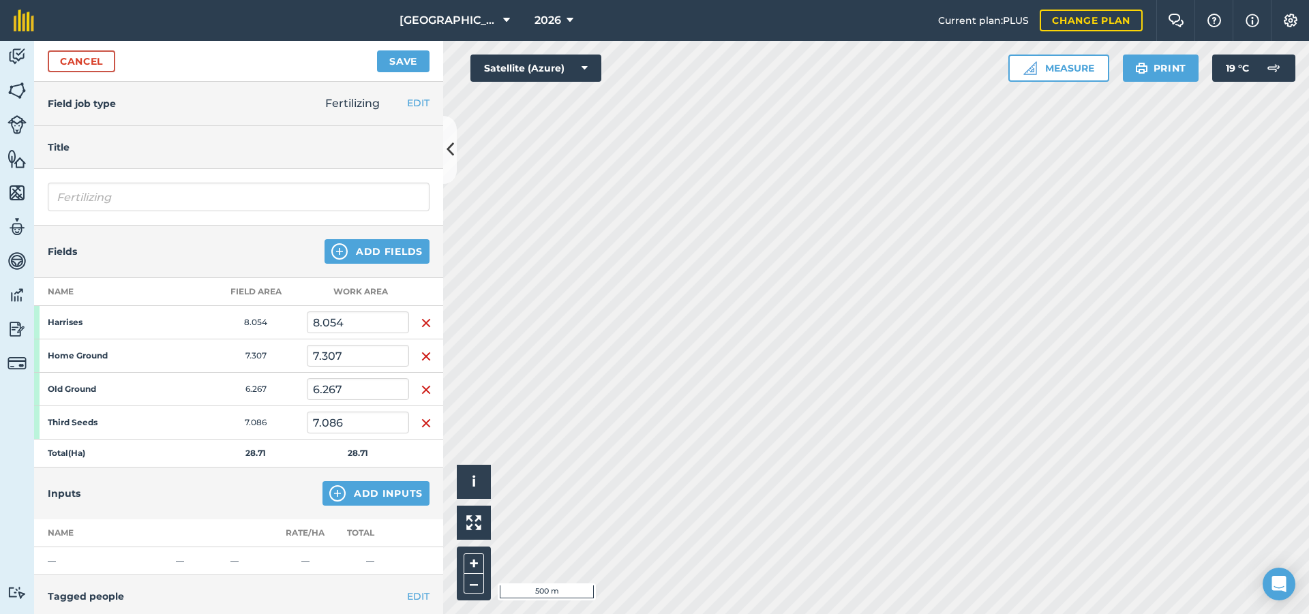
click at [422, 320] on img "button" at bounding box center [426, 323] width 11 height 16
click at [422, 348] on img "button" at bounding box center [426, 356] width 11 height 16
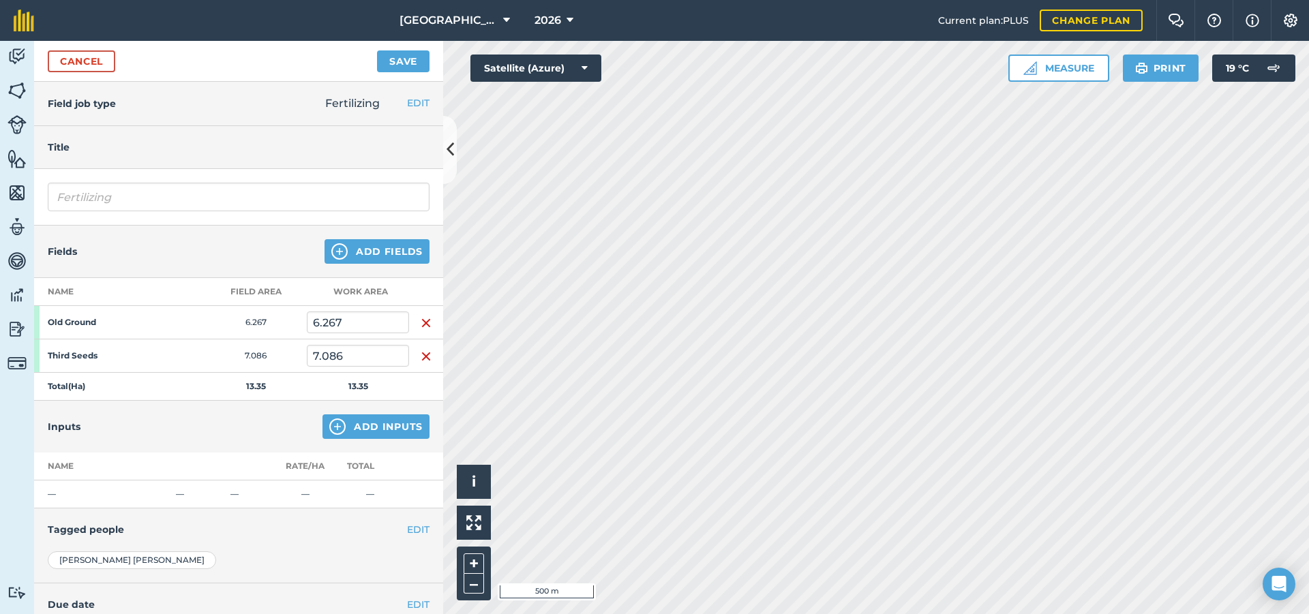
click at [422, 320] on img "button" at bounding box center [426, 323] width 11 height 16
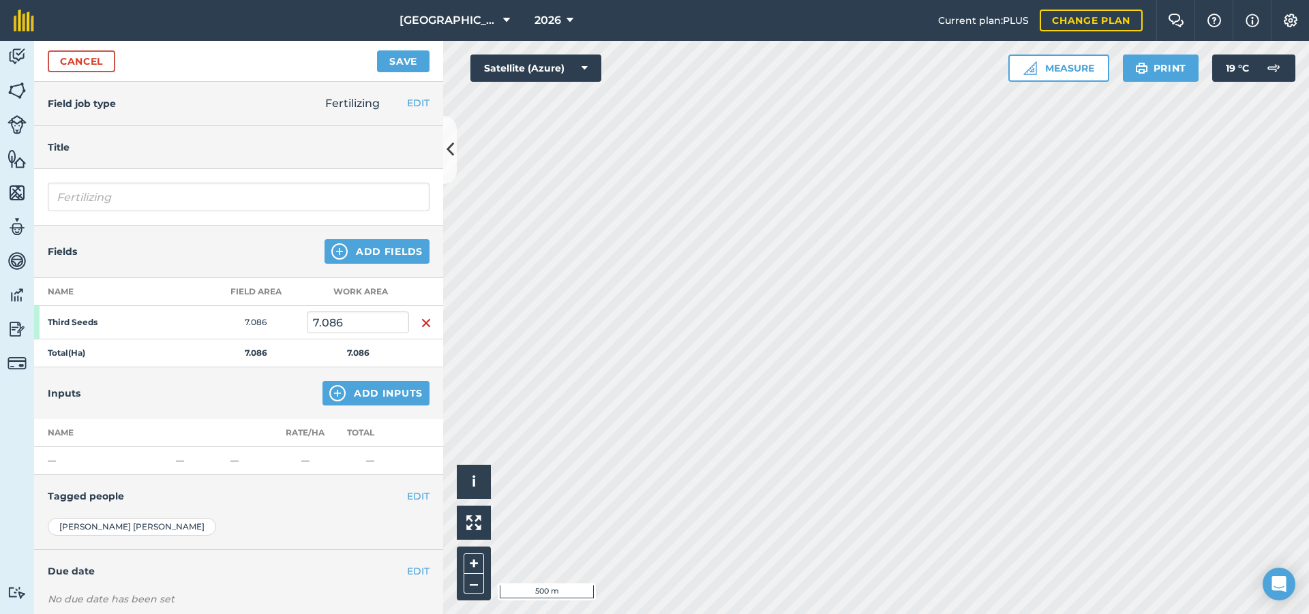
click at [422, 320] on img "button" at bounding box center [426, 323] width 11 height 16
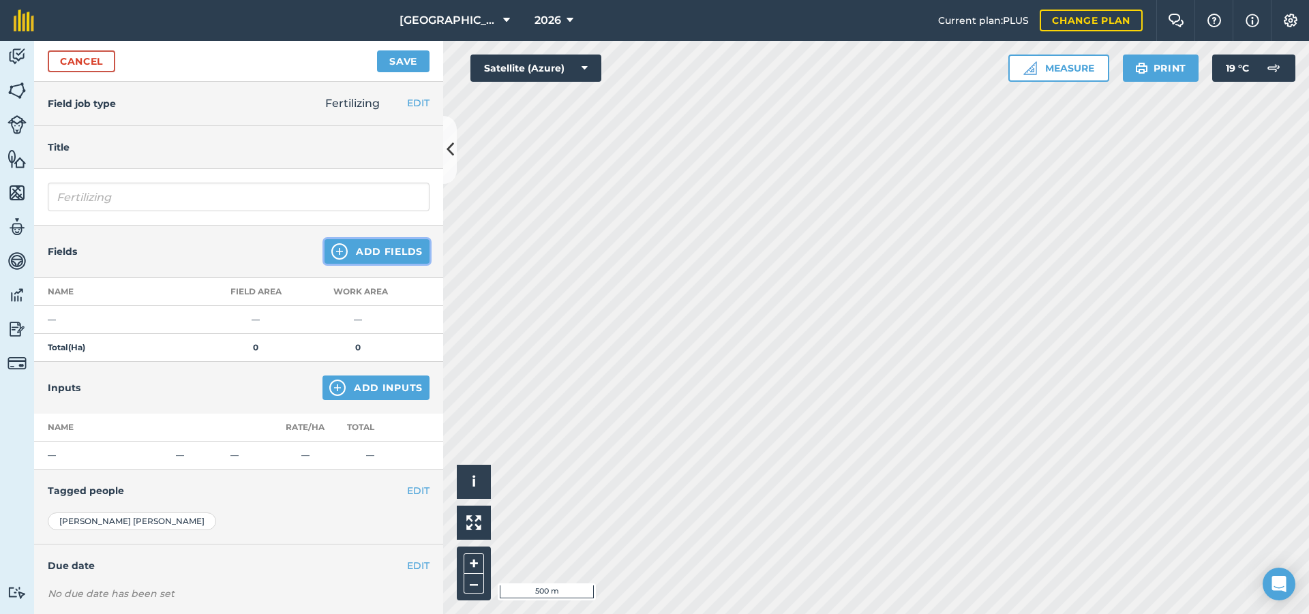
click at [371, 250] on button "Add Fields" at bounding box center [376, 251] width 105 height 25
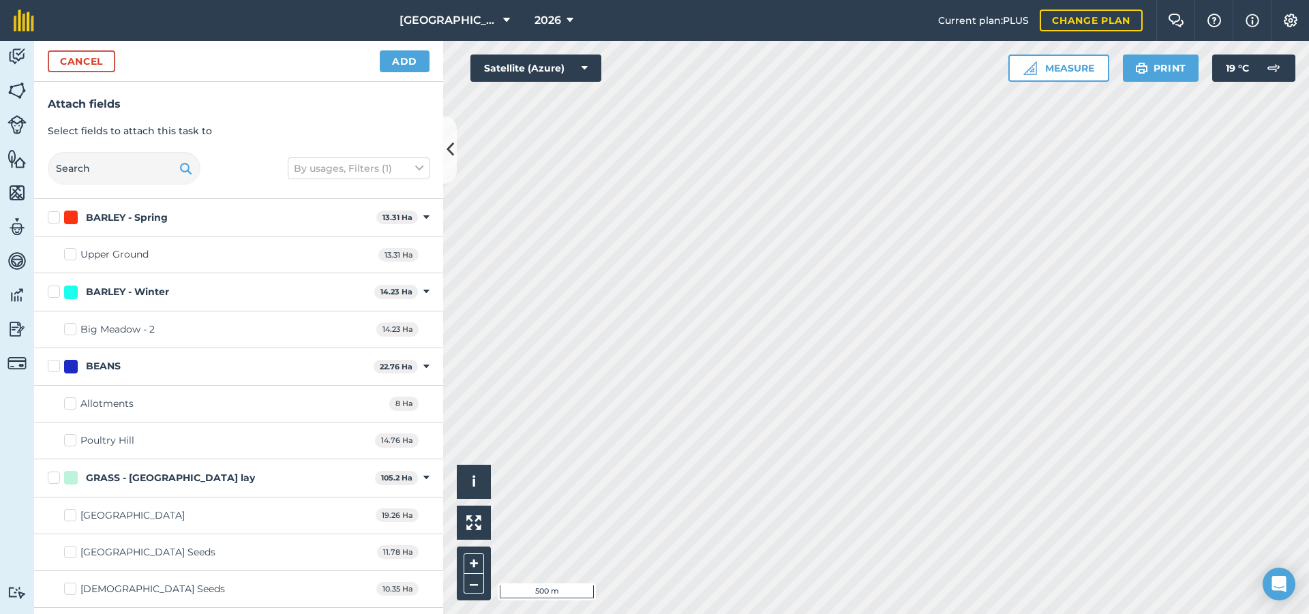
checkbox input "true"
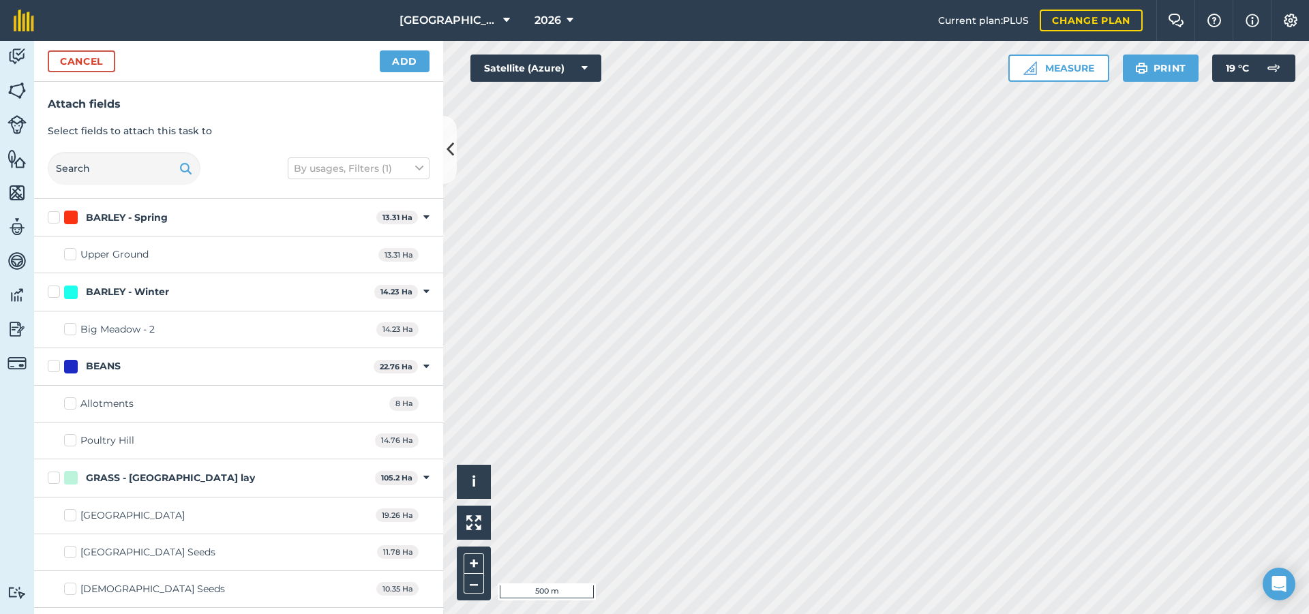
checkbox input "true"
drag, startPoint x: 383, startPoint y: 24, endPoint x: 388, endPoint y: 48, distance: 25.0
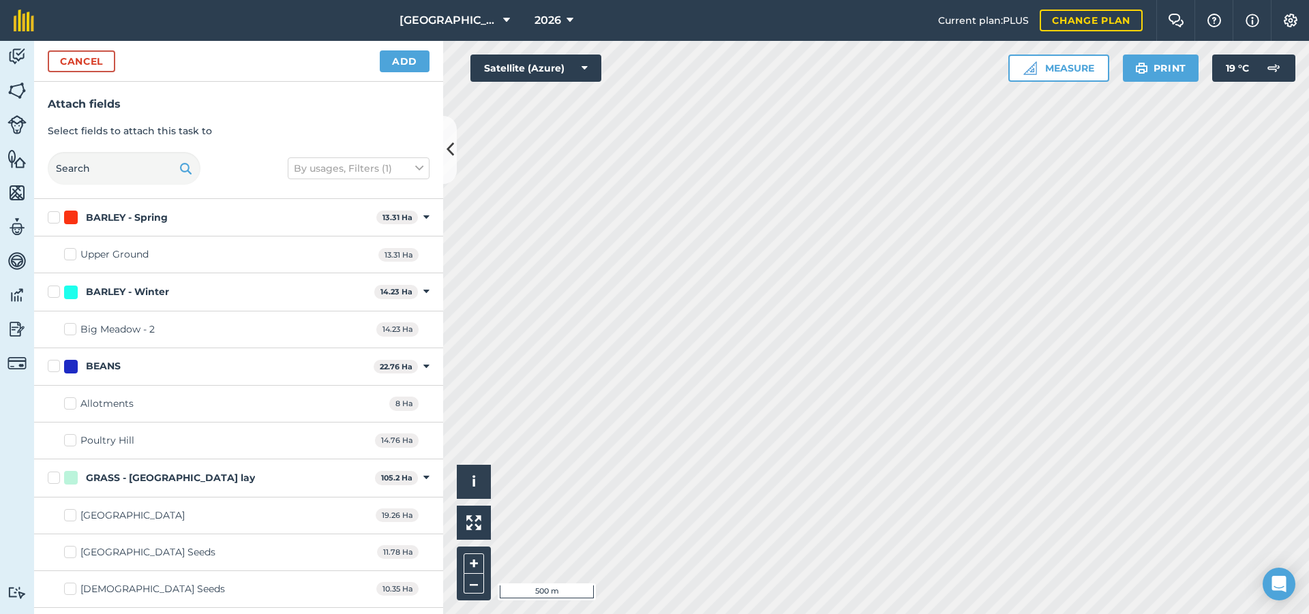
click at [388, 44] on div "Hall Farm 2026 Current plan : PLUS Change plan Farm Chat Help Info Settings Hal…" at bounding box center [654, 307] width 1309 height 614
click at [420, 73] on div "Cancel Add" at bounding box center [238, 61] width 409 height 41
click at [417, 65] on button "Add" at bounding box center [405, 61] width 50 height 22
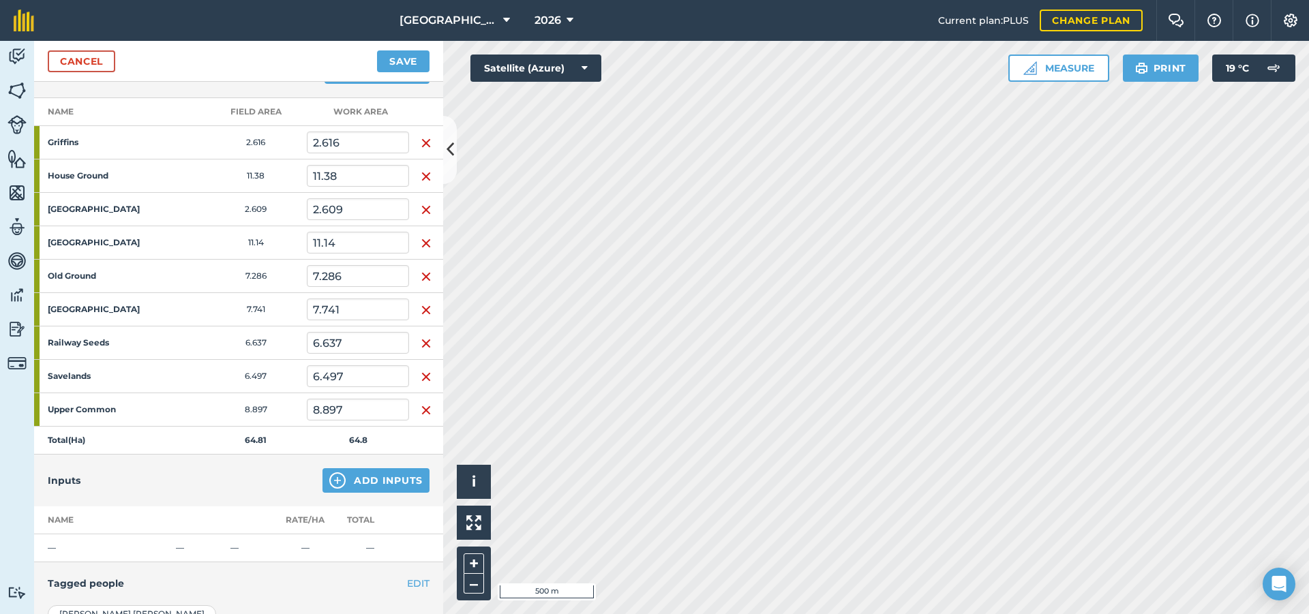
scroll to position [204, 0]
